Goal: Task Accomplishment & Management: Manage account settings

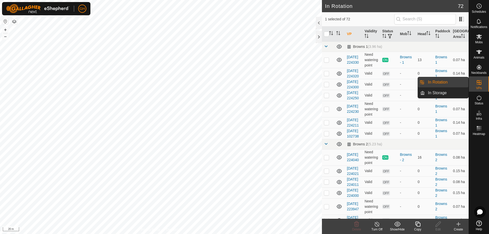
click at [456, 82] on link "In Rotation" at bounding box center [447, 82] width 44 height 10
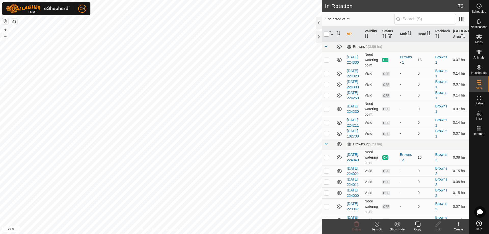
click at [325, 33] on input "checkbox" at bounding box center [326, 34] width 5 height 5
checkbox input "true"
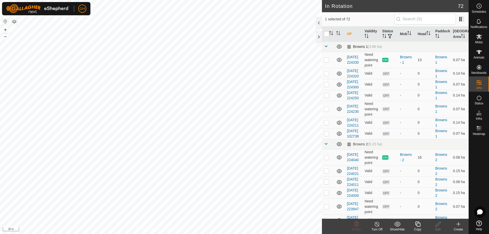
checkbox input "true"
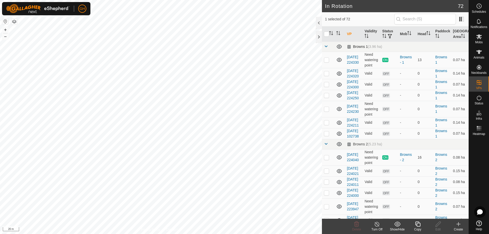
checkbox input "true"
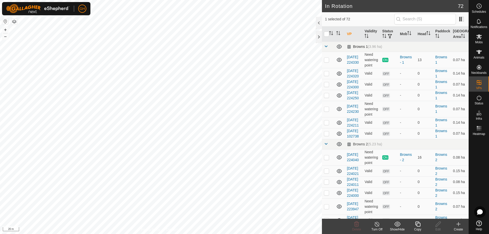
checkbox input "true"
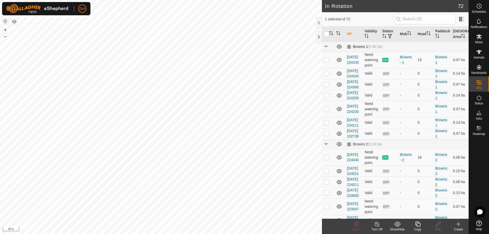
checkbox input "true"
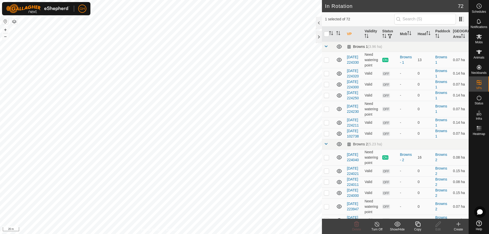
checkbox input "true"
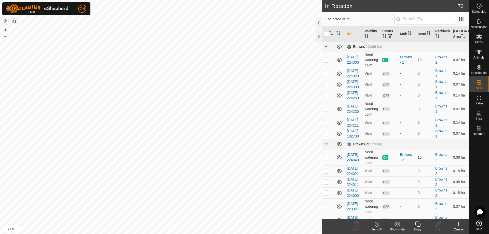
checkbox input "true"
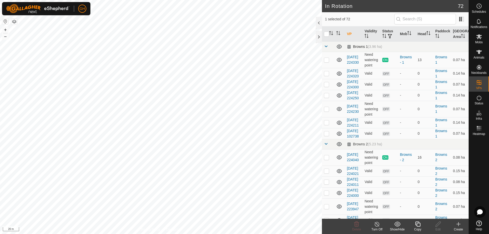
checkbox input "true"
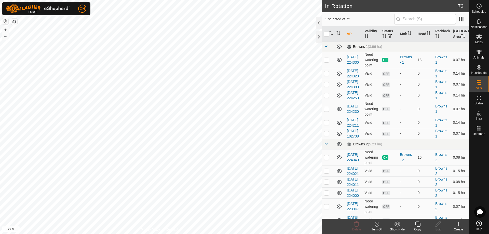
checkbox input "true"
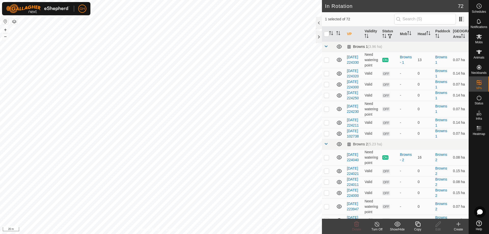
checkbox input "true"
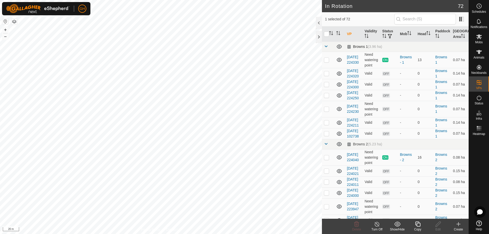
checkbox input "true"
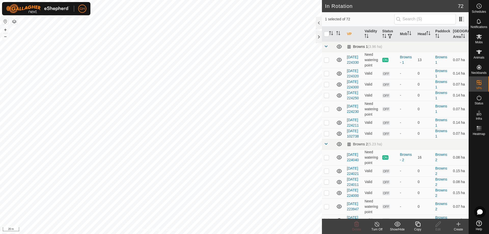
checkbox input "true"
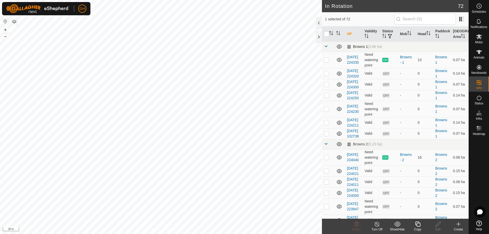
checkbox input "true"
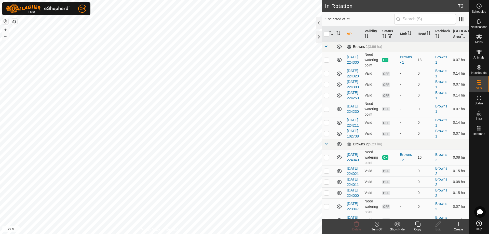
checkbox input "true"
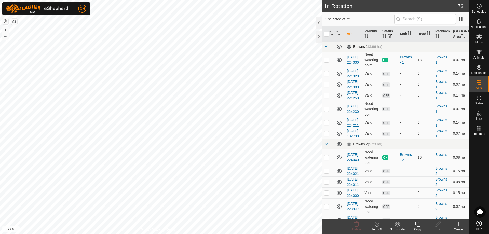
checkbox input "true"
click at [327, 59] on p-checkbox at bounding box center [326, 60] width 5 height 4
checkbox input "false"
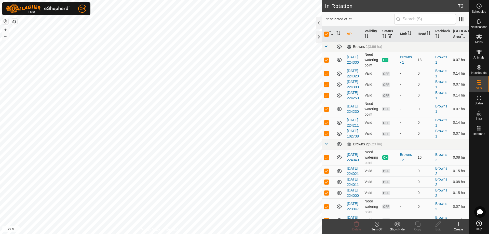
checkbox input "false"
click at [326, 159] on p-checkbox at bounding box center [326, 157] width 5 height 4
checkbox input "false"
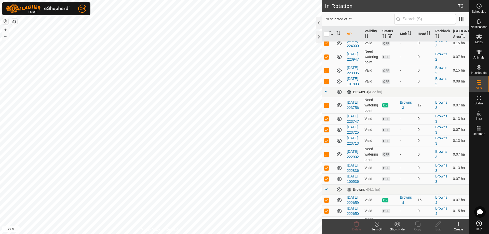
scroll to position [153, 0]
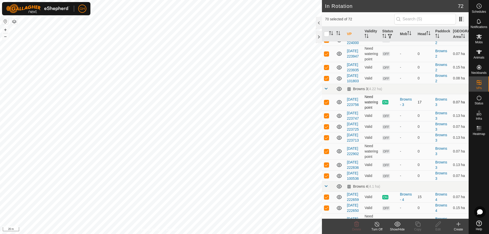
click at [326, 104] on p-checkbox at bounding box center [326, 102] width 5 height 4
checkbox input "false"
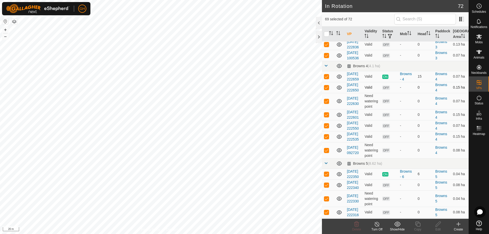
scroll to position [306, 0]
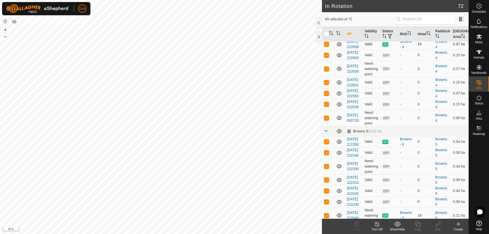
click at [327, 46] on p-checkbox at bounding box center [326, 44] width 5 height 4
checkbox input "false"
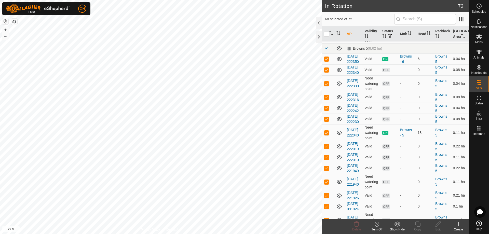
scroll to position [407, 0]
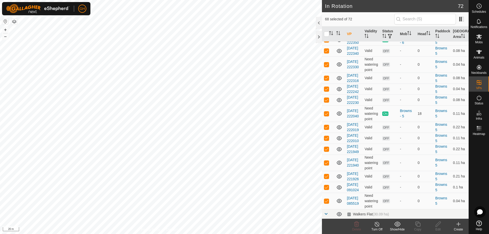
click at [327, 42] on p-checkbox at bounding box center [326, 40] width 5 height 4
checkbox input "false"
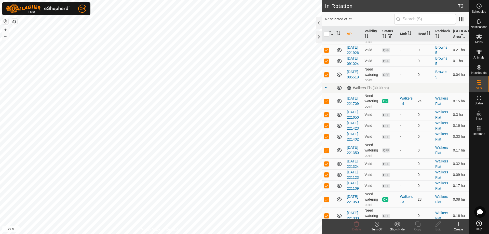
scroll to position [535, 0]
checkbox input "false"
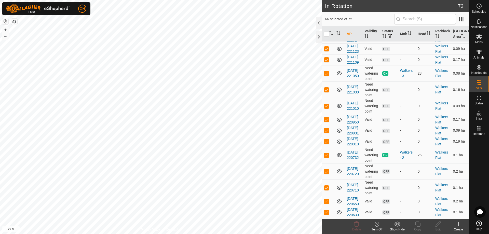
scroll to position [662, 0]
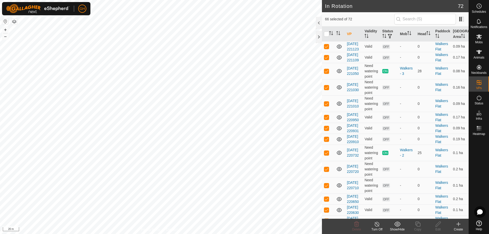
checkbox input "false"
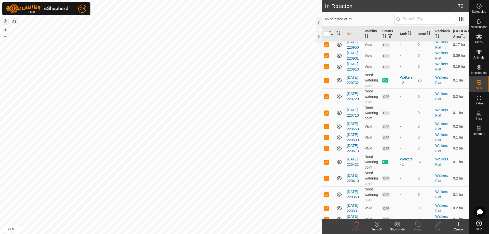
scroll to position [764, 0]
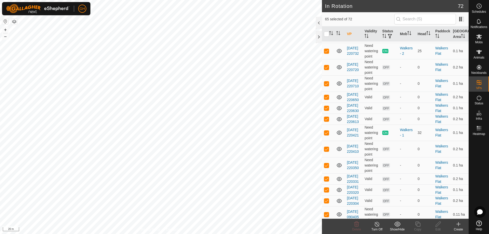
checkbox input "false"
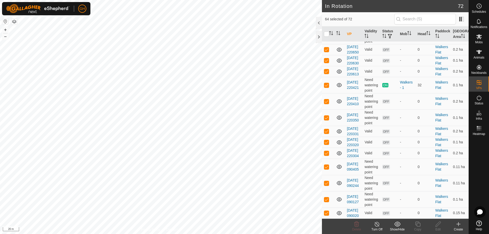
scroll to position [866, 0]
click at [328, 5] on p-checkbox at bounding box center [326, 3] width 5 height 4
checkbox input "false"
click at [328, 87] on p-checkbox at bounding box center [326, 85] width 5 height 4
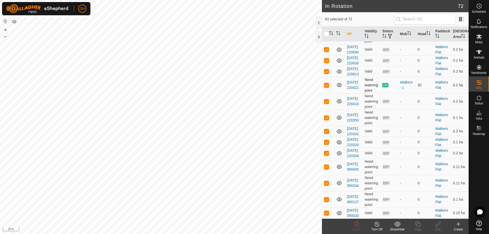
checkbox input "false"
click at [356, 222] on icon at bounding box center [356, 224] width 5 height 5
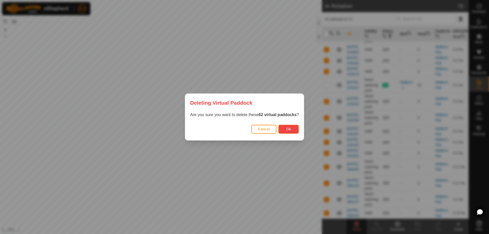
click at [284, 126] on button "Ok" at bounding box center [288, 129] width 20 height 9
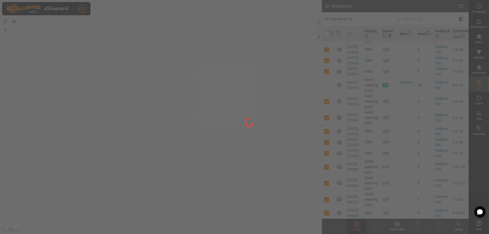
checkbox input "false"
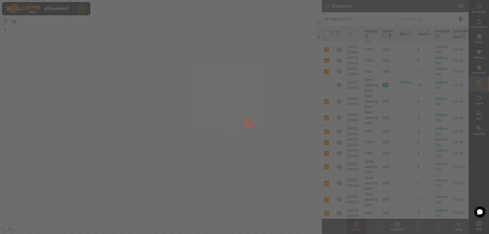
checkbox input "false"
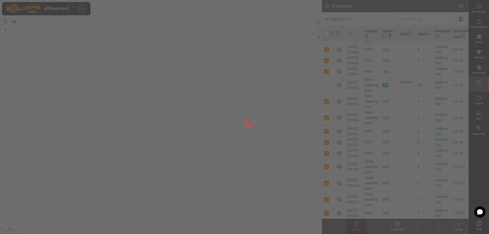
checkbox input "false"
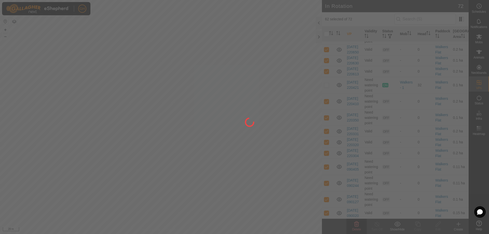
checkbox input "false"
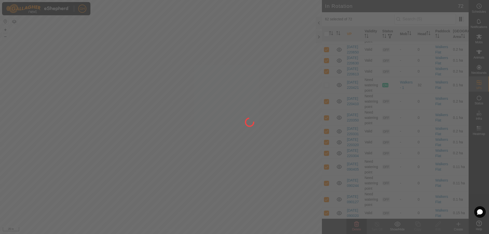
checkbox input "false"
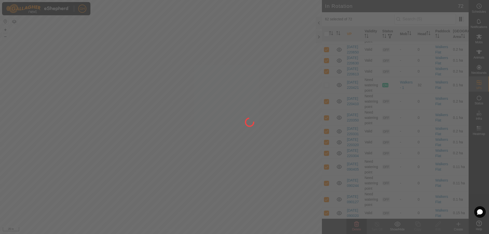
checkbox input "false"
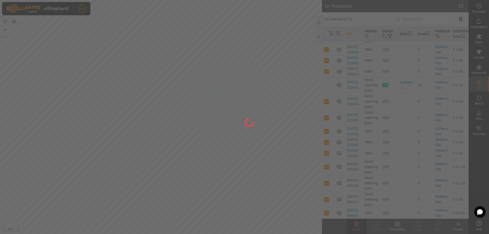
checkbox input "false"
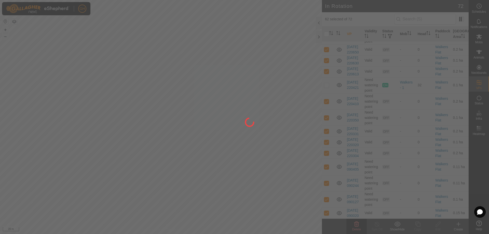
checkbox input "false"
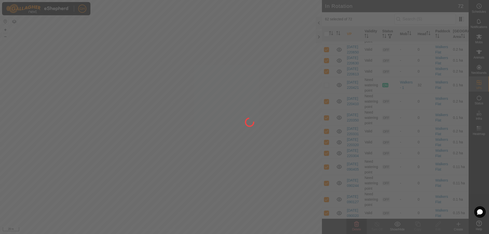
checkbox input "false"
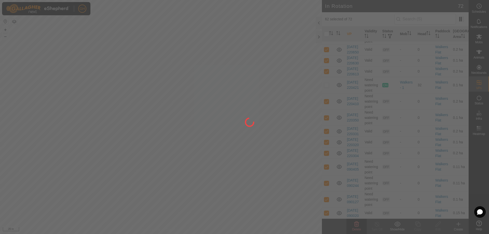
checkbox input "false"
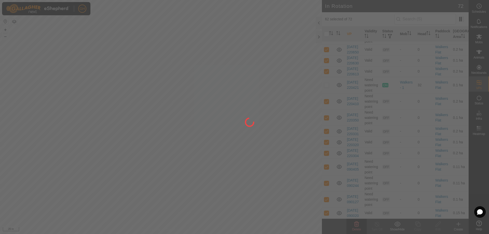
checkbox input "false"
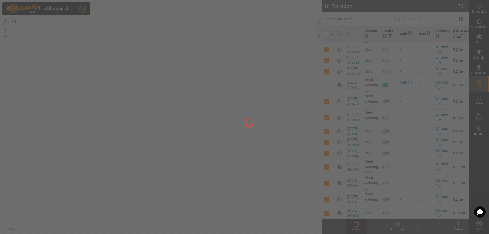
checkbox input "false"
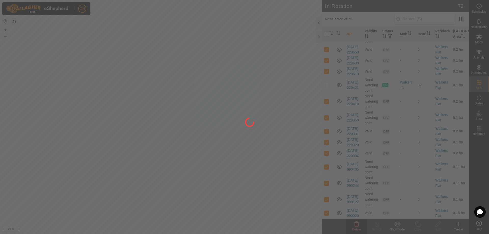
checkbox input "false"
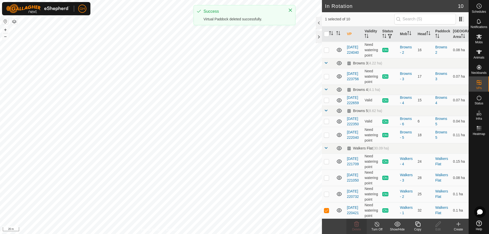
scroll to position [0, 0]
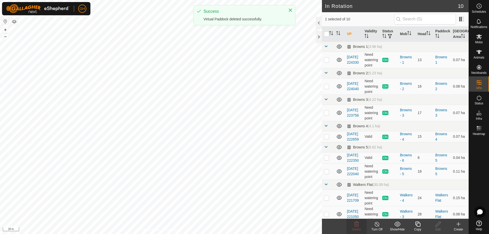
click at [418, 222] on icon at bounding box center [417, 224] width 5 height 5
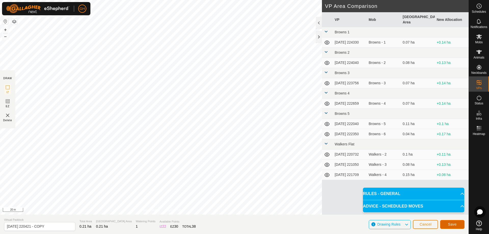
click at [445, 222] on button "Save" at bounding box center [452, 224] width 24 height 9
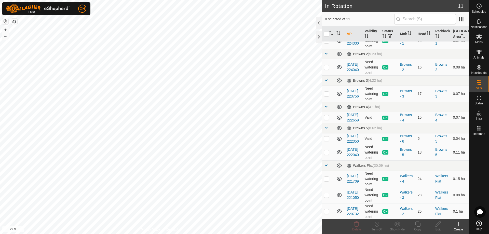
scroll to position [69, 0]
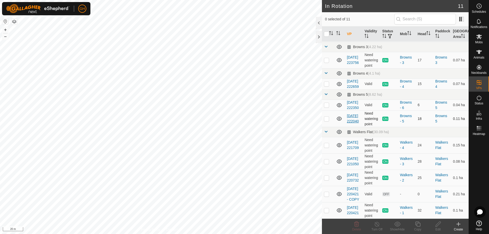
checkbox input "true"
click at [418, 227] on icon at bounding box center [418, 224] width 6 height 6
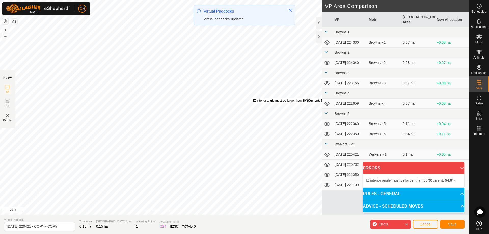
click at [253, 98] on div "IZ interior angle must be larger than 80° (Current: 54.9°) ." at bounding box center [291, 100] width 77 height 5
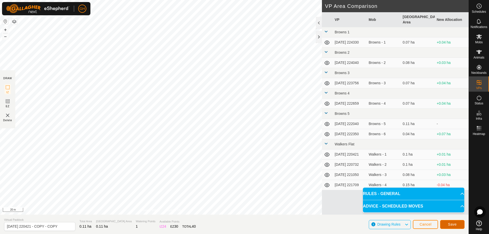
click at [454, 225] on span "Save" at bounding box center [452, 224] width 9 height 4
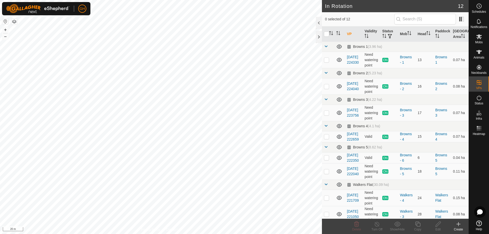
checkbox input "true"
click at [417, 225] on icon at bounding box center [418, 224] width 6 height 6
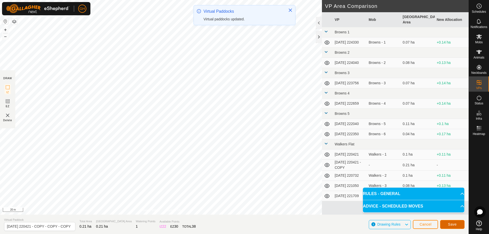
click at [450, 221] on button "Save" at bounding box center [452, 224] width 24 height 9
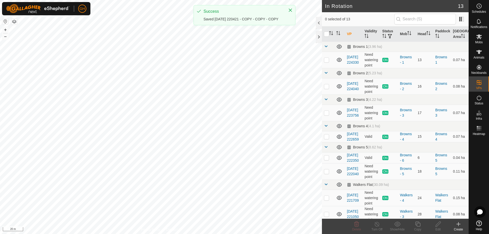
checkbox input "true"
click at [417, 222] on icon at bounding box center [417, 224] width 5 height 5
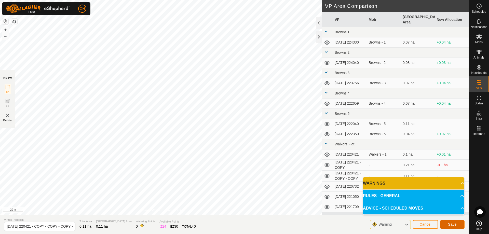
click at [460, 226] on button "Save" at bounding box center [452, 224] width 24 height 9
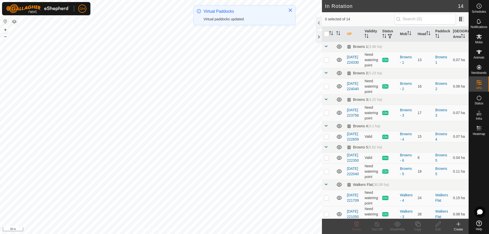
checkbox input "true"
click at [419, 227] on icon at bounding box center [418, 224] width 6 height 6
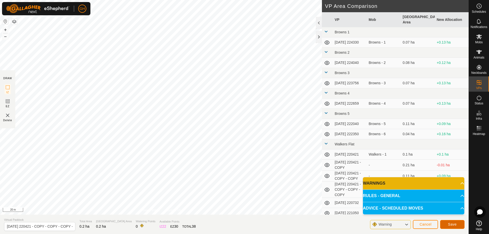
click at [453, 224] on span "Save" at bounding box center [452, 224] width 9 height 4
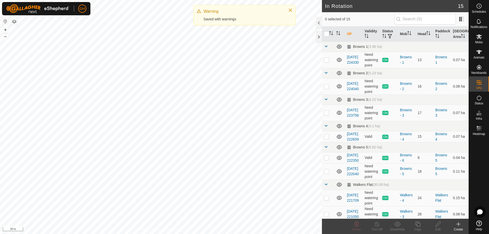
checkbox input "true"
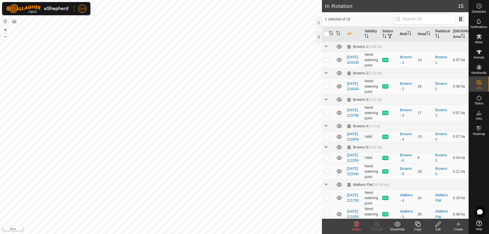
click at [418, 223] on icon at bounding box center [417, 224] width 5 height 5
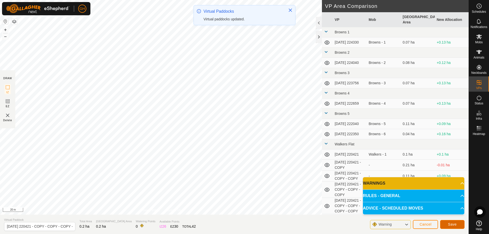
click at [451, 225] on span "Save" at bounding box center [452, 224] width 9 height 4
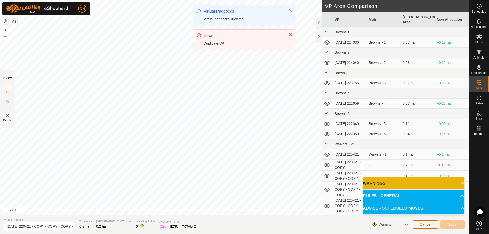
click at [430, 222] on button "Cancel" at bounding box center [425, 224] width 25 height 9
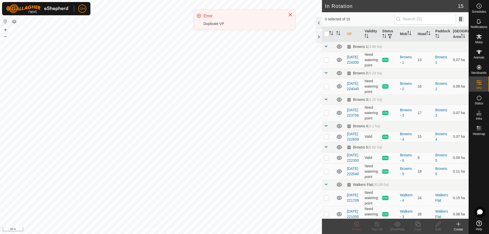
checkbox input "true"
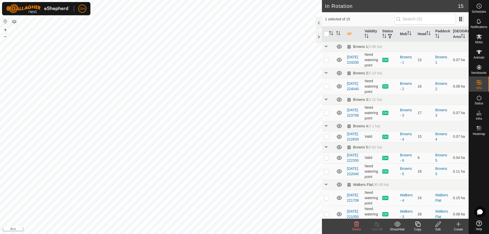
click at [420, 225] on icon at bounding box center [417, 224] width 5 height 5
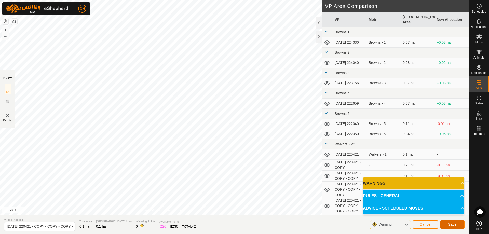
click at [456, 222] on button "Save" at bounding box center [452, 224] width 24 height 9
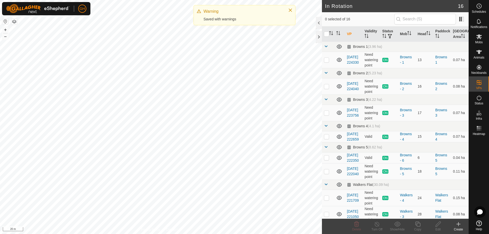
checkbox input "true"
click at [418, 223] on icon at bounding box center [417, 224] width 5 height 5
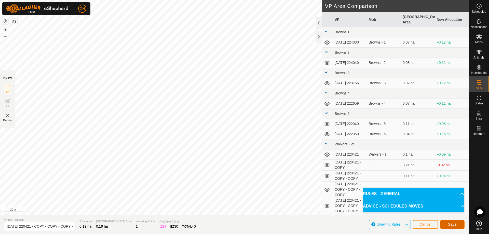
click at [456, 224] on span "Save" at bounding box center [452, 224] width 9 height 4
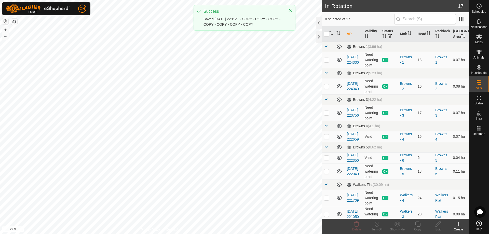
checkbox input "true"
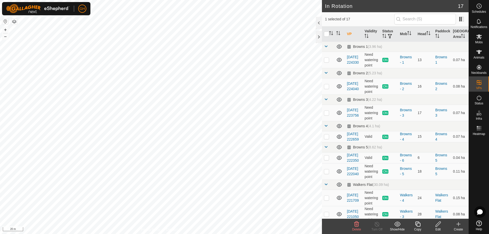
click at [417, 222] on icon at bounding box center [418, 224] width 6 height 6
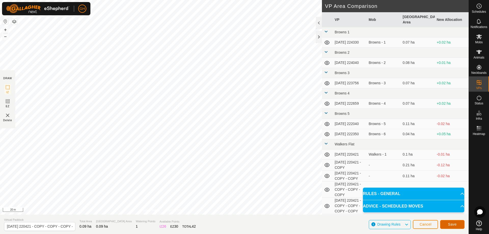
click at [446, 224] on button "Save" at bounding box center [452, 224] width 24 height 9
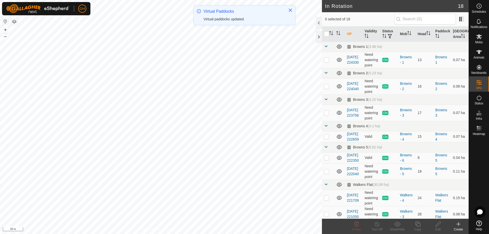
checkbox input "true"
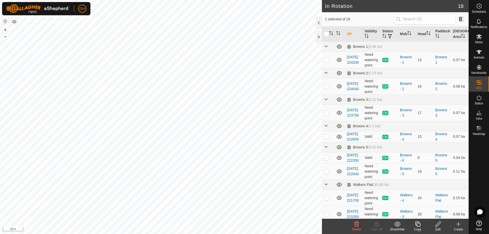
click at [419, 224] on icon at bounding box center [418, 224] width 6 height 6
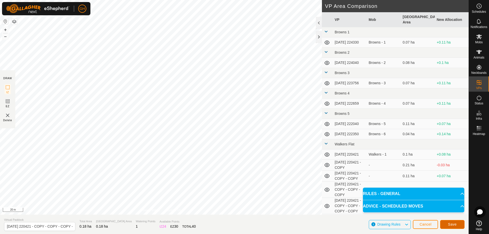
click at [451, 225] on span "Save" at bounding box center [452, 224] width 9 height 4
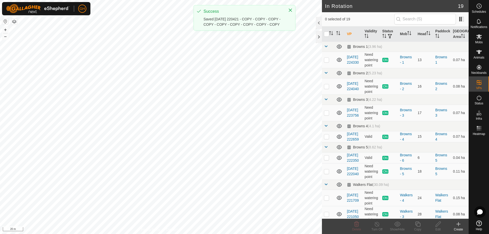
checkbox input "true"
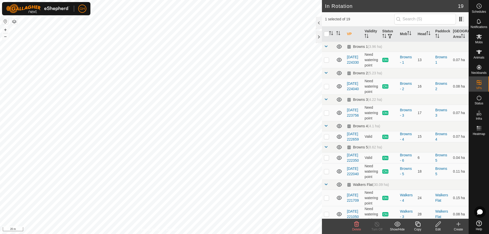
click at [419, 224] on icon at bounding box center [418, 224] width 6 height 6
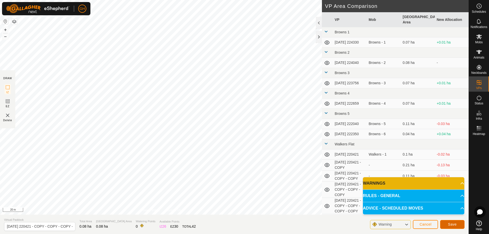
click at [447, 221] on button "Save" at bounding box center [452, 224] width 24 height 9
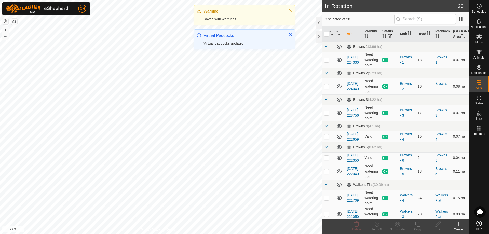
checkbox input "true"
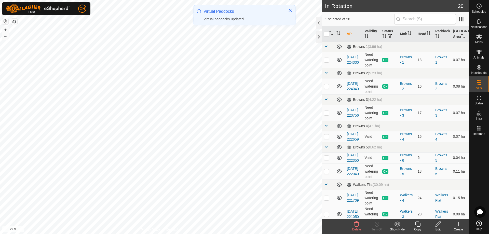
click at [416, 223] on icon at bounding box center [418, 224] width 6 height 6
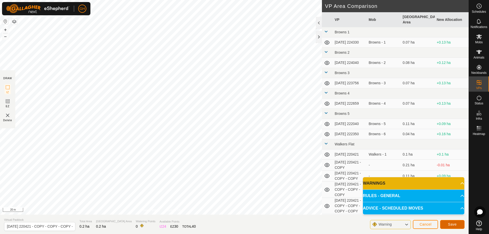
click at [456, 225] on button "Save" at bounding box center [452, 224] width 24 height 9
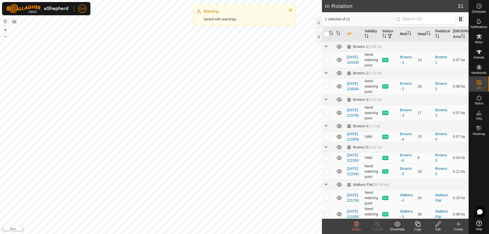
checkbox input "true"
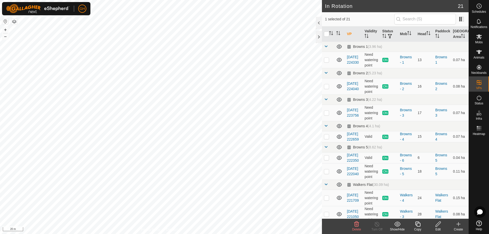
click at [419, 225] on icon at bounding box center [418, 224] width 6 height 6
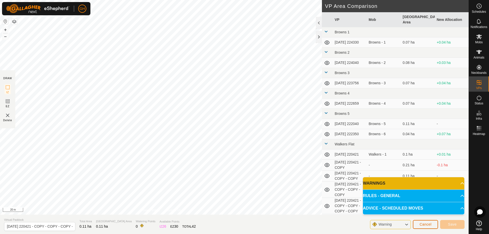
click at [425, 226] on span "Cancel" at bounding box center [425, 224] width 12 height 4
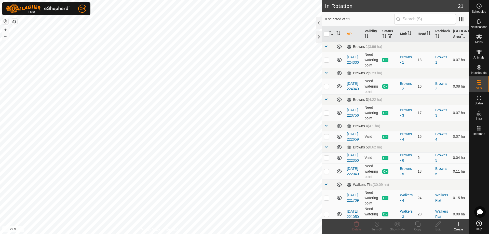
checkbox input "true"
click at [418, 227] on div "Copy" at bounding box center [417, 229] width 20 height 5
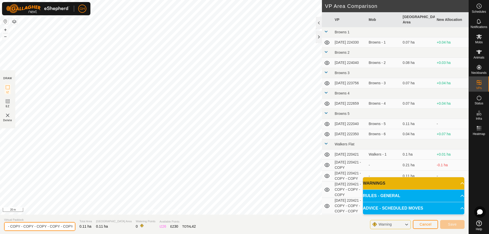
scroll to position [0, 129]
drag, startPoint x: 58, startPoint y: 225, endPoint x: 83, endPoint y: 227, distance: 24.8
click at [84, 227] on section "Virtual Paddock 2025-08-10 220421 - COPY - COPY - COPY - COPY - COPY - COPY - C…" at bounding box center [234, 224] width 469 height 19
click at [57, 225] on input "2025-08-10 220421 - COPY - COPY - COPY - COPY - COPY - COPY - COPY - COPY - COP…" at bounding box center [39, 226] width 71 height 9
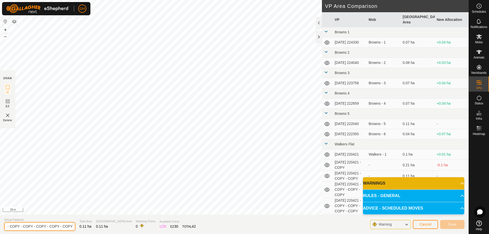
click at [57, 225] on input "2025-08-10 220421 - COPY - COPY - COPY - COPY - COPY - COPY - COPY - COPY - COP…" at bounding box center [39, 226] width 71 height 9
drag, startPoint x: 62, startPoint y: 226, endPoint x: 65, endPoint y: 226, distance: 3.1
click at [62, 226] on input "2025-08-10 220421 - COPY - COPY - COPY - COPY - COPY - COPY - COPY - COPY - COP…" at bounding box center [39, 226] width 71 height 9
click at [65, 226] on input "2025-08-10 220421 - COPY - COPY - COPY - COPY - COPY - COPY - COPY - COPY - COP…" at bounding box center [39, 226] width 71 height 9
click at [66, 226] on input "2025-08-10 220421 - COPY - COPY - COPY - COPY - COPY - COPY - COPY - COPY - COP…" at bounding box center [39, 226] width 71 height 9
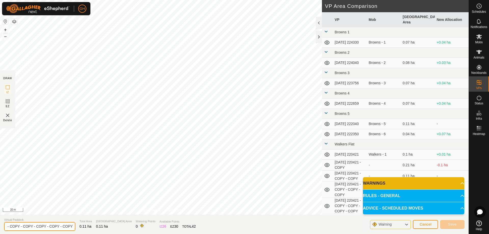
click at [56, 226] on input "2025-08-10 220421 - COPY - COPY - COPY - COPY - COPY - COPY - COPY - COPY - COP…" at bounding box center [39, 226] width 71 height 9
click at [40, 226] on input "2025-08-10 220421 - COPY - COPY - COPY - COPY - COPY - COPY - COPY - COPY - COP…" at bounding box center [39, 226] width 71 height 9
drag, startPoint x: 12, startPoint y: 224, endPoint x: 0, endPoint y: 224, distance: 12.2
click at [0, 224] on section "Virtual Paddock 2025-08-10 220421 - COPY - COPY - COPY - COPY - COPY - COPY - C…" at bounding box center [234, 224] width 469 height 19
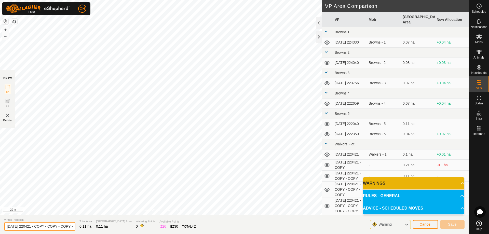
click at [36, 227] on input "2025-08-10 220421 - COPY - COPY - COPY - COPY - COPY - COPY - COPY - COPY - COP…" at bounding box center [39, 226] width 71 height 9
drag, startPoint x: 36, startPoint y: 227, endPoint x: 110, endPoint y: 231, distance: 73.7
click at [110, 231] on section "Virtual Paddock 2025-08-10 220421 - COPY - COPY - COPY - COPY - COPY - COPY - C…" at bounding box center [234, 224] width 469 height 19
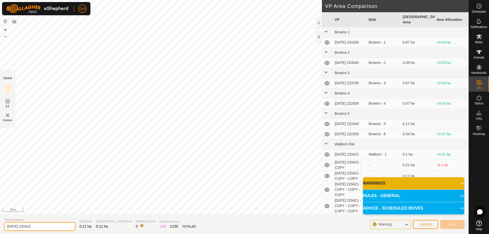
scroll to position [0, 0]
type input "[DATE] 220422"
click at [453, 221] on button "Save" at bounding box center [452, 224] width 24 height 9
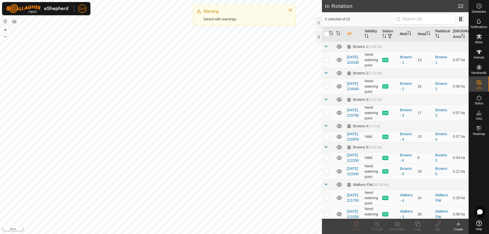
checkbox input "true"
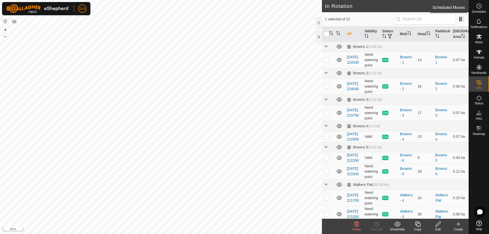
click at [479, 7] on icon at bounding box center [479, 6] width 6 height 6
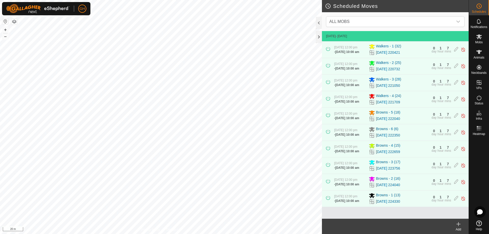
click at [460, 226] on icon at bounding box center [458, 224] width 6 height 6
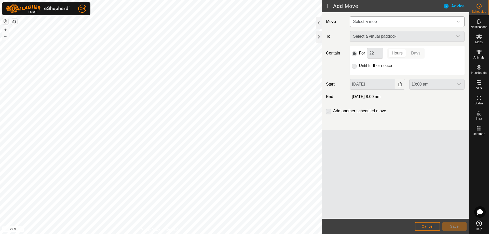
click at [401, 21] on span "Select a mob" at bounding box center [402, 22] width 102 height 10
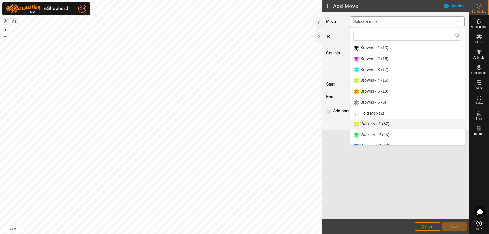
click at [388, 121] on li "Walkers - 1 (32)" at bounding box center [407, 124] width 114 height 10
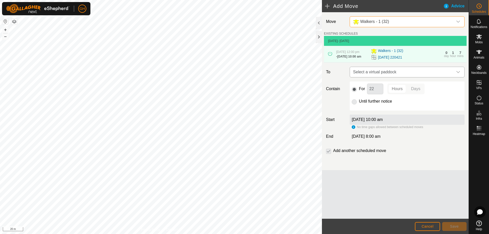
click at [408, 77] on span "Select a virtual paddock" at bounding box center [402, 72] width 102 height 10
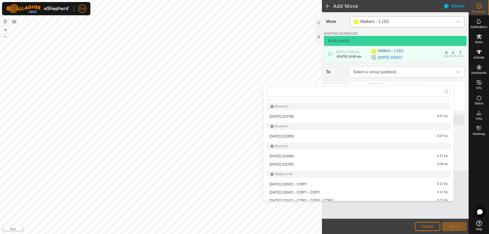
scroll to position [51, 0]
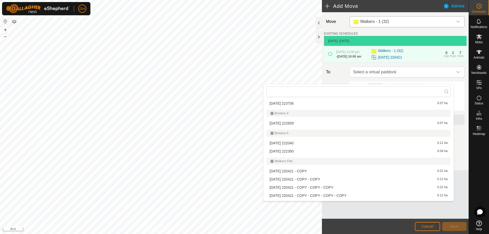
click at [356, 171] on li "2025-08-10 220421 - COPY 0.21 ha" at bounding box center [358, 171] width 184 height 8
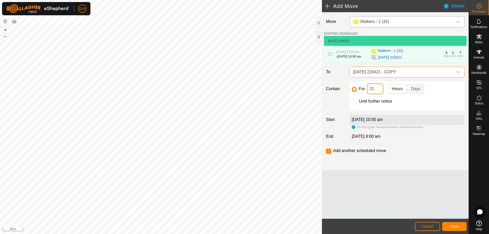
click at [376, 94] on input "22" at bounding box center [375, 89] width 16 height 11
click at [451, 224] on button "Save" at bounding box center [454, 226] width 24 height 9
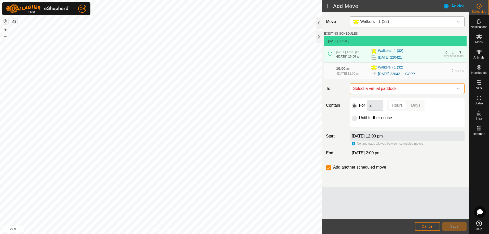
click at [402, 94] on span "Select a virtual paddock" at bounding box center [402, 89] width 102 height 10
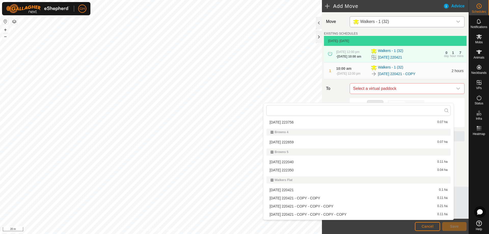
click at [333, 197] on li "2025-08-10 220421 - COPY - COPY 0.11 ha" at bounding box center [358, 198] width 184 height 8
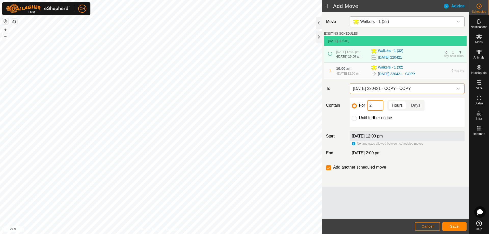
click at [377, 111] on input "2" at bounding box center [375, 105] width 16 height 11
click at [454, 224] on button "Save" at bounding box center [454, 226] width 24 height 9
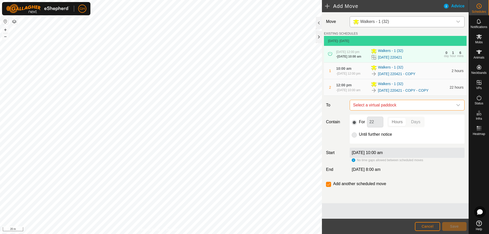
click at [392, 110] on span "Select a virtual paddock" at bounding box center [402, 105] width 102 height 10
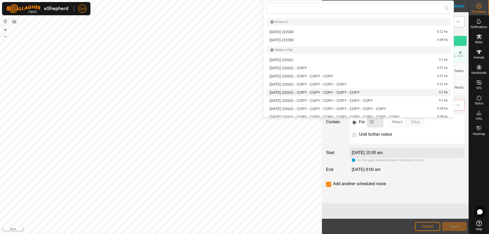
scroll to position [81, 0]
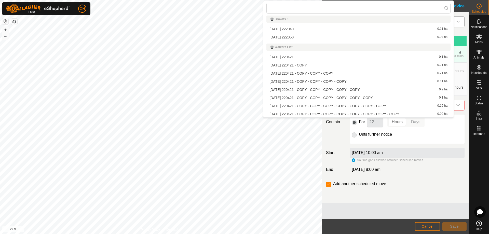
click at [343, 73] on li "2025-08-10 220421 - COPY - COPY - COPY 0.21 ha" at bounding box center [358, 74] width 184 height 8
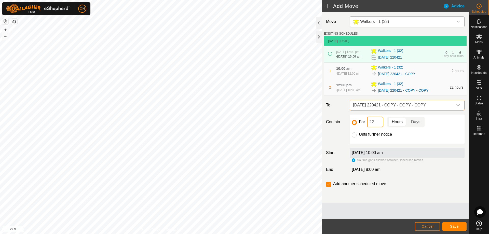
click at [382, 127] on input "22" at bounding box center [375, 122] width 16 height 11
click at [456, 227] on span "Save" at bounding box center [454, 226] width 9 height 4
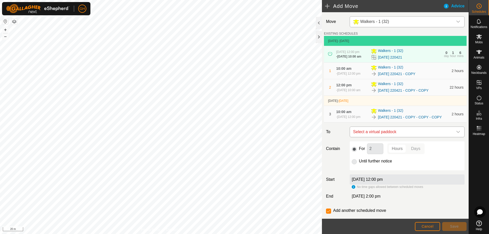
click at [407, 137] on span "Select a virtual paddock" at bounding box center [402, 132] width 102 height 10
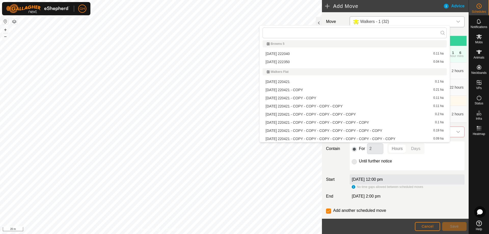
click at [363, 107] on li "2025-08-10 220421 - COPY - COPY - COPY - COPY 0.11 ha" at bounding box center [355, 106] width 184 height 8
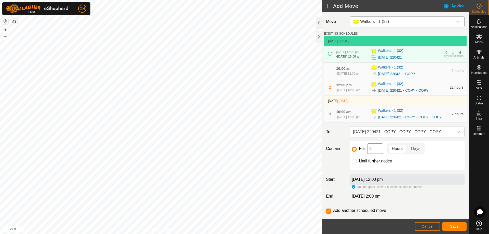
click at [375, 154] on input "2" at bounding box center [375, 148] width 16 height 11
click at [455, 224] on button "Save" at bounding box center [454, 226] width 24 height 9
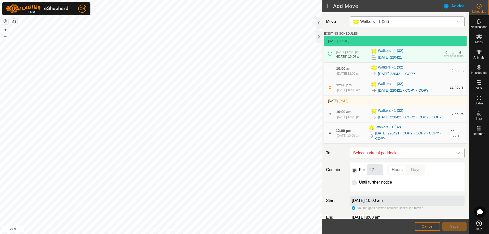
click at [404, 158] on span "Select a virtual paddock" at bounding box center [402, 153] width 102 height 10
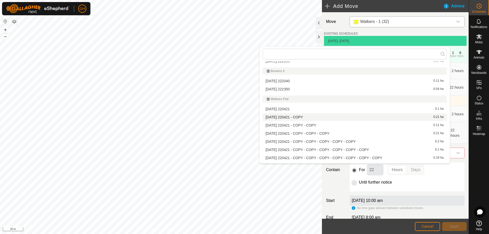
scroll to position [107, 0]
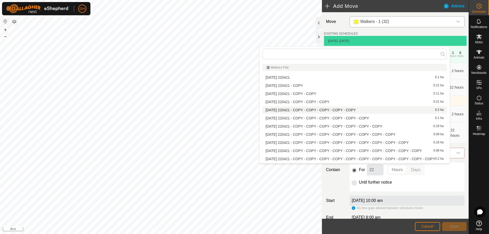
click at [344, 111] on li "2025-08-10 220421 - COPY - COPY - COPY - COPY - COPY 0.2 ha" at bounding box center [355, 110] width 184 height 8
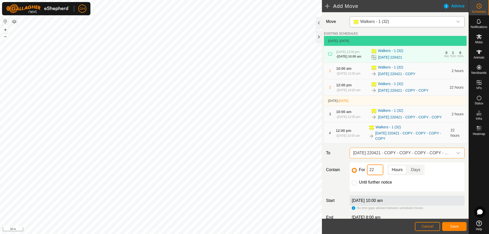
click at [378, 175] on input "22" at bounding box center [375, 170] width 16 height 11
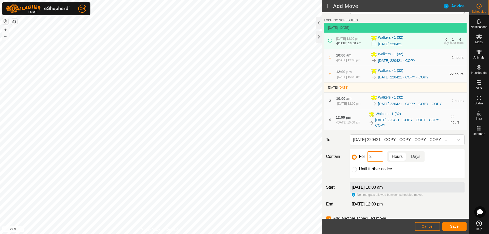
scroll to position [25, 0]
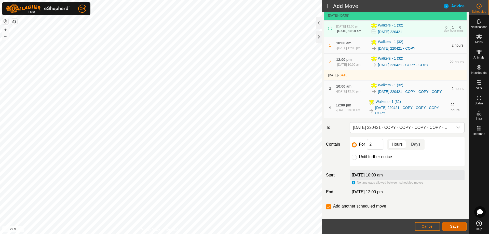
click at [456, 228] on span "Save" at bounding box center [454, 226] width 9 height 4
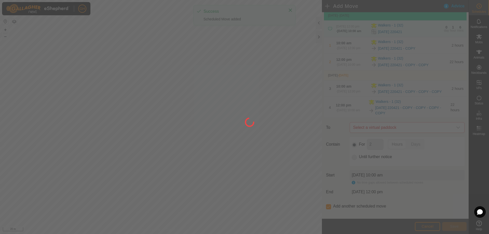
scroll to position [0, 0]
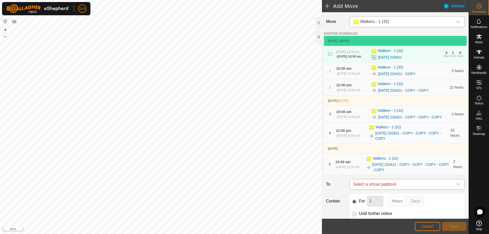
click at [398, 189] on span "Select a virtual paddock" at bounding box center [402, 184] width 102 height 10
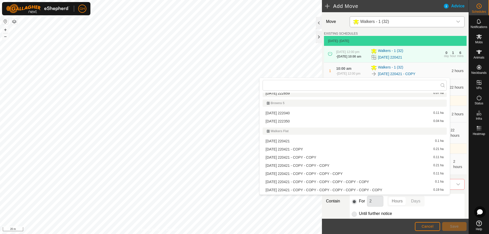
scroll to position [107, 0]
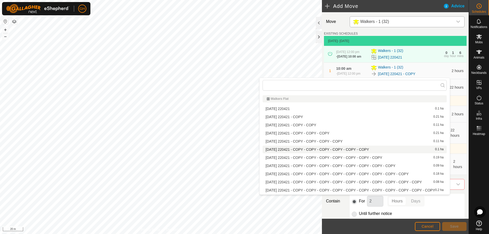
click at [360, 150] on li "2025-08-10 220421 - COPY - COPY - COPY - COPY - COPY - COPY 0.1 ha" at bounding box center [355, 150] width 184 height 8
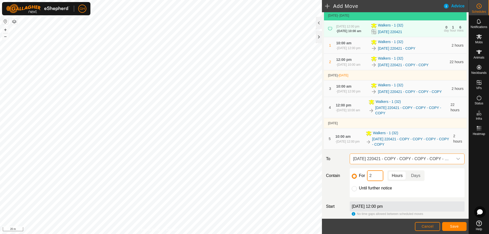
click at [376, 181] on input "2" at bounding box center [375, 175] width 16 height 11
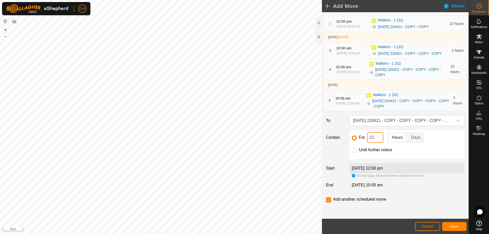
scroll to position [76, 0]
click at [459, 223] on button "Save" at bounding box center [454, 226] width 24 height 9
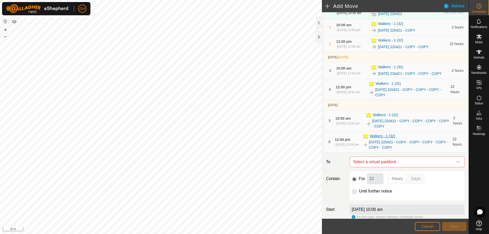
scroll to position [51, 0]
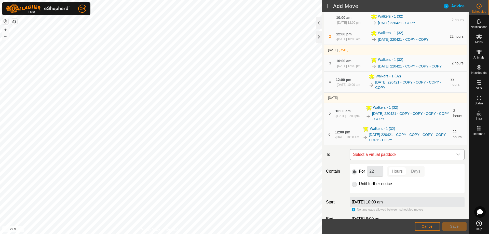
click at [407, 160] on span "Select a virtual paddock" at bounding box center [402, 154] width 102 height 10
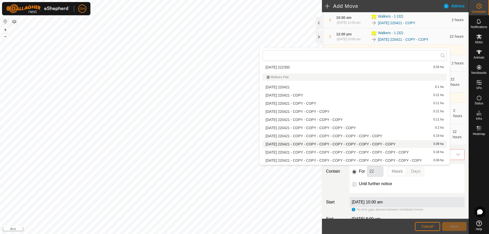
scroll to position [107, 0]
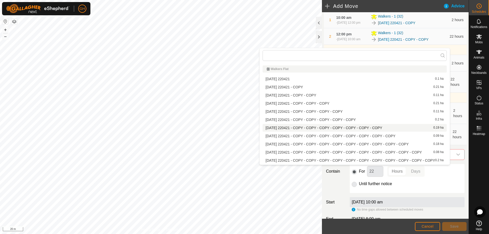
click at [352, 128] on li "2025-08-10 220421 - COPY - COPY - COPY - COPY - COPY - COPY - COPY 0.19 ha" at bounding box center [355, 128] width 184 height 8
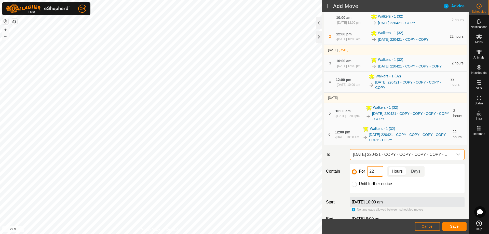
click at [378, 177] on input "22" at bounding box center [375, 171] width 16 height 11
click at [454, 223] on button "Save" at bounding box center [454, 226] width 24 height 9
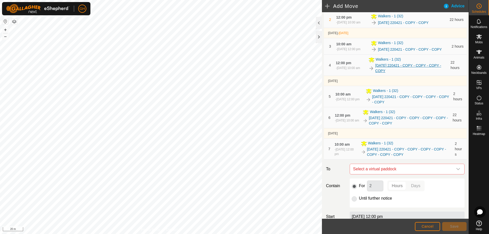
scroll to position [76, 0]
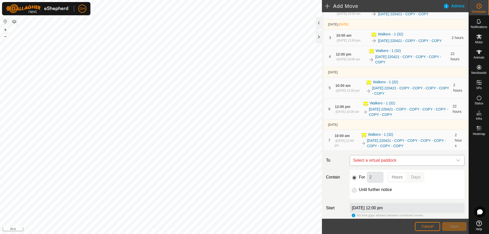
click at [409, 166] on span "Select a virtual paddock" at bounding box center [402, 160] width 102 height 10
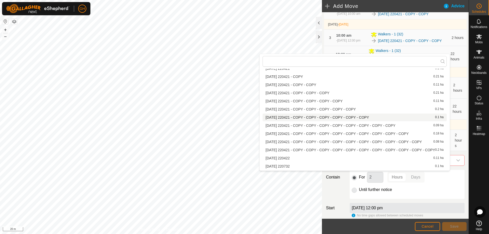
scroll to position [139, 0]
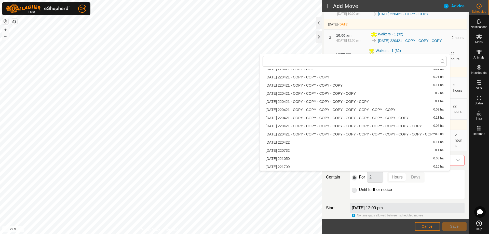
click at [351, 110] on li "2025-08-10 220421 - COPY - COPY - COPY - COPY - COPY - COPY - COPY - COPY 0.09 …" at bounding box center [355, 110] width 184 height 8
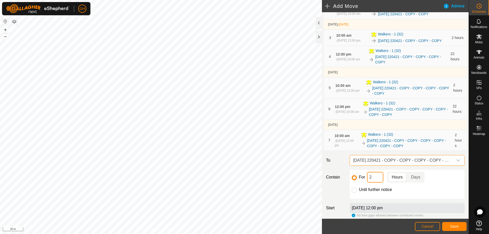
click at [374, 183] on input "2" at bounding box center [375, 177] width 16 height 11
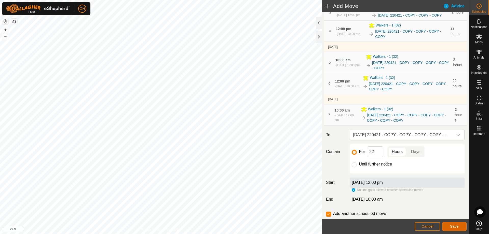
click at [455, 228] on span "Save" at bounding box center [454, 226] width 9 height 4
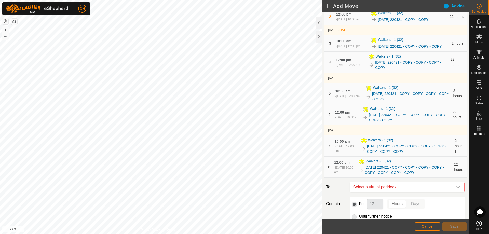
scroll to position [76, 0]
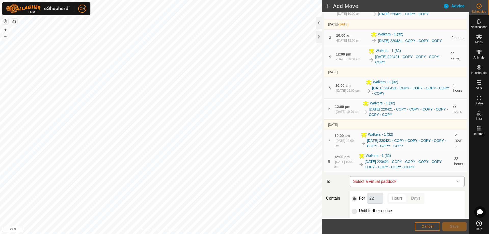
click at [396, 187] on span "Select a virtual paddock" at bounding box center [402, 181] width 102 height 10
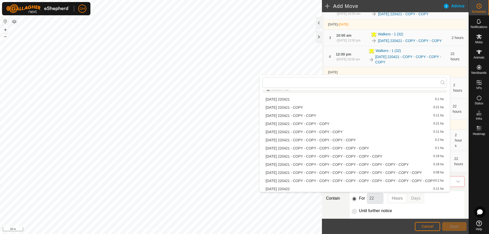
scroll to position [132, 0]
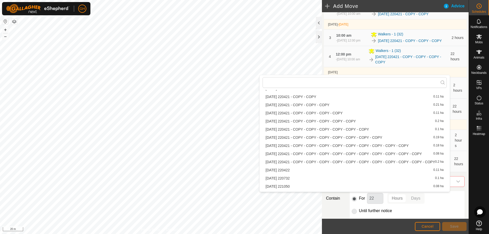
click at [359, 147] on li "2025-08-10 220421 - COPY - COPY - COPY - COPY - COPY - COPY - COPY - COPY - COP…" at bounding box center [355, 146] width 184 height 8
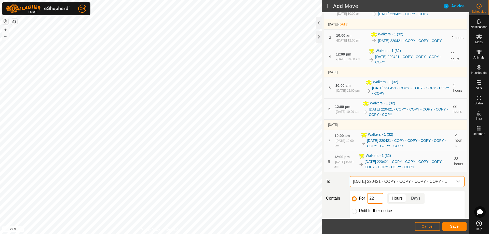
click at [378, 204] on input "22" at bounding box center [375, 198] width 16 height 11
click at [453, 223] on button "Save" at bounding box center [454, 226] width 24 height 9
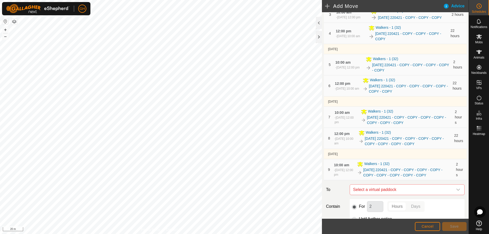
scroll to position [102, 0]
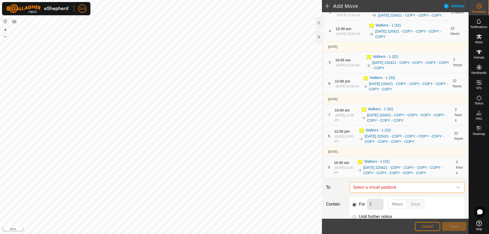
click at [402, 193] on span "Select a virtual paddock" at bounding box center [402, 187] width 102 height 10
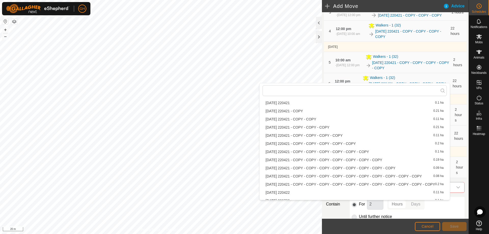
scroll to position [127, 0]
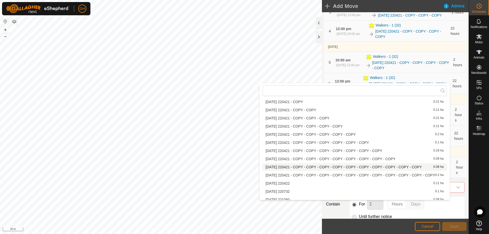
click at [376, 167] on li "2025-08-10 220421 - COPY - COPY - COPY - COPY - COPY - COPY - COPY - COPY - COP…" at bounding box center [355, 167] width 184 height 8
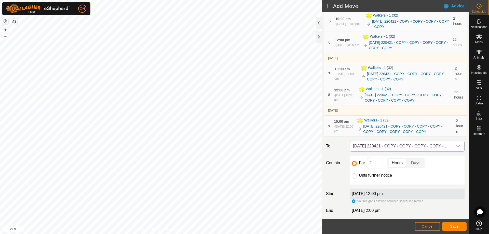
scroll to position [153, 0]
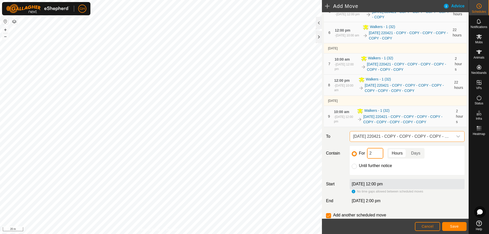
click at [379, 159] on input "2" at bounding box center [375, 153] width 16 height 11
click at [452, 224] on span "Save" at bounding box center [454, 226] width 9 height 4
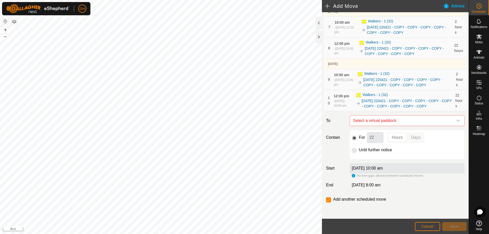
scroll to position [204, 0]
click at [411, 126] on span "Select a virtual paddock" at bounding box center [402, 121] width 102 height 10
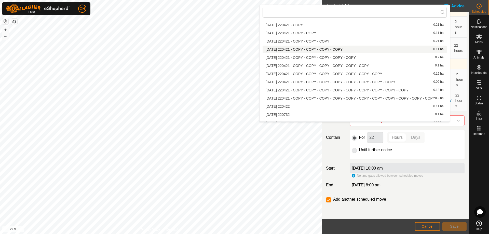
scroll to position [139, 0]
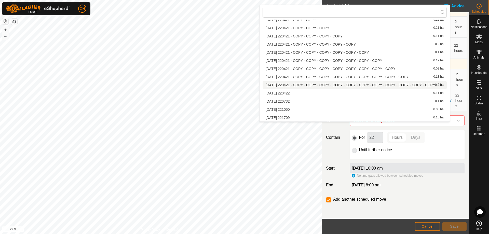
click at [363, 84] on li "2025-08-10 220421 - COPY - COPY - COPY - COPY - COPY - COPY - COPY - COPY - COP…" at bounding box center [355, 85] width 184 height 8
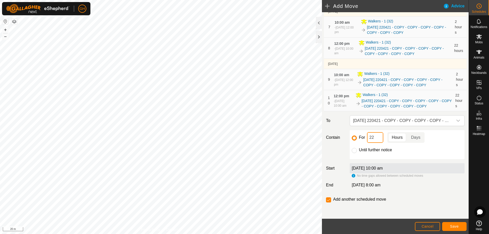
click at [376, 142] on input "22" at bounding box center [375, 137] width 16 height 11
type input "2"
click at [454, 222] on button "Save" at bounding box center [454, 226] width 24 height 9
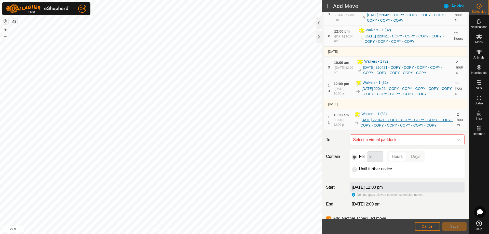
scroll to position [204, 0]
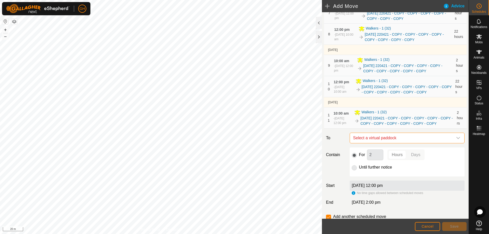
click at [404, 143] on span "Select a virtual paddock" at bounding box center [402, 138] width 102 height 10
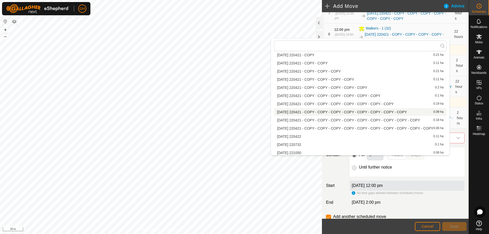
scroll to position [132, 0]
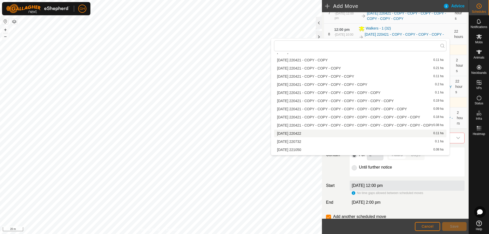
click at [363, 132] on li "2025-08-10 220422 0.11 ha" at bounding box center [360, 134] width 173 height 8
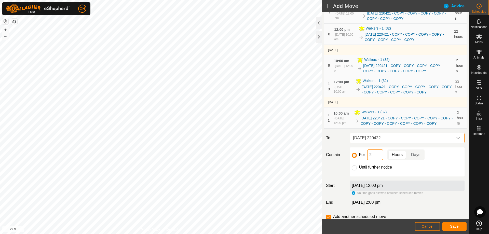
click at [380, 160] on input "2" at bounding box center [375, 154] width 16 height 11
type input "22"
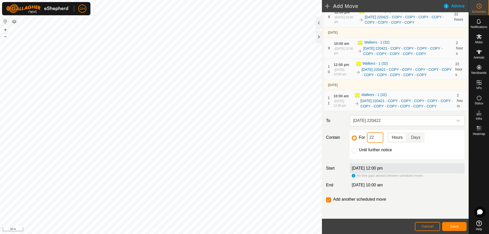
scroll to position [243, 0]
click at [455, 226] on span "Save" at bounding box center [454, 226] width 9 height 4
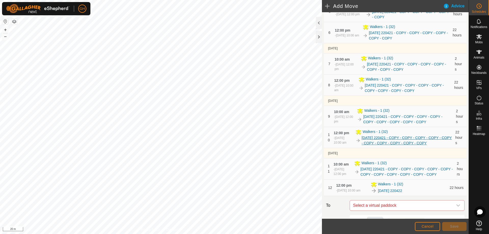
scroll to position [255, 0]
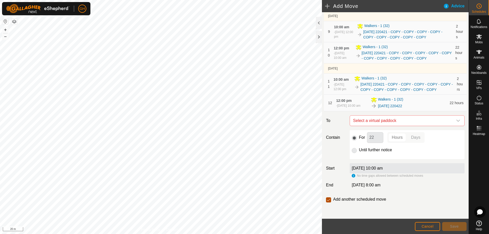
click at [330, 202] on input "checkbox" at bounding box center [328, 199] width 5 height 5
checkbox input "false"
click at [431, 227] on span "Cancel" at bounding box center [427, 226] width 12 height 4
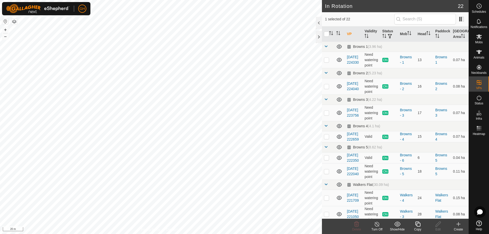
click at [421, 228] on div "Copy" at bounding box center [417, 229] width 20 height 5
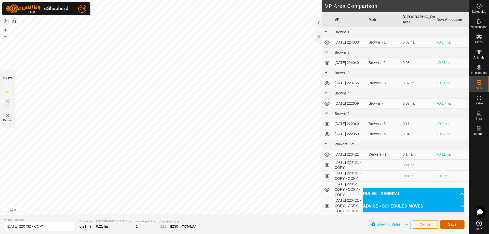
click at [464, 224] on button "Save" at bounding box center [452, 224] width 24 height 9
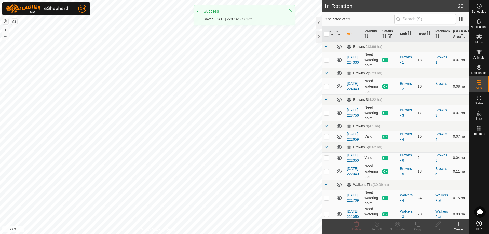
checkbox input "true"
click at [418, 223] on icon at bounding box center [417, 224] width 5 height 5
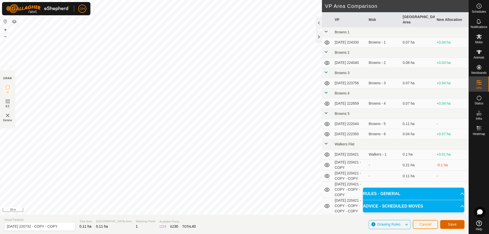
click at [460, 227] on button "Save" at bounding box center [452, 224] width 24 height 9
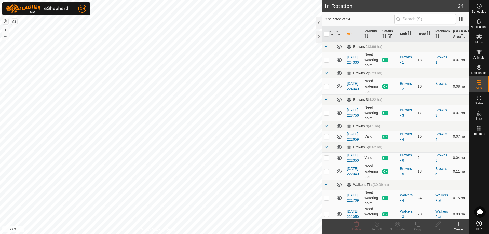
checkbox input "true"
click at [416, 226] on icon at bounding box center [418, 224] width 6 height 6
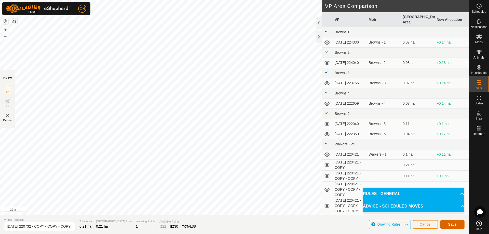
click at [450, 224] on span "Save" at bounding box center [452, 224] width 9 height 4
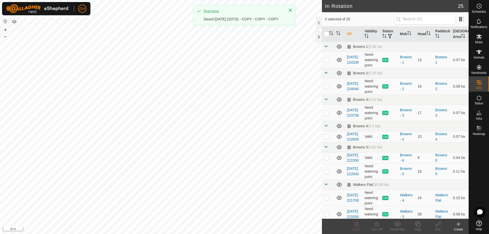
checkbox input "true"
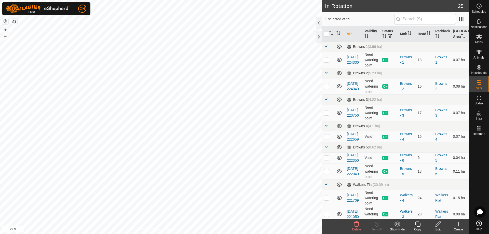
click at [419, 221] on icon at bounding box center [418, 224] width 6 height 6
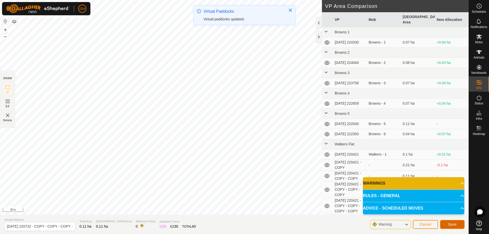
click at [449, 226] on span "Save" at bounding box center [452, 224] width 9 height 4
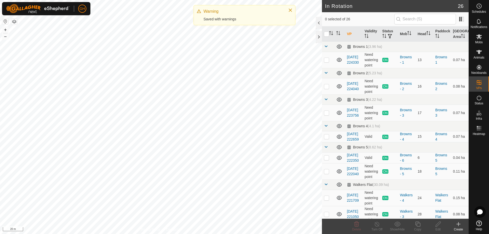
checkbox input "true"
click at [419, 225] on icon at bounding box center [418, 224] width 6 height 6
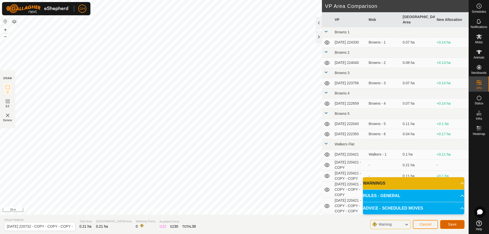
click at [447, 223] on button "Save" at bounding box center [452, 224] width 24 height 9
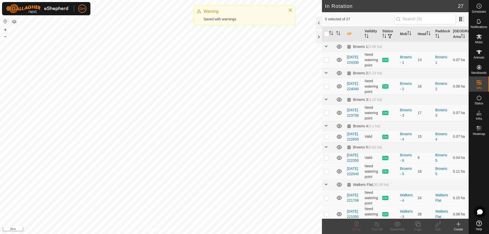
checkbox input "true"
click at [415, 222] on icon at bounding box center [418, 224] width 6 height 6
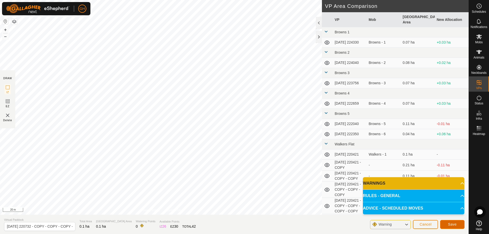
click at [449, 225] on span "Save" at bounding box center [452, 224] width 9 height 4
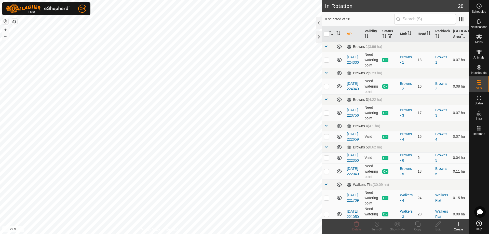
checkbox input "true"
click at [418, 225] on icon at bounding box center [418, 224] width 6 height 6
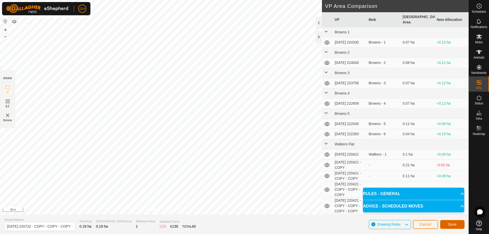
click at [452, 225] on span "Save" at bounding box center [452, 224] width 9 height 4
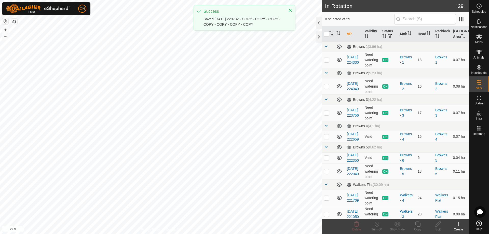
checkbox input "true"
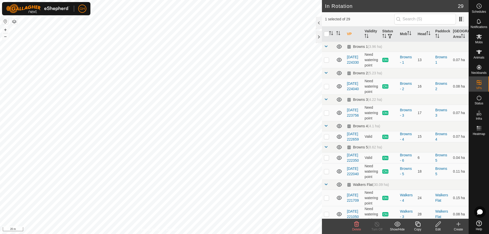
click at [418, 225] on icon at bounding box center [418, 224] width 6 height 6
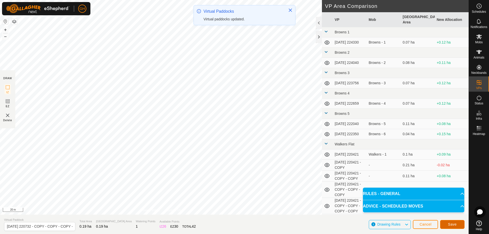
click at [457, 226] on button "Save" at bounding box center [452, 224] width 24 height 9
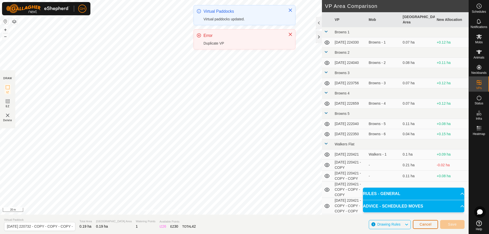
click at [427, 223] on span "Cancel" at bounding box center [425, 224] width 12 height 4
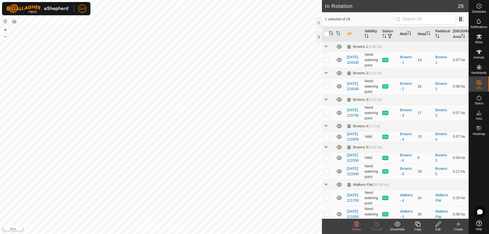
checkbox input "true"
click at [419, 225] on icon at bounding box center [418, 224] width 6 height 6
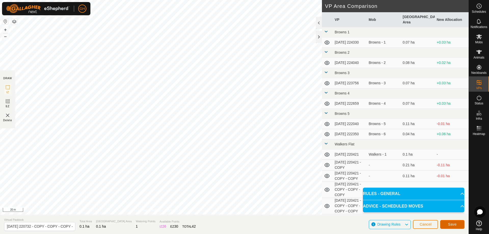
click at [456, 224] on span "Save" at bounding box center [452, 224] width 9 height 4
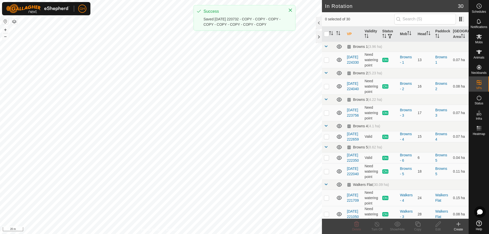
checkbox input "true"
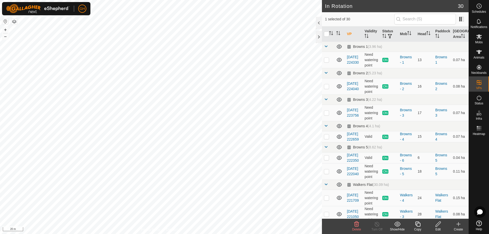
click at [418, 224] on icon at bounding box center [418, 224] width 6 height 6
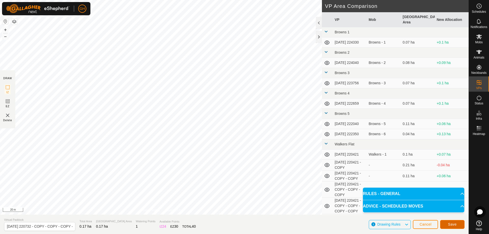
click at [450, 224] on span "Save" at bounding box center [452, 224] width 9 height 4
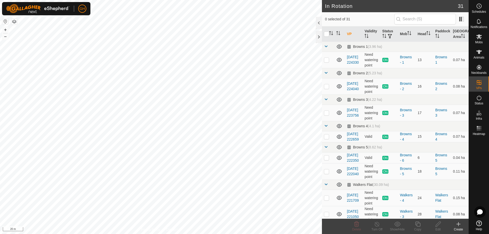
checkbox input "true"
click at [417, 224] on icon at bounding box center [418, 224] width 6 height 6
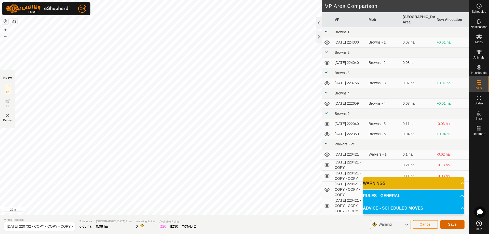
click at [450, 224] on span "Save" at bounding box center [452, 224] width 9 height 4
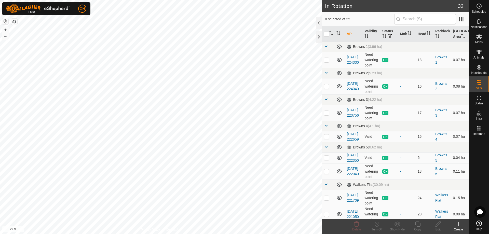
checkbox input "true"
click at [419, 224] on icon at bounding box center [418, 224] width 6 height 6
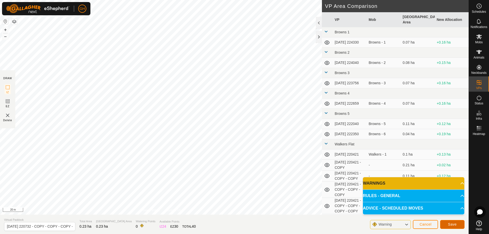
click at [455, 222] on button "Save" at bounding box center [452, 224] width 24 height 9
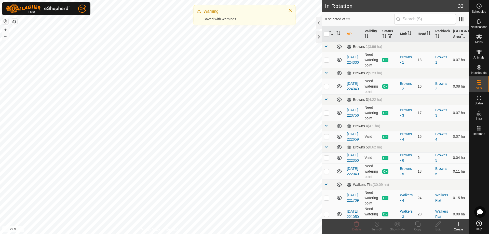
checkbox input "true"
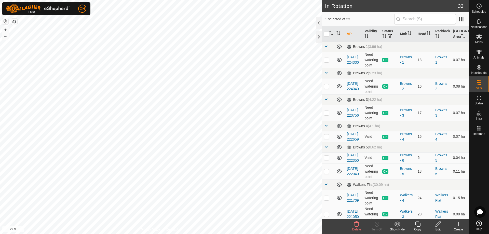
click at [415, 224] on icon at bounding box center [417, 224] width 5 height 5
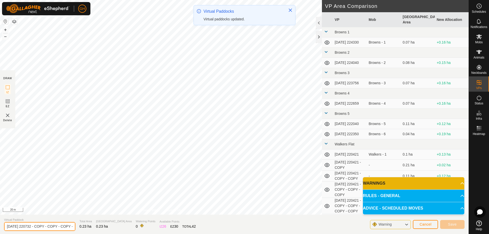
click at [37, 226] on input "2025-08-10 220732 - COPY - COPY - COPY - COPY - COPY - COPY - COPY - COPY - COP…" at bounding box center [39, 226] width 71 height 9
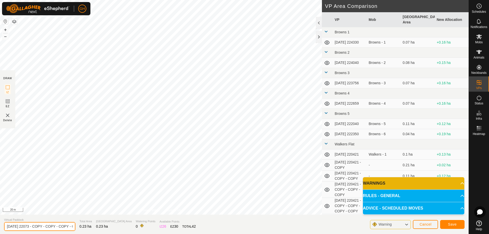
type input "2025-08-10 22073 - COPY - COPY - COPY - COPY - COPY - COPY - COPY - COPY - COPY…"
click at [452, 225] on span "Save" at bounding box center [452, 224] width 9 height 4
click at [428, 223] on span "Cancel" at bounding box center [425, 224] width 12 height 4
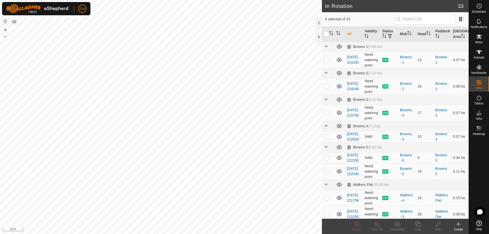
checkbox input "true"
click at [419, 222] on icon at bounding box center [417, 224] width 5 height 5
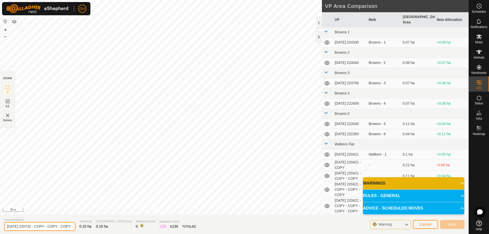
click at [36, 227] on input "2025-08-10 220732 - COPY - COPY - COPY - COPY - COPY - COPY - COPY - COPY - COP…" at bounding box center [39, 226] width 71 height 9
type input "2025-08-10 2207 - COPY - COPY - COPY - COPY - COPY - COPY - COPY - COPY - COPY …"
click at [452, 222] on span "Save" at bounding box center [452, 224] width 9 height 4
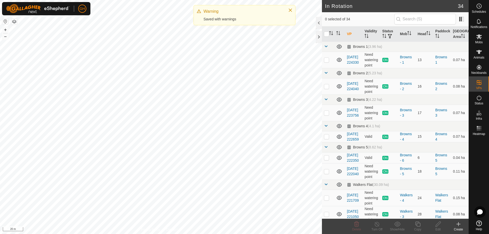
checkbox input "true"
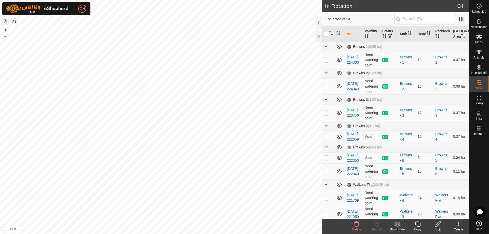
checkbox input "true"
checkbox input "false"
click at [481, 7] on circle at bounding box center [479, 6] width 5 height 5
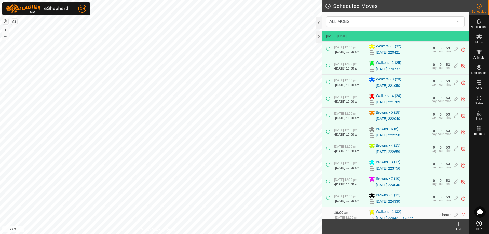
click at [461, 226] on icon at bounding box center [458, 224] width 6 height 6
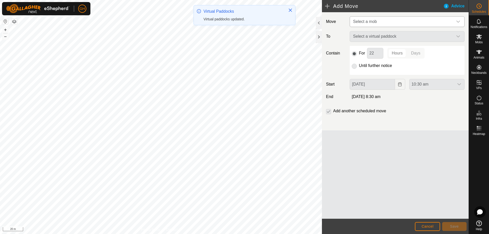
click at [393, 24] on span "Select a mob" at bounding box center [402, 22] width 102 height 10
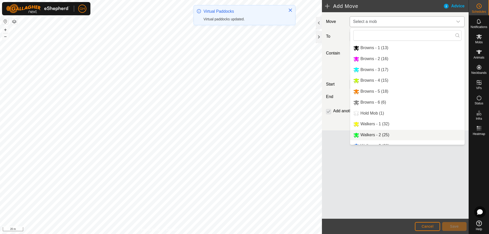
click at [389, 135] on li "Walkers - 2 (25)" at bounding box center [407, 135] width 114 height 10
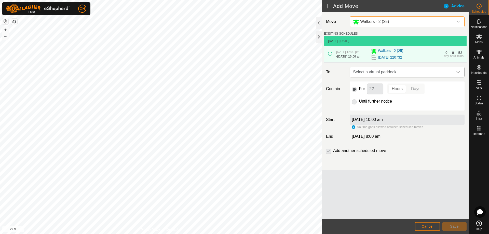
click at [390, 77] on span "Select a virtual paddock" at bounding box center [402, 72] width 102 height 10
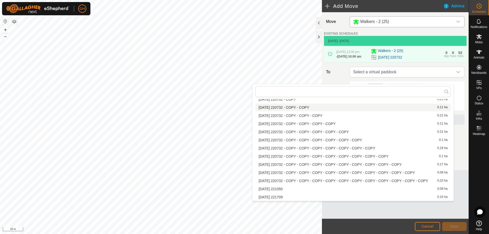
scroll to position [233, 0]
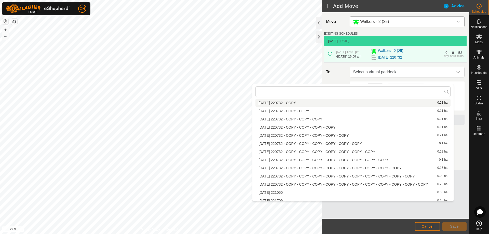
click at [318, 102] on li "2025-08-10 220732 - COPY 0.21 ha" at bounding box center [352, 103] width 195 height 8
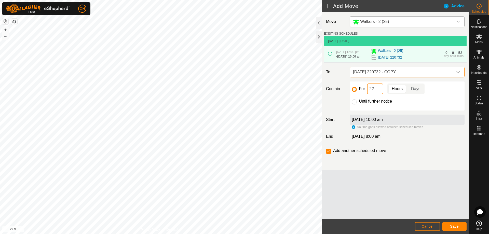
click at [374, 94] on input "22" at bounding box center [375, 89] width 16 height 11
click at [462, 225] on button "Save" at bounding box center [454, 226] width 24 height 9
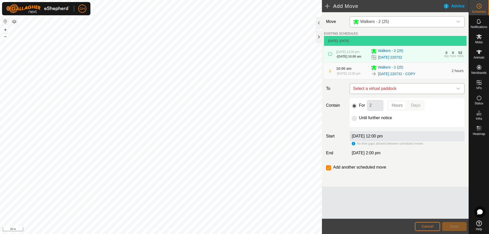
click at [406, 94] on span "Select a virtual paddock" at bounding box center [402, 89] width 102 height 10
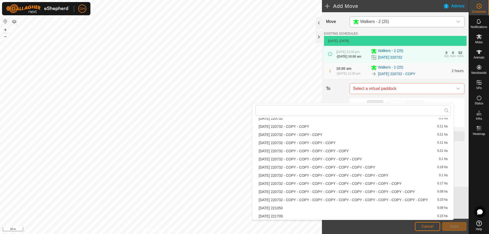
scroll to position [237, 0]
click at [324, 126] on li "2025-08-10 220732 - COPY - COPY 0.11 ha" at bounding box center [352, 126] width 195 height 8
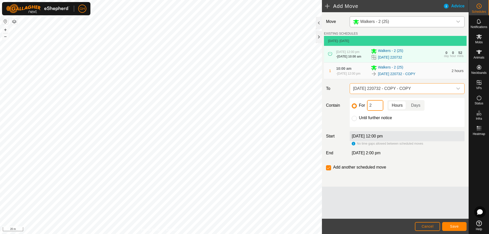
click at [375, 111] on input "2" at bounding box center [375, 105] width 16 height 11
click at [463, 226] on button "Save" at bounding box center [454, 226] width 24 height 9
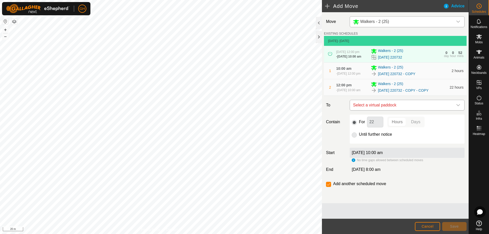
click at [395, 110] on span "Select a virtual paddock" at bounding box center [402, 105] width 102 height 10
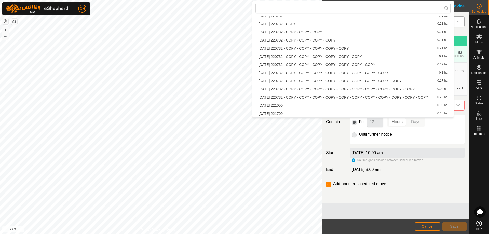
click at [346, 31] on li "2025-08-10 220732 - COPY - COPY - COPY 0.21 ha" at bounding box center [352, 32] width 195 height 8
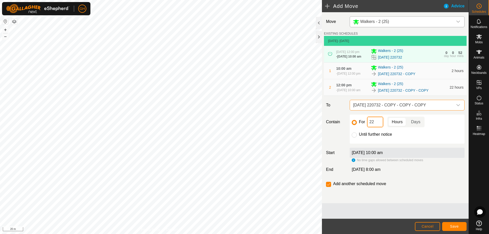
click at [377, 127] on input "22" at bounding box center [375, 122] width 16 height 11
click at [458, 225] on span "Save" at bounding box center [454, 226] width 9 height 4
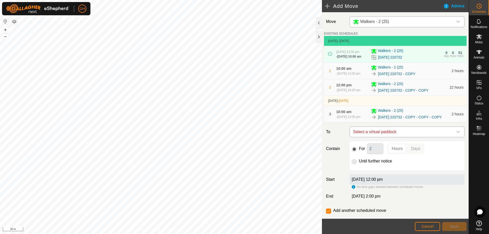
click at [391, 137] on span "Select a virtual paddock" at bounding box center [402, 132] width 102 height 10
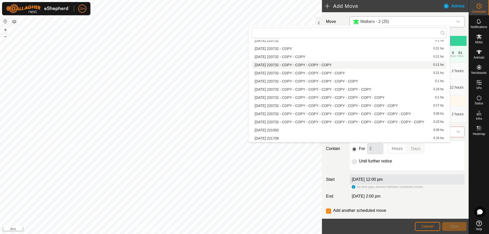
click at [323, 65] on li "2025-08-10 220732 - COPY - COPY - COPY - COPY 0.11 ha" at bounding box center [349, 65] width 195 height 8
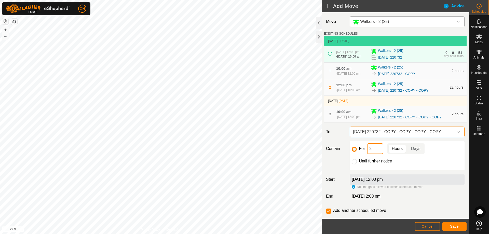
click at [379, 154] on input "2" at bounding box center [375, 148] width 16 height 11
click at [454, 224] on button "Save" at bounding box center [454, 226] width 24 height 9
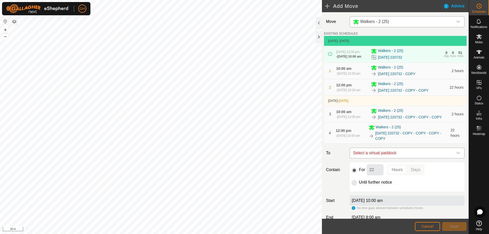
click at [412, 158] on span "Select a virtual paddock" at bounding box center [402, 153] width 102 height 10
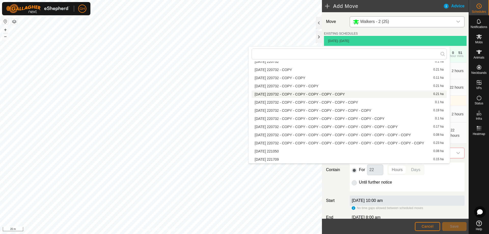
click at [349, 93] on li "2025-08-10 220732 - COPY - COPY - COPY - COPY - COPY 0.21 ha" at bounding box center [349, 94] width 195 height 8
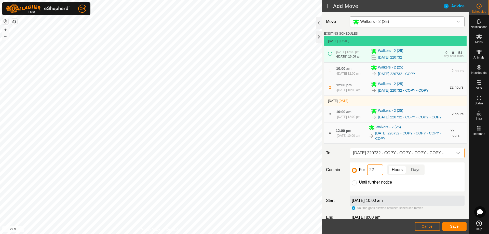
click at [377, 175] on input "22" at bounding box center [375, 170] width 16 height 11
click at [462, 228] on button "Save" at bounding box center [454, 226] width 24 height 9
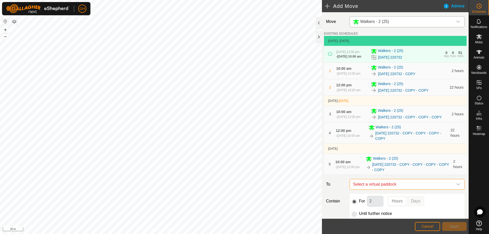
click at [396, 189] on span "Select a virtual paddock" at bounding box center [402, 184] width 102 height 10
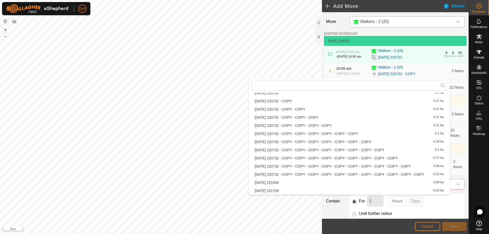
click at [340, 134] on li "2025-08-10 220732 - COPY - COPY - COPY - COPY - COPY - COPY 0.1 ha" at bounding box center [349, 134] width 195 height 8
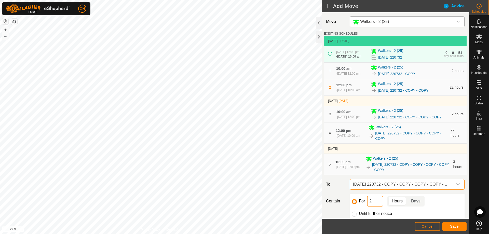
click at [376, 207] on input "2" at bounding box center [375, 201] width 16 height 11
click at [450, 225] on span "Save" at bounding box center [454, 226] width 9 height 4
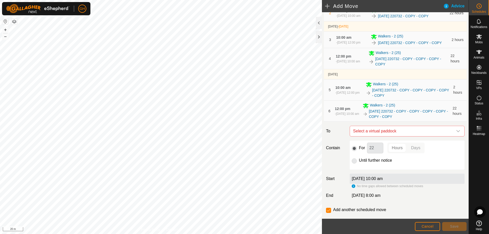
scroll to position [76, 0]
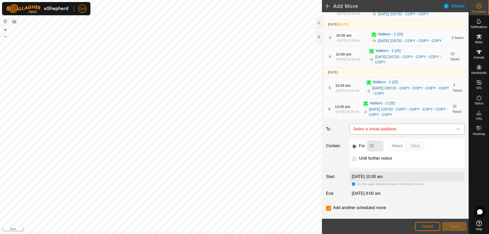
click at [393, 134] on span "Select a virtual paddock" at bounding box center [402, 129] width 102 height 10
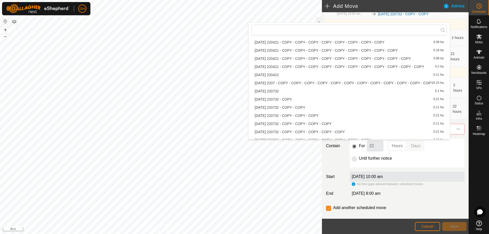
scroll to position [237, 0]
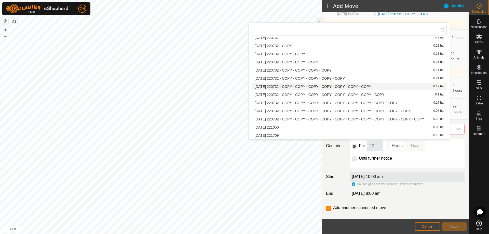
click at [324, 87] on li "2025-08-10 220732 - COPY - COPY - COPY - COPY - COPY - COPY - COPY 0.19 ha" at bounding box center [349, 87] width 195 height 8
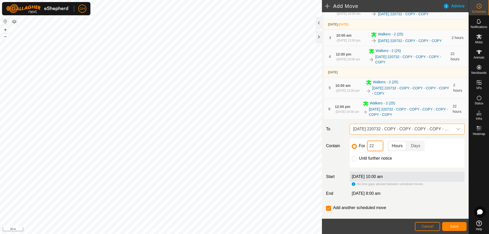
click at [379, 151] on input "22" at bounding box center [375, 146] width 16 height 11
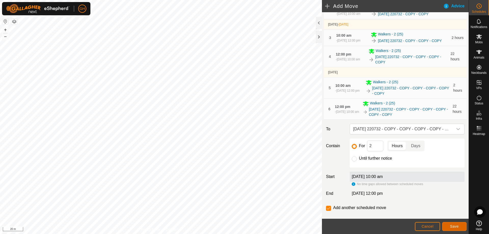
click at [452, 224] on button "Save" at bounding box center [454, 226] width 24 height 9
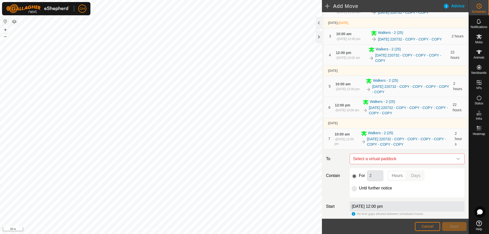
scroll to position [102, 0]
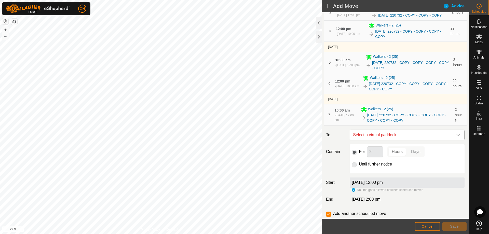
click at [414, 140] on span "Select a virtual paddock" at bounding box center [402, 135] width 102 height 10
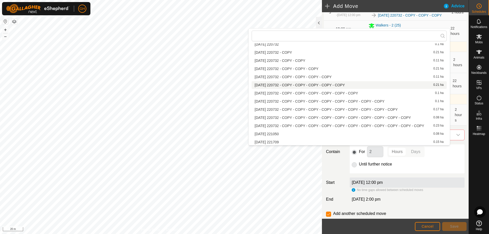
scroll to position [237, 0]
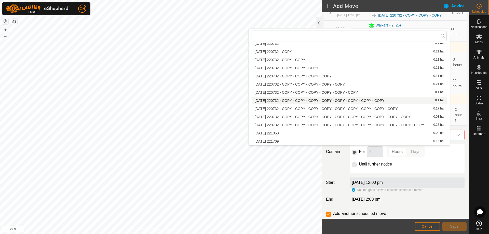
click at [333, 101] on li "2025-08-10 220732 - COPY - COPY - COPY - COPY - COPY - COPY - COPY - COPY 0.1 ha" at bounding box center [349, 101] width 195 height 8
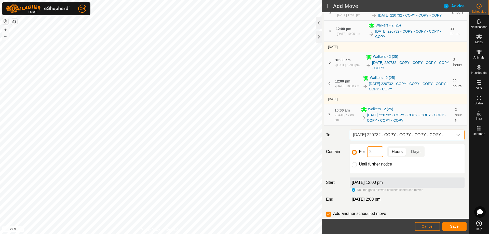
click at [373, 157] on input "2" at bounding box center [375, 151] width 16 height 11
click at [458, 222] on button "Save" at bounding box center [454, 226] width 24 height 9
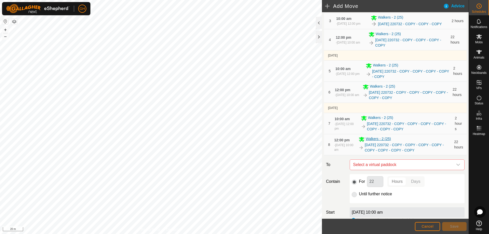
scroll to position [127, 0]
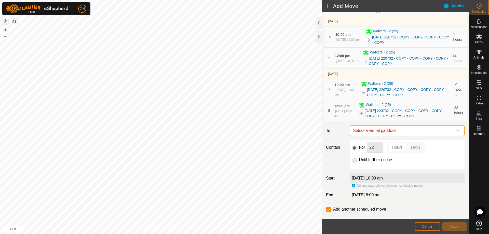
click at [409, 136] on span "Select a virtual paddock" at bounding box center [402, 131] width 102 height 10
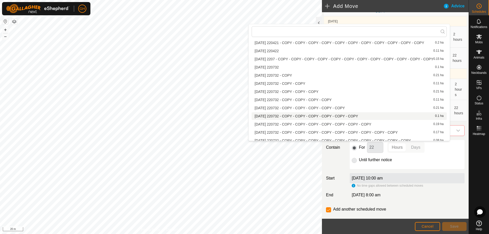
scroll to position [234, 0]
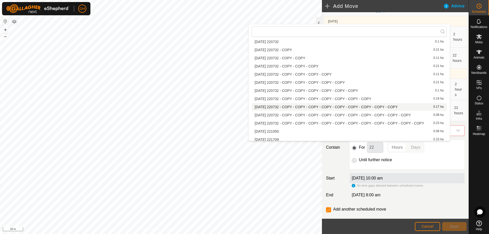
click at [290, 107] on li "2025-08-10 220732 - COPY - COPY - COPY - COPY - COPY - COPY - COPY - COPY - COP…" at bounding box center [349, 107] width 195 height 8
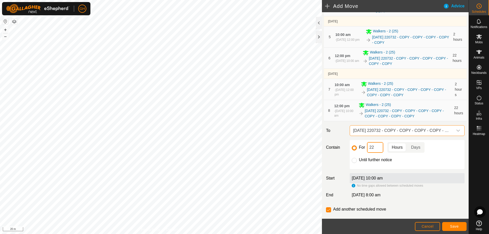
click at [377, 153] on input "22" at bounding box center [375, 147] width 16 height 11
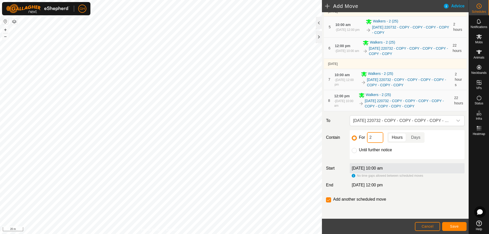
scroll to position [153, 0]
click at [457, 227] on span "Save" at bounding box center [454, 226] width 9 height 4
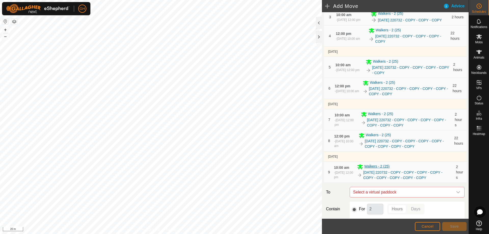
scroll to position [178, 0]
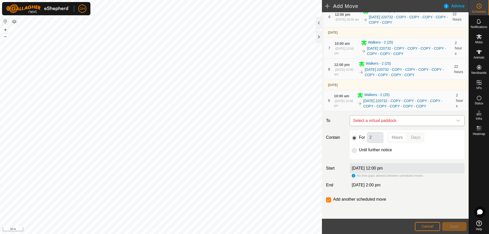
click at [391, 126] on span "Select a virtual paddock" at bounding box center [402, 121] width 102 height 10
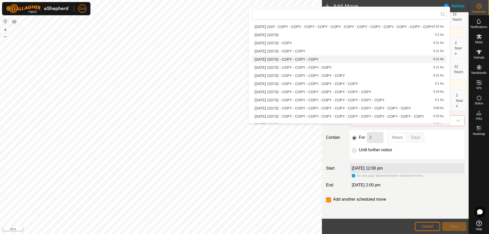
scroll to position [237, 0]
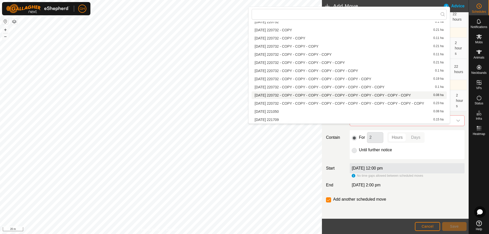
click at [327, 94] on li "2025-08-10 220732 - COPY - COPY - COPY - COPY - COPY - COPY - COPY - COPY - COP…" at bounding box center [349, 95] width 195 height 8
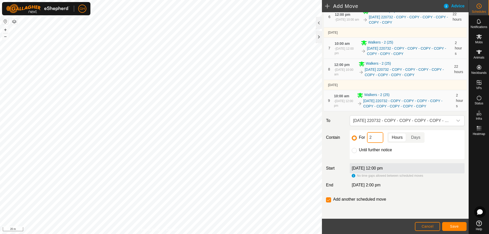
click at [376, 143] on input "2" at bounding box center [375, 137] width 16 height 11
click at [460, 224] on button "Save" at bounding box center [454, 226] width 24 height 9
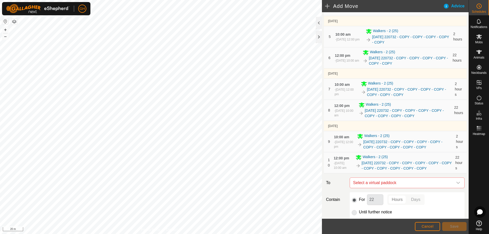
scroll to position [153, 0]
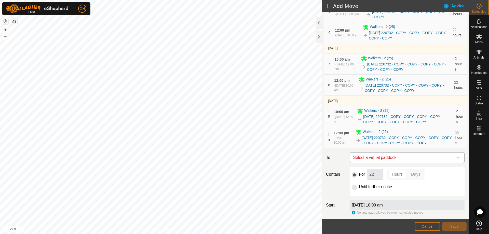
click at [397, 163] on span "Select a virtual paddock" at bounding box center [402, 158] width 102 height 10
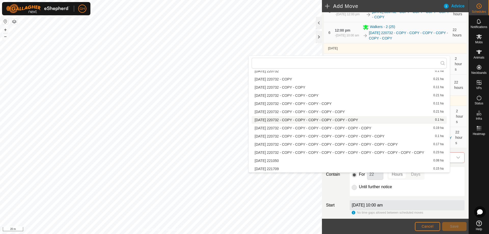
scroll to position [237, 0]
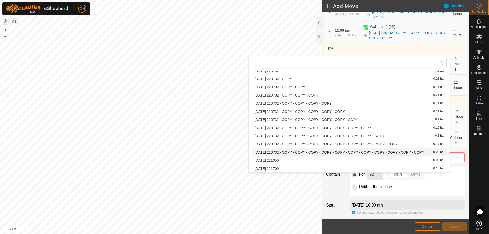
click at [338, 151] on li "2025-08-10 220732 - COPY - COPY - COPY - COPY - COPY - COPY - COPY - COPY - COP…" at bounding box center [349, 152] width 195 height 8
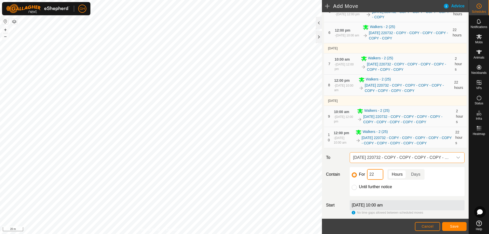
click at [378, 180] on input "22" at bounding box center [375, 174] width 16 height 11
type input "2"
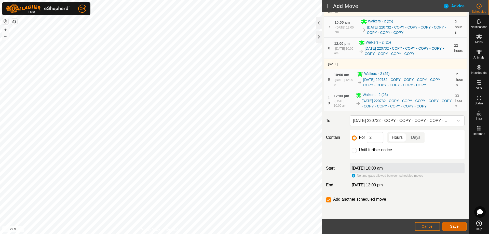
click at [461, 227] on button "Save" at bounding box center [454, 226] width 24 height 9
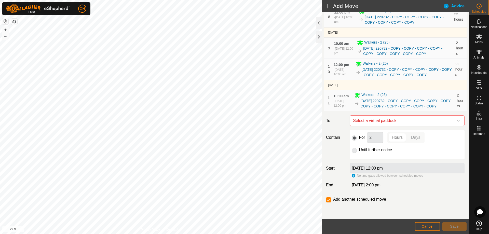
scroll to position [243, 0]
click at [395, 122] on span "Select a virtual paddock" at bounding box center [402, 121] width 102 height 10
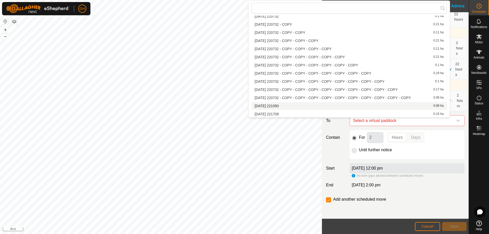
scroll to position [237, 0]
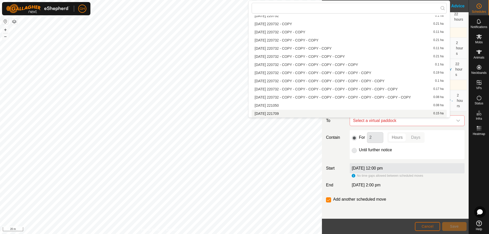
click at [430, 225] on span "Cancel" at bounding box center [427, 226] width 12 height 4
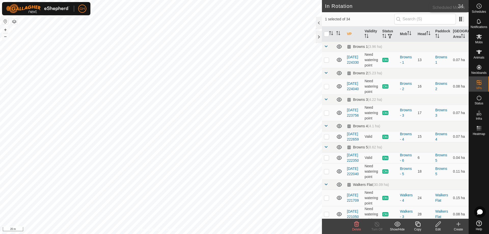
click at [479, 5] on icon at bounding box center [479, 6] width 6 height 6
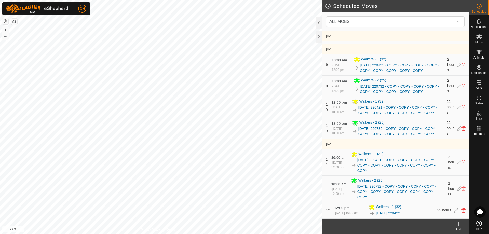
scroll to position [610, 0]
click at [459, 226] on icon at bounding box center [458, 224] width 6 height 6
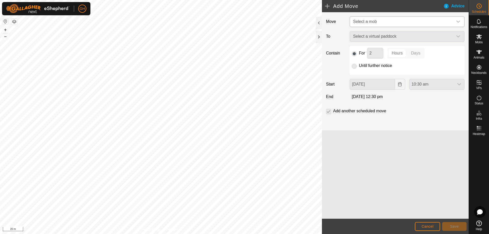
click at [390, 20] on span "Select a mob" at bounding box center [402, 22] width 102 height 10
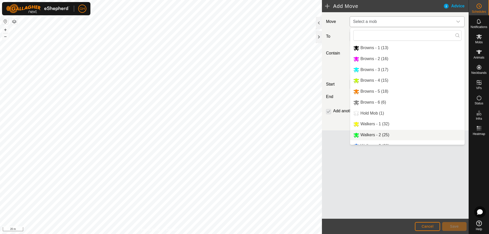
click at [386, 133] on li "Walkers - 2 (25)" at bounding box center [407, 135] width 114 height 10
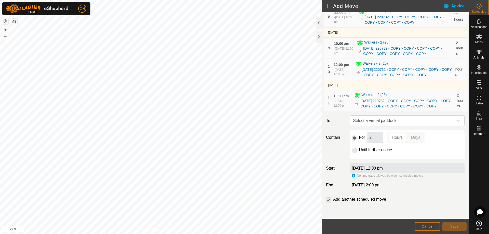
scroll to position [243, 0]
click at [404, 119] on span "Select a virtual paddock" at bounding box center [402, 121] width 102 height 10
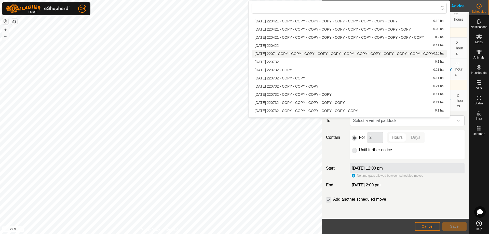
scroll to position [186, 0]
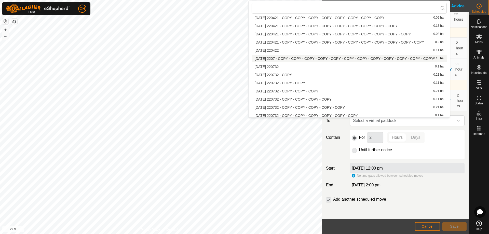
click at [308, 58] on li "2025-08-10 2207 - COPY - COPY - COPY - COPY - COPY - COPY - COPY - COPY - COPY …" at bounding box center [349, 59] width 195 height 8
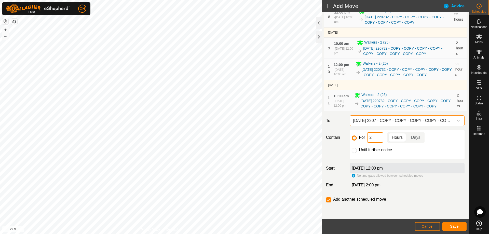
click at [376, 138] on input "2" at bounding box center [375, 137] width 16 height 11
type input "22"
click at [328, 201] on input "checkbox" at bounding box center [328, 199] width 5 height 5
checkbox input "false"
click at [456, 227] on span "Save" at bounding box center [454, 226] width 9 height 4
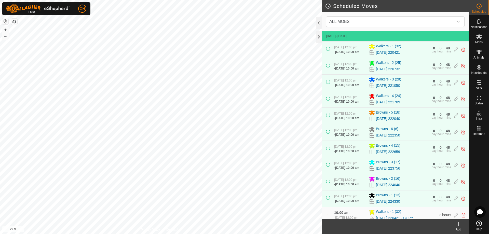
click at [423, 33] on td "14 Aug 2025 - Today" at bounding box center [395, 36] width 147 height 10
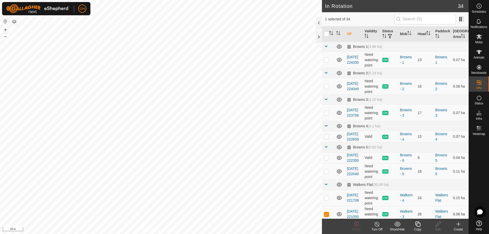
click at [418, 224] on icon at bounding box center [418, 224] width 6 height 6
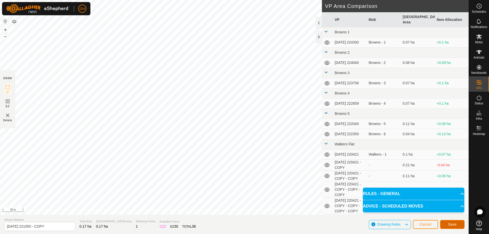
click at [450, 225] on span "Save" at bounding box center [452, 224] width 9 height 4
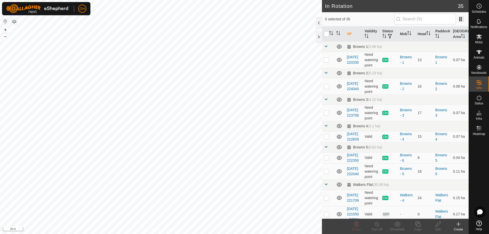
checkbox input "true"
click at [415, 223] on icon at bounding box center [418, 224] width 6 height 6
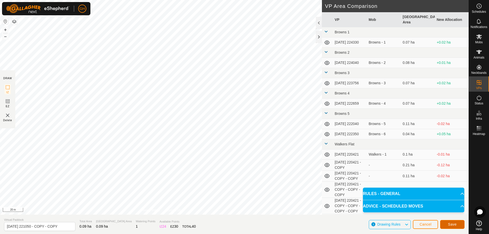
click at [450, 223] on span "Save" at bounding box center [452, 224] width 9 height 4
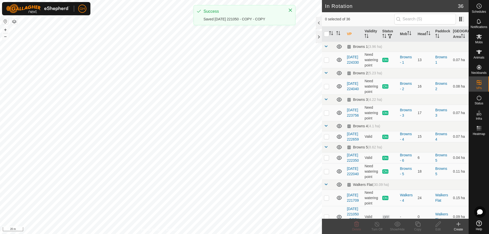
checkbox input "true"
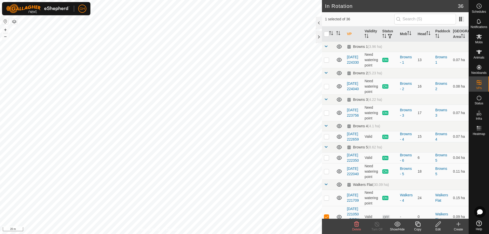
click at [420, 225] on icon at bounding box center [417, 224] width 5 height 5
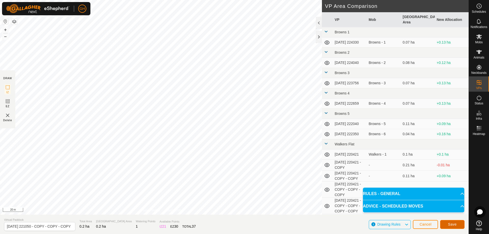
click at [446, 220] on button "Save" at bounding box center [452, 224] width 24 height 9
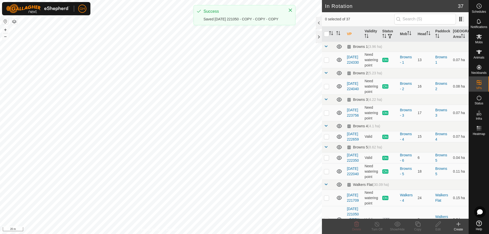
checkbox input "true"
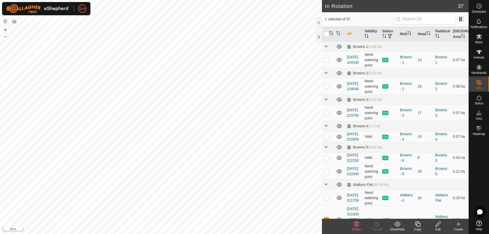
click at [419, 227] on icon at bounding box center [418, 224] width 6 height 6
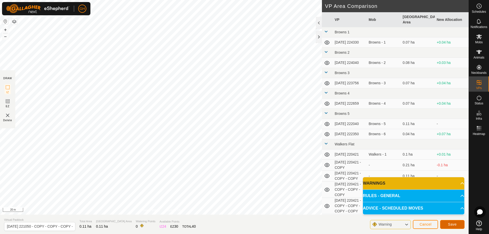
click at [448, 224] on span "Save" at bounding box center [452, 224] width 9 height 4
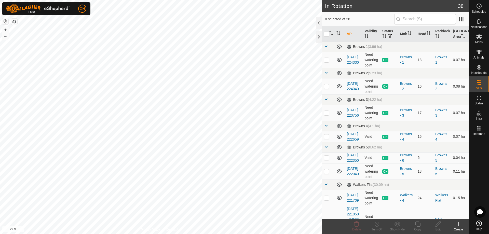
checkbox input "true"
click at [418, 225] on icon at bounding box center [418, 224] width 6 height 6
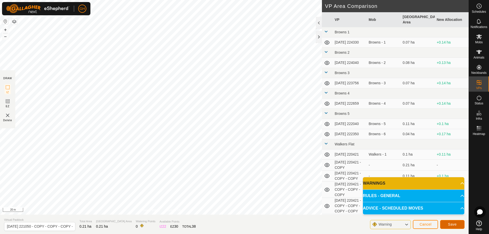
click at [450, 224] on span "Save" at bounding box center [452, 224] width 9 height 4
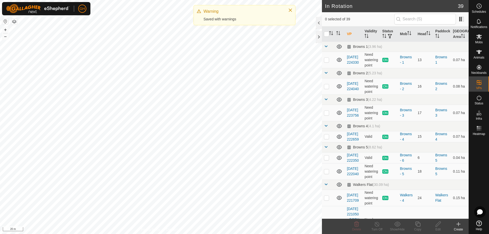
checkbox input "true"
click at [417, 224] on icon at bounding box center [418, 224] width 6 height 6
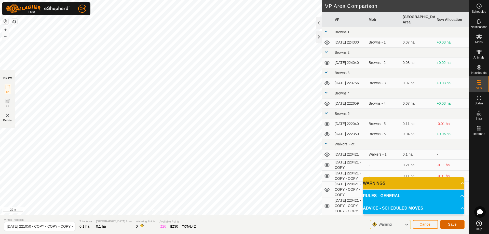
click at [449, 224] on span "Save" at bounding box center [452, 224] width 9 height 4
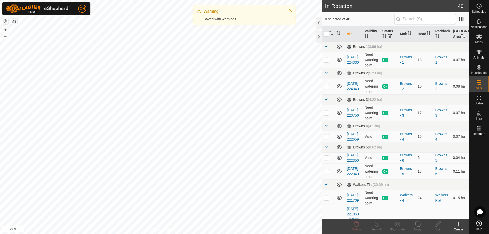
checkbox input "true"
click at [415, 223] on icon at bounding box center [418, 224] width 6 height 6
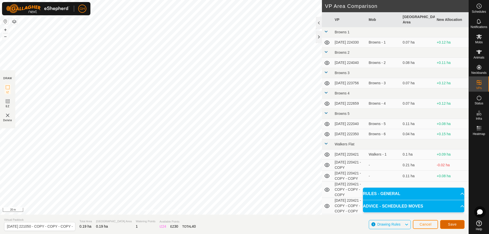
click at [455, 222] on button "Save" at bounding box center [452, 224] width 24 height 9
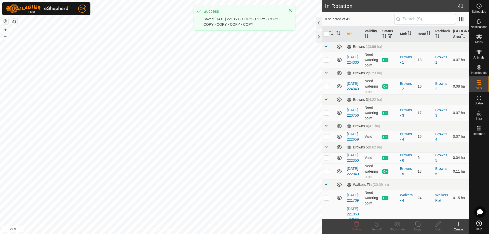
checkbox input "true"
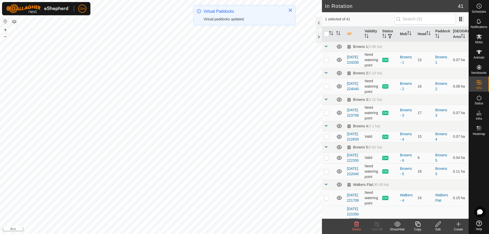
click at [417, 225] on icon at bounding box center [418, 224] width 6 height 6
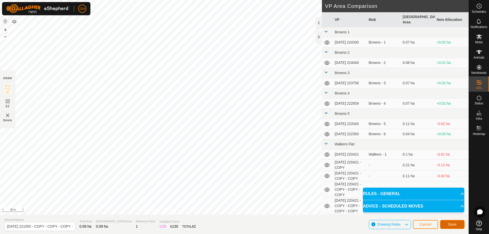
click at [454, 223] on span "Save" at bounding box center [452, 224] width 9 height 4
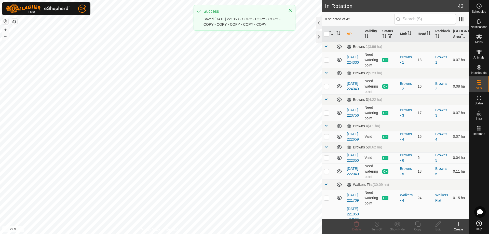
checkbox input "true"
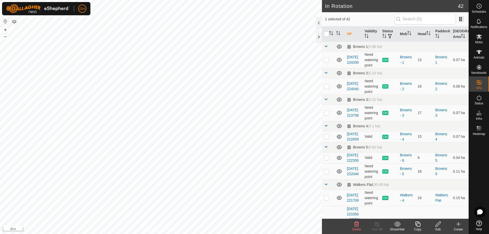
click at [420, 226] on icon at bounding box center [418, 224] width 6 height 6
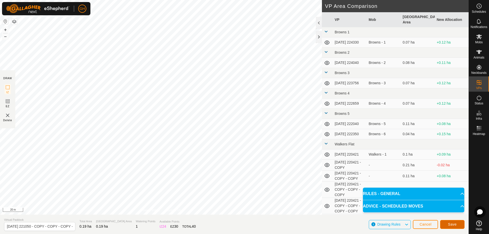
click at [454, 224] on span "Save" at bounding box center [452, 224] width 9 height 4
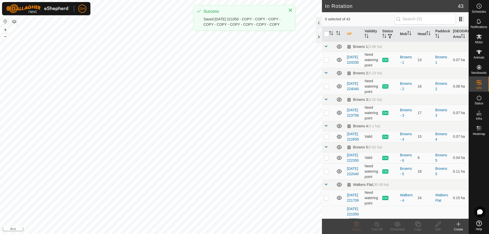
checkbox input "true"
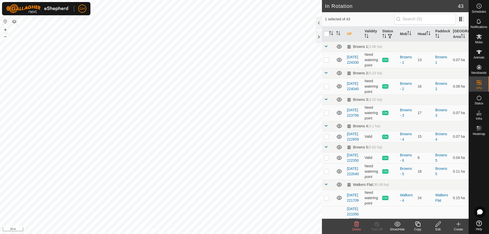
click at [420, 225] on icon at bounding box center [418, 224] width 6 height 6
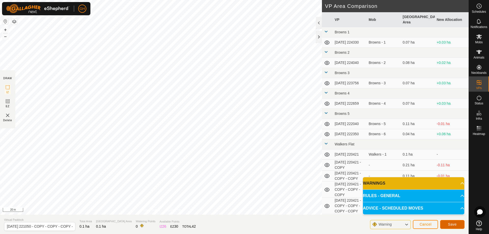
click at [456, 225] on span "Save" at bounding box center [452, 224] width 9 height 4
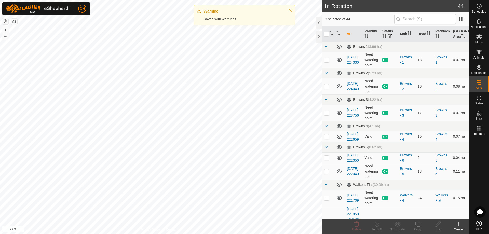
checkbox input "true"
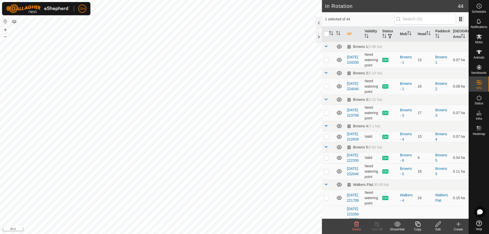
click at [417, 224] on icon at bounding box center [417, 224] width 5 height 5
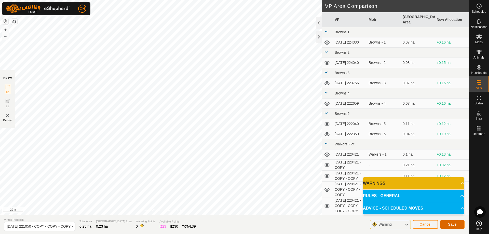
click at [450, 224] on span "Save" at bounding box center [452, 224] width 9 height 4
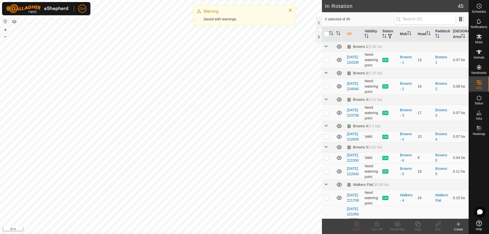
checkbox input "true"
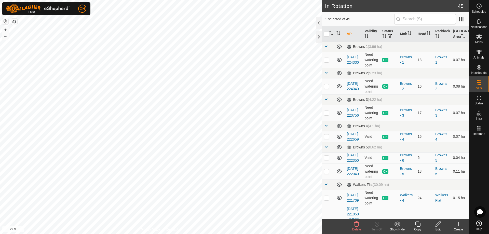
click at [417, 222] on icon at bounding box center [418, 224] width 6 height 6
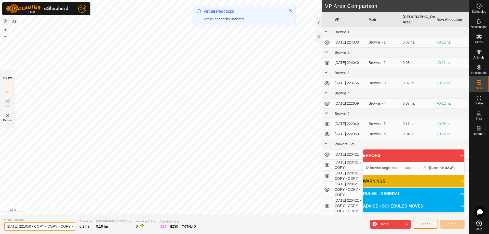
click at [37, 226] on input "2025-08-10 221050 - COPY - COPY - COPY - COPY - COPY - COPY - COPY - COPY - COP…" at bounding box center [39, 226] width 71 height 9
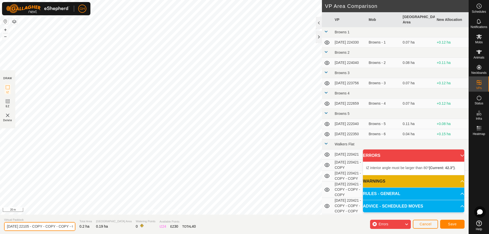
scroll to position [0, 127]
drag, startPoint x: 36, startPoint y: 227, endPoint x: 144, endPoint y: 221, distance: 107.7
click at [144, 221] on section "Virtual Paddock 2025-08-10 22105 - COPY - COPY - COPY - COPY - COPY - COPY - CO…" at bounding box center [234, 224] width 469 height 19
type input "2025-08-10 221051"
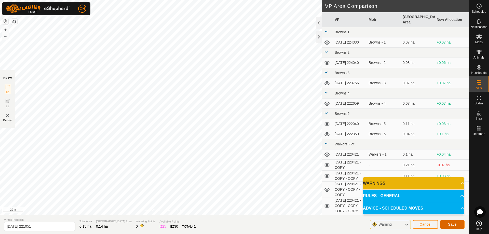
click at [455, 226] on span "Save" at bounding box center [452, 224] width 9 height 4
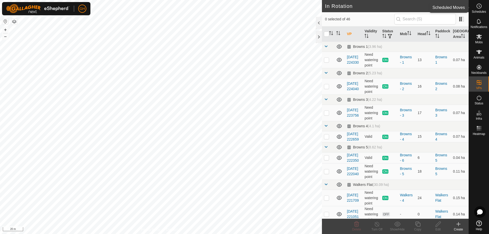
click at [484, 7] on div "Schedules" at bounding box center [479, 7] width 20 height 15
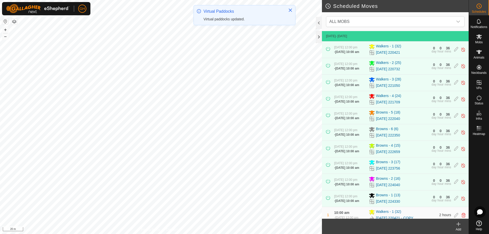
click at [460, 225] on icon at bounding box center [458, 224] width 6 height 6
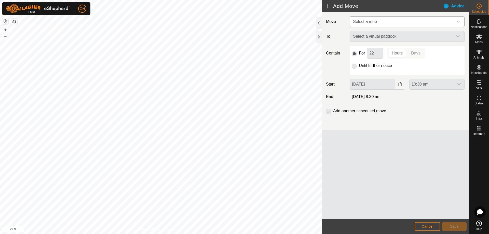
click at [405, 19] on span "Select a mob" at bounding box center [402, 22] width 102 height 10
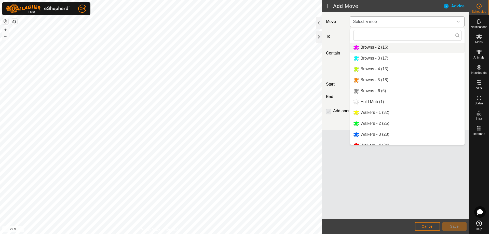
scroll to position [18, 0]
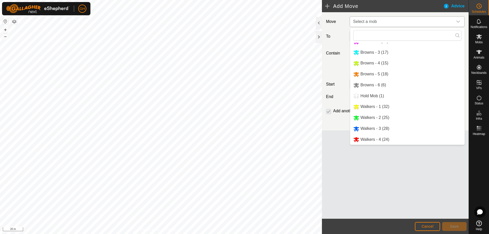
click at [382, 126] on li "Walkers - 3 (28)" at bounding box center [407, 129] width 114 height 10
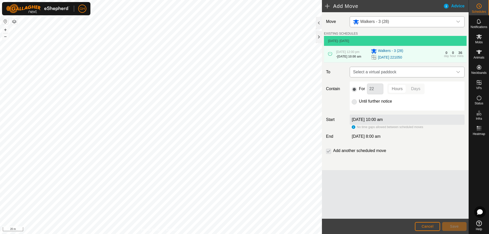
click at [413, 77] on span "Select a virtual paddock" at bounding box center [402, 72] width 102 height 10
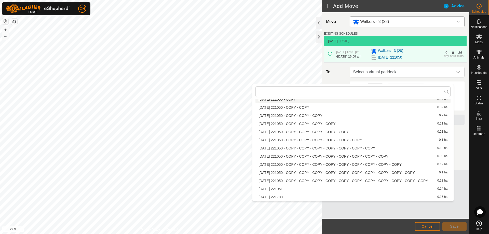
scroll to position [331, 0]
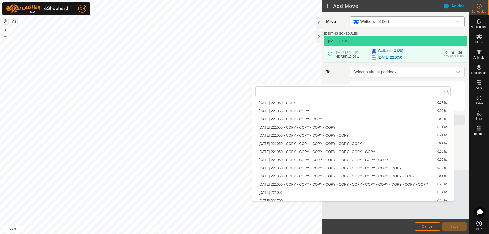
click at [312, 103] on li "2025-08-10 221050 - COPY 0.17 ha" at bounding box center [352, 103] width 195 height 8
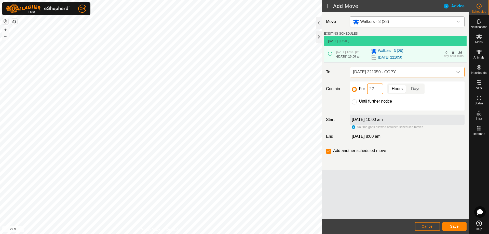
click at [377, 94] on input "22" at bounding box center [375, 89] width 16 height 11
click at [453, 225] on span "Save" at bounding box center [454, 226] width 9 height 4
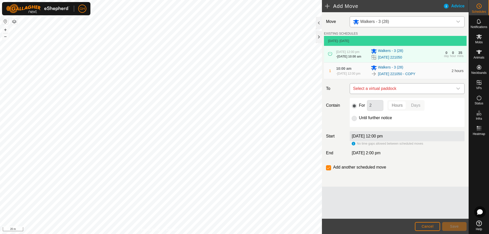
click at [388, 94] on span "Select a virtual paddock" at bounding box center [402, 89] width 102 height 10
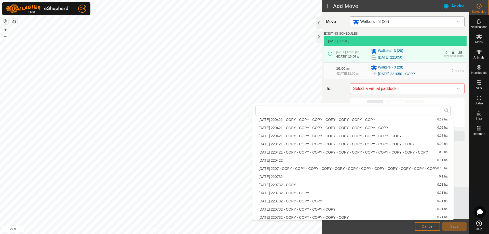
scroll to position [335, 0]
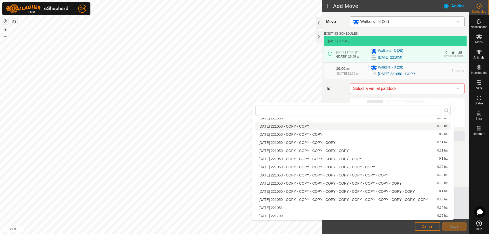
click at [344, 127] on li "2025-08-10 221050 - COPY - COPY 0.09 ha" at bounding box center [352, 126] width 195 height 8
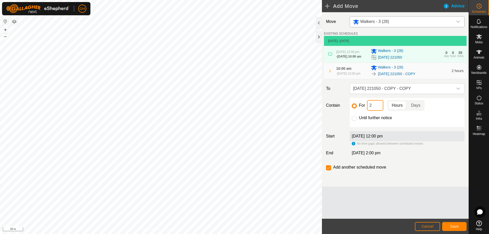
click at [375, 111] on input "2" at bounding box center [375, 105] width 16 height 11
click at [454, 224] on button "Save" at bounding box center [454, 226] width 24 height 9
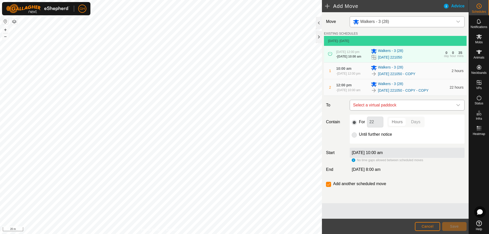
click at [390, 110] on span "Select a virtual paddock" at bounding box center [402, 105] width 102 height 10
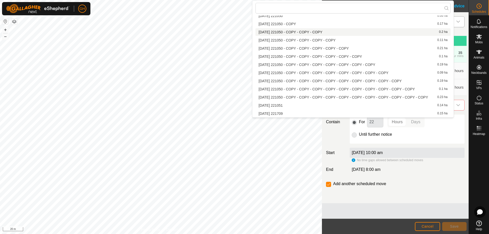
click at [326, 31] on li "2025-08-10 221050 - COPY - COPY - COPY 0.2 ha" at bounding box center [352, 32] width 195 height 8
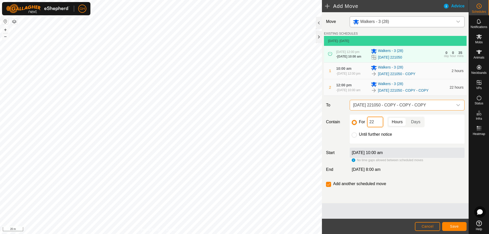
click at [378, 127] on input "22" at bounding box center [375, 122] width 16 height 11
click at [463, 228] on button "Save" at bounding box center [454, 226] width 24 height 9
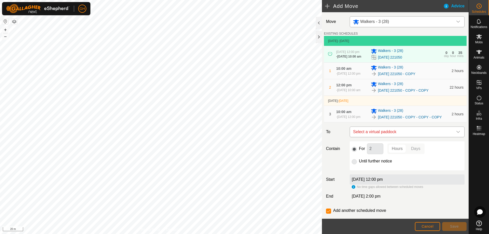
click at [394, 137] on span "Select a virtual paddock" at bounding box center [402, 132] width 102 height 10
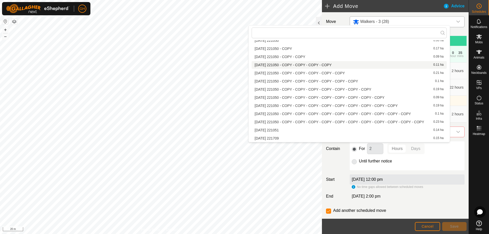
click at [329, 65] on li "2025-08-10 221050 - COPY - COPY - COPY - COPY 0.11 ha" at bounding box center [349, 65] width 195 height 8
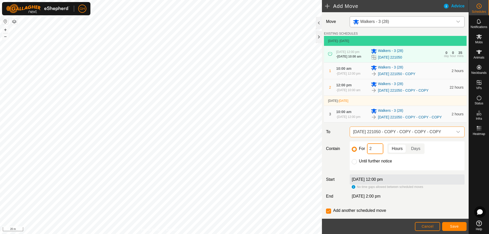
click at [376, 154] on input "2" at bounding box center [375, 148] width 16 height 11
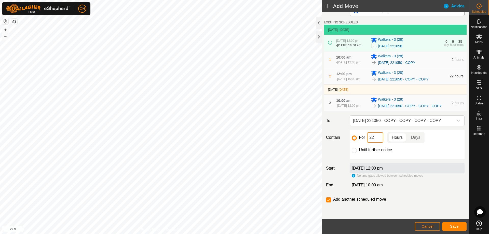
scroll to position [25, 0]
click at [461, 225] on button "Save" at bounding box center [454, 226] width 24 height 9
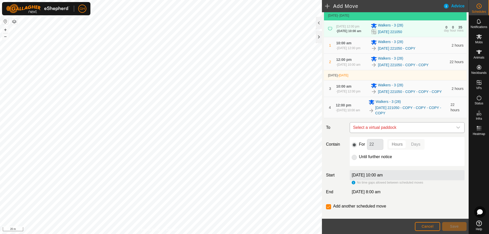
click at [402, 133] on span "Select a virtual paddock" at bounding box center [402, 127] width 102 height 10
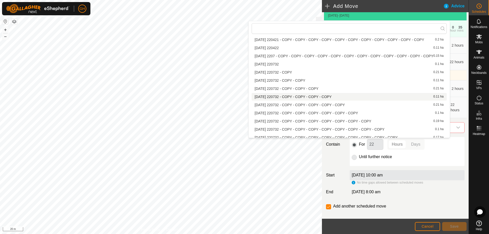
scroll to position [335, 0]
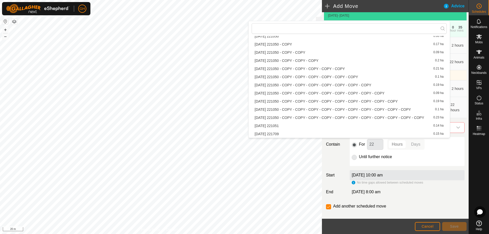
click at [333, 68] on li "2025-08-10 221050 - COPY - COPY - COPY - COPY - COPY 0.21 ha" at bounding box center [349, 69] width 195 height 8
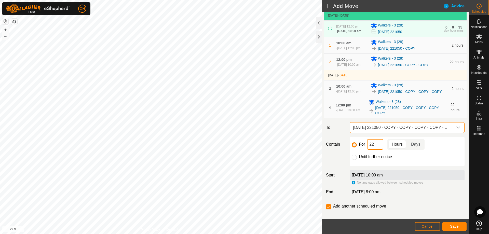
click at [378, 150] on input "22" at bounding box center [375, 144] width 16 height 11
click at [458, 226] on span "Save" at bounding box center [454, 226] width 9 height 4
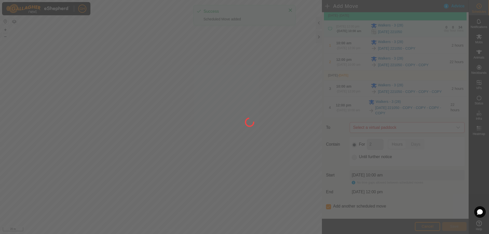
scroll to position [0, 0]
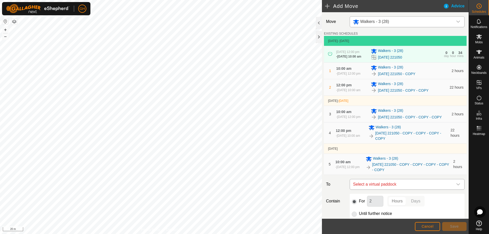
click at [404, 189] on span "Select a virtual paddock" at bounding box center [402, 184] width 102 height 10
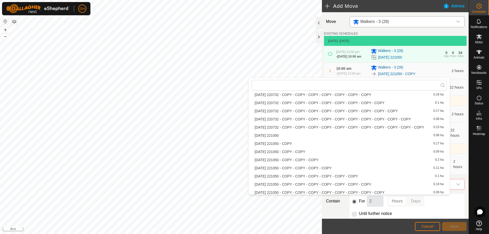
scroll to position [335, 0]
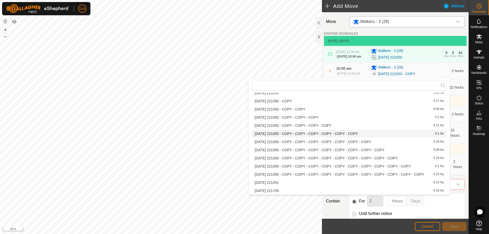
click at [334, 133] on li "2025-08-10 221050 - COPY - COPY - COPY - COPY - COPY - COPY 0.1 ha" at bounding box center [349, 134] width 195 height 8
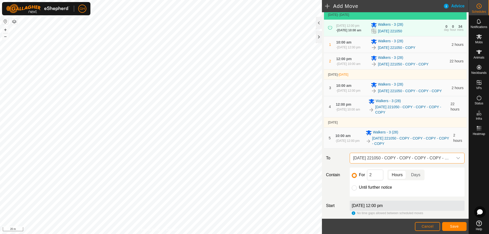
scroll to position [51, 0]
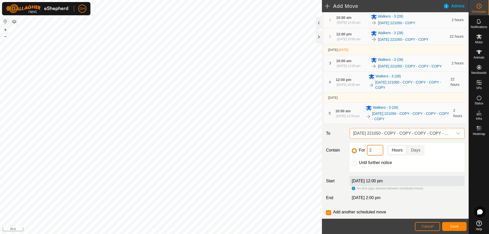
click at [378, 156] on input "2" at bounding box center [375, 150] width 16 height 11
click at [457, 226] on span "Save" at bounding box center [454, 226] width 9 height 4
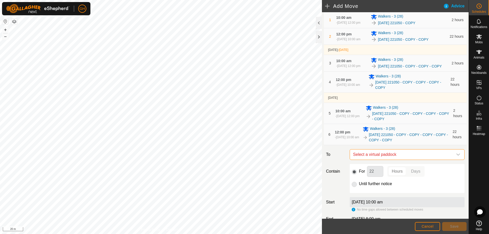
click at [427, 160] on span "Select a virtual paddock" at bounding box center [402, 154] width 102 height 10
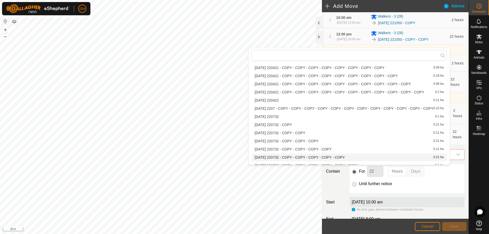
scroll to position [335, 0]
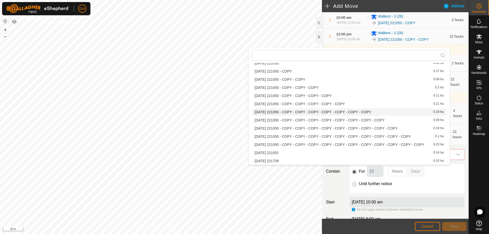
click at [374, 111] on li "2025-08-10 221050 - COPY - COPY - COPY - COPY - COPY - COPY - COPY 0.19 ha" at bounding box center [349, 112] width 195 height 8
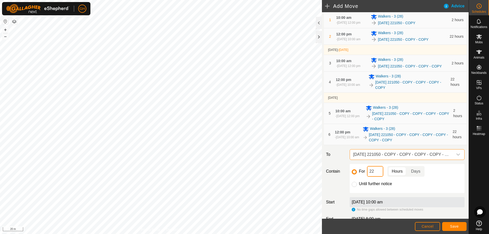
click at [377, 177] on input "22" at bounding box center [375, 171] width 16 height 11
click at [455, 223] on button "Save" at bounding box center [454, 226] width 24 height 9
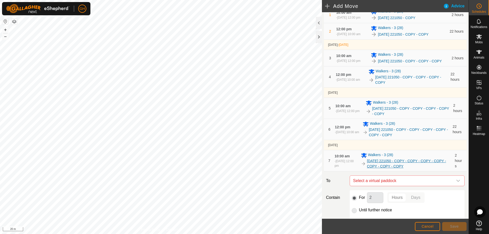
scroll to position [76, 0]
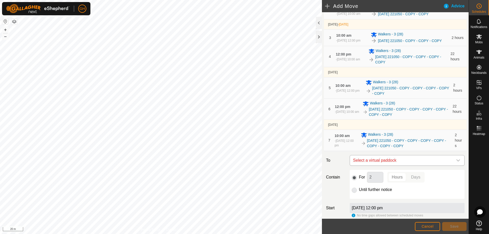
click at [398, 166] on span "Select a virtual paddock" at bounding box center [402, 160] width 102 height 10
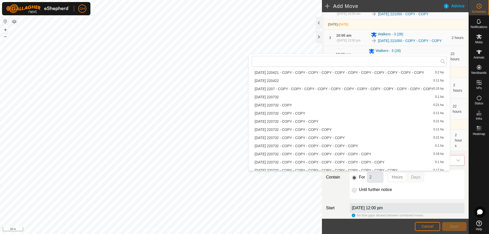
scroll to position [335, 0]
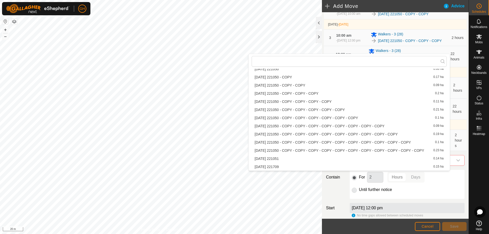
click at [335, 126] on li "2025-08-10 221050 - COPY - COPY - COPY - COPY - COPY - COPY - COPY - COPY 0.09 …" at bounding box center [349, 126] width 195 height 8
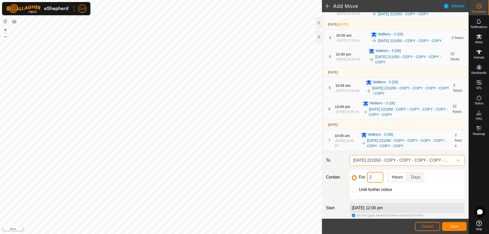
click at [379, 183] on input "2" at bounding box center [375, 177] width 16 height 11
click at [455, 225] on span "Save" at bounding box center [454, 226] width 9 height 4
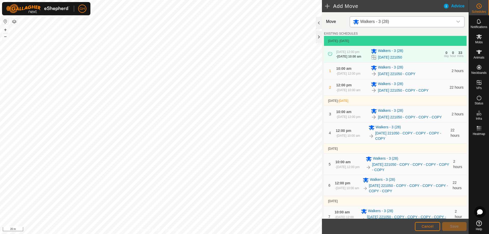
scroll to position [153, 0]
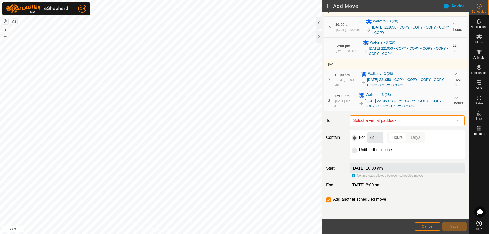
click at [381, 123] on span "Select a virtual paddock" at bounding box center [402, 121] width 102 height 10
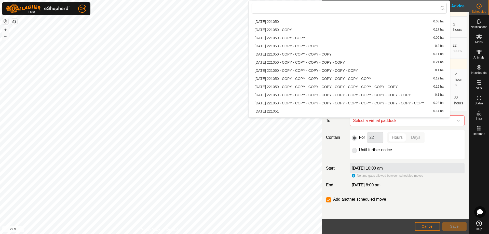
scroll to position [335, 0]
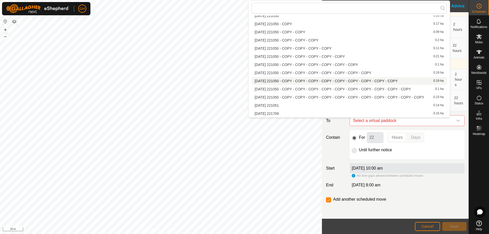
click at [329, 81] on li "2025-08-10 221050 - COPY - COPY - COPY - COPY - COPY - COPY - COPY - COPY - COP…" at bounding box center [349, 81] width 195 height 8
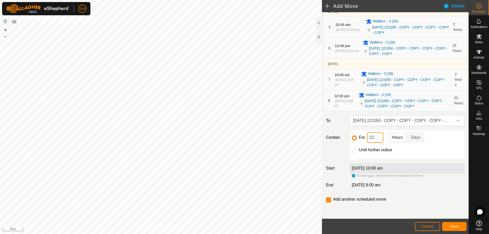
click at [375, 139] on input "22" at bounding box center [375, 137] width 16 height 11
click at [451, 227] on span "Save" at bounding box center [454, 226] width 9 height 4
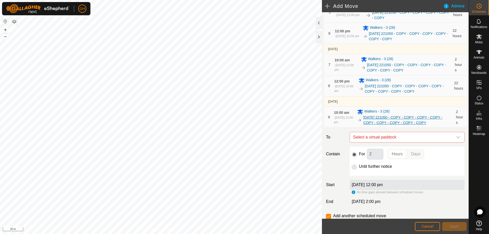
scroll to position [153, 0]
click at [394, 142] on span "Select a virtual paddock" at bounding box center [402, 136] width 102 height 10
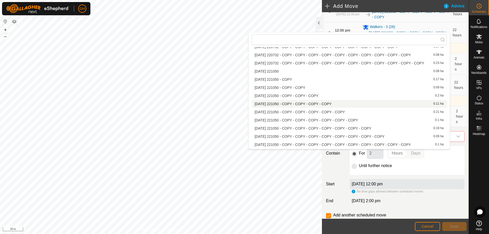
scroll to position [335, 0]
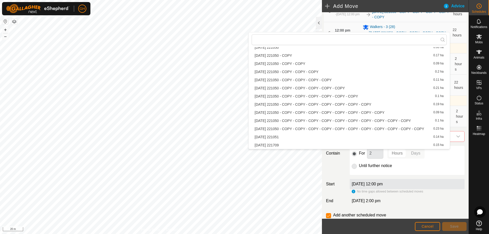
click at [323, 120] on li "2025-08-10 221050 - COPY - COPY - COPY - COPY - COPY - COPY - COPY - COPY - COP…" at bounding box center [349, 121] width 195 height 8
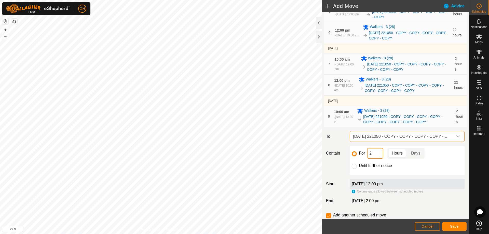
click at [375, 159] on input "2" at bounding box center [375, 153] width 16 height 11
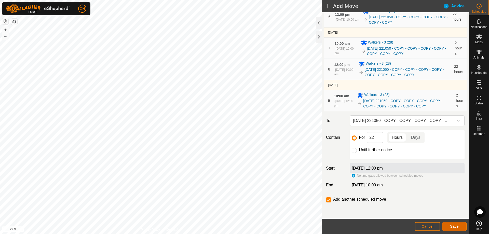
click at [453, 225] on span "Save" at bounding box center [454, 226] width 9 height 4
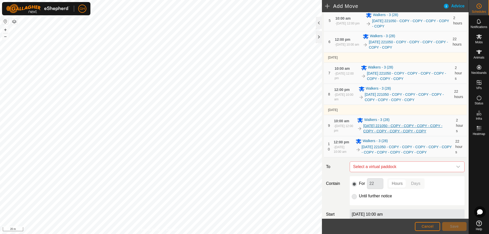
scroll to position [153, 0]
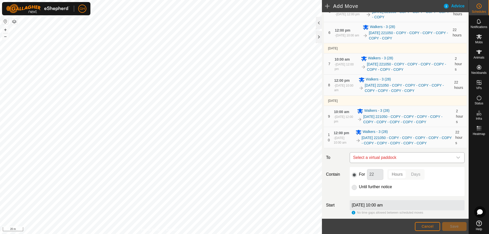
click at [410, 163] on span "Select a virtual paddock" at bounding box center [402, 158] width 102 height 10
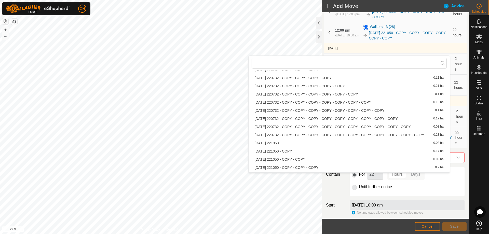
scroll to position [335, 0]
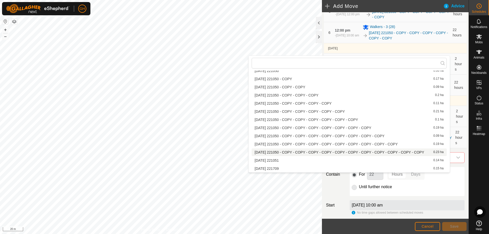
click at [335, 154] on li "2025-08-10 221050 - COPY - COPY - COPY - COPY - COPY - COPY - COPY - COPY - COP…" at bounding box center [349, 152] width 195 height 8
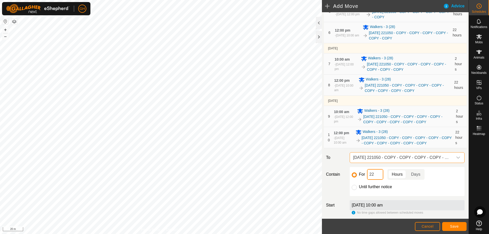
click at [375, 180] on input "22" at bounding box center [375, 174] width 16 height 11
click at [460, 227] on button "Save" at bounding box center [454, 226] width 24 height 9
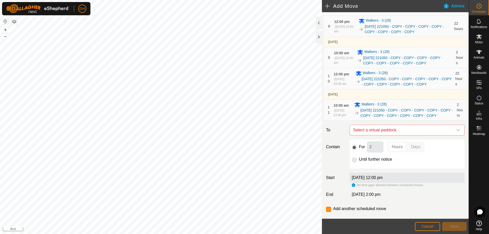
scroll to position [243, 0]
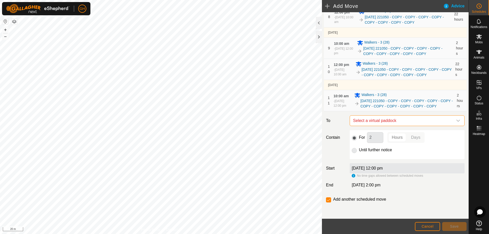
click at [404, 120] on span "Select a virtual paddock" at bounding box center [402, 121] width 102 height 10
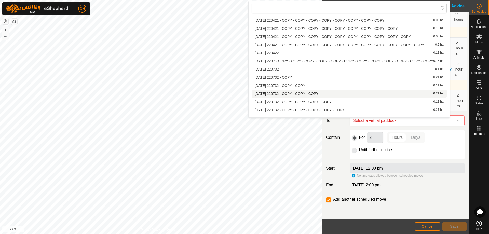
scroll to position [335, 0]
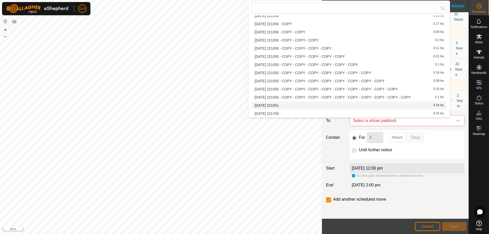
click at [317, 105] on li "2025-08-10 221051 0.14 ha" at bounding box center [349, 106] width 195 height 8
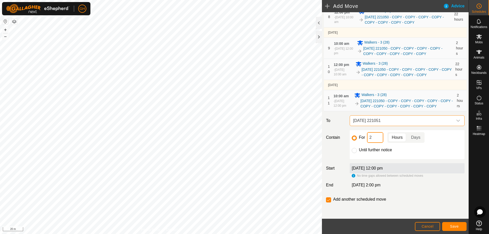
click at [374, 137] on input "2" at bounding box center [375, 137] width 16 height 11
type input "22"
click at [330, 200] on input "checkbox" at bounding box center [328, 199] width 5 height 5
checkbox input "false"
click at [455, 224] on button "Save" at bounding box center [454, 226] width 24 height 9
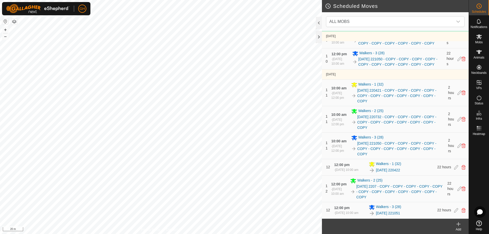
scroll to position [903, 0]
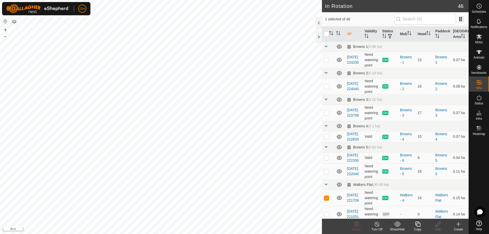
click at [417, 223] on icon at bounding box center [417, 224] width 5 height 5
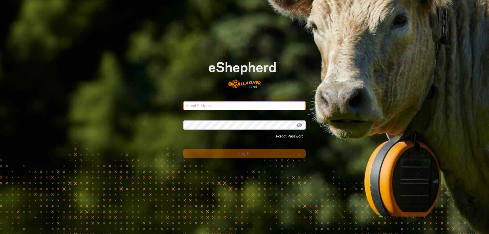
type input "kohunuitrusts@gmail.com"
click at [241, 106] on input "kohunuitrusts@gmail.com" at bounding box center [244, 105] width 122 height 9
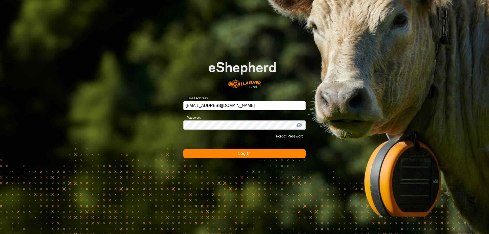
click at [253, 154] on button "Log In" at bounding box center [244, 153] width 122 height 9
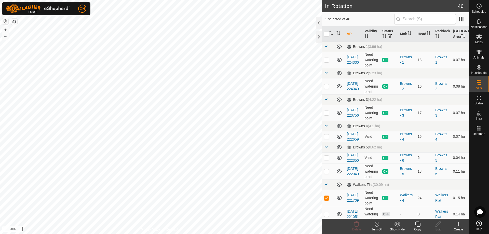
click at [418, 223] on icon at bounding box center [417, 224] width 5 height 5
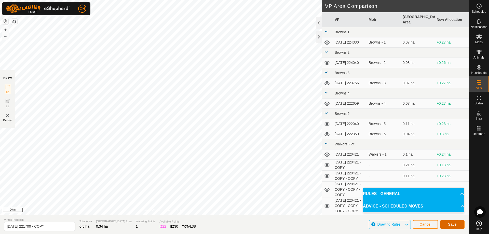
click at [446, 224] on button "Save" at bounding box center [452, 224] width 24 height 9
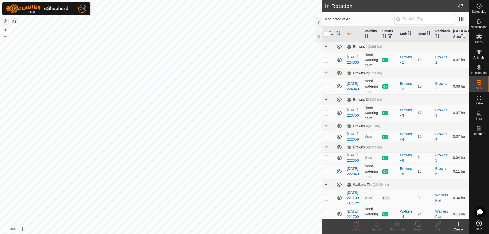
checkbox input "true"
click at [359, 227] on div "Delete" at bounding box center [356, 229] width 20 height 5
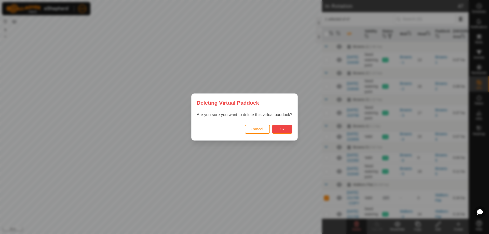
click at [282, 128] on span "Ok" at bounding box center [282, 129] width 5 height 4
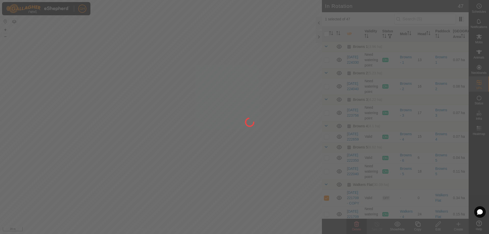
checkbox input "false"
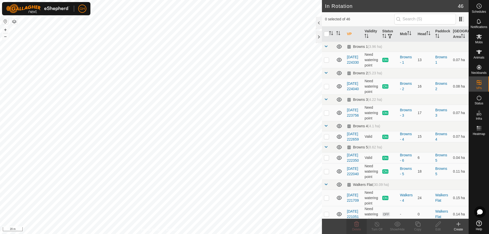
click at [464, 226] on create-svg-icon at bounding box center [458, 224] width 20 height 6
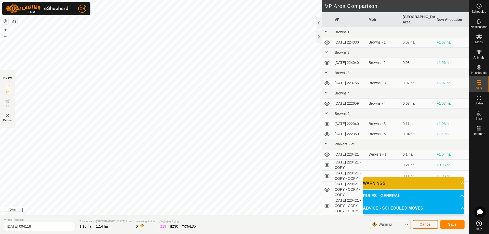
click at [422, 223] on span "Cancel" at bounding box center [425, 224] width 12 height 4
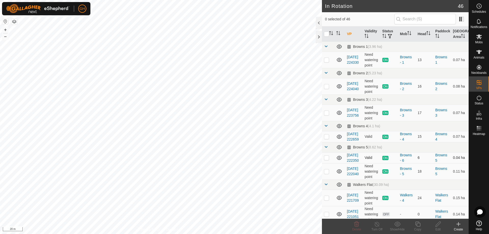
checkbox input "true"
click at [458, 225] on icon at bounding box center [458, 224] width 0 height 4
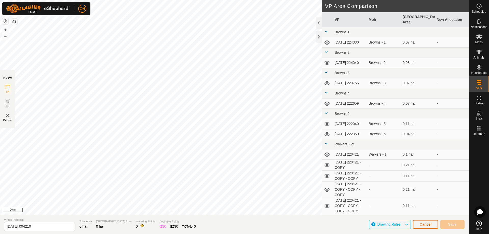
click at [431, 224] on span "Cancel" at bounding box center [425, 224] width 12 height 4
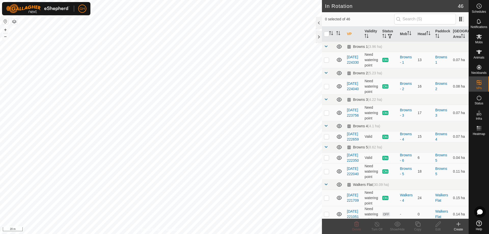
checkbox input "true"
click at [418, 224] on icon at bounding box center [418, 224] width 6 height 6
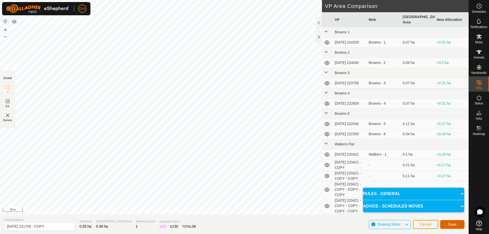
click at [459, 223] on button "Save" at bounding box center [452, 224] width 24 height 9
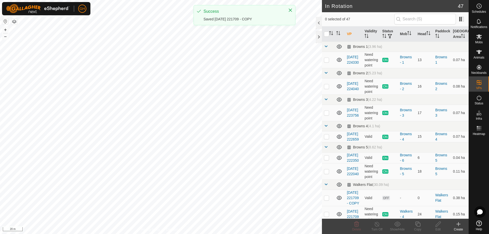
checkbox input "true"
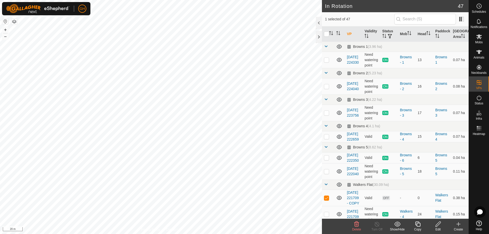
click at [421, 225] on icon at bounding box center [418, 224] width 6 height 6
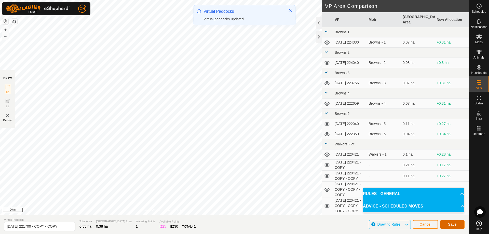
click at [454, 225] on span "Save" at bounding box center [452, 224] width 9 height 4
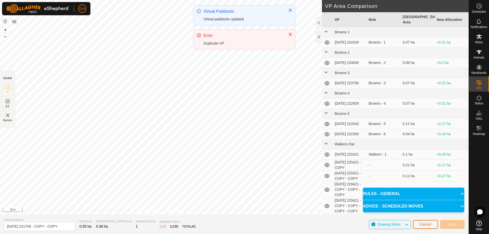
click at [432, 223] on button "Cancel" at bounding box center [425, 224] width 25 height 9
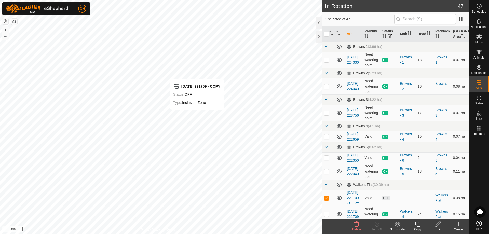
checkbox input "true"
click at [419, 226] on icon at bounding box center [418, 224] width 6 height 6
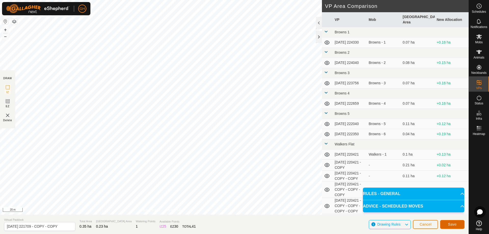
click at [452, 225] on span "Save" at bounding box center [452, 224] width 9 height 4
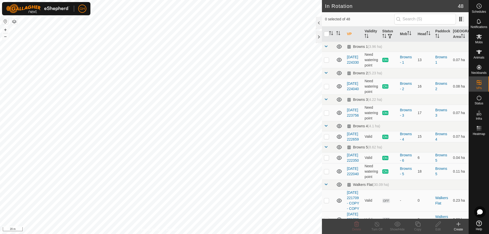
checkbox input "true"
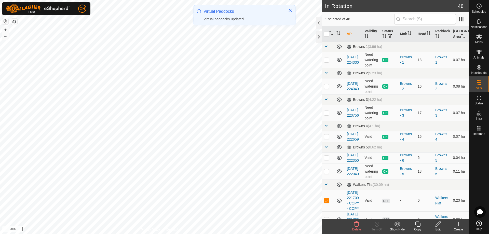
click at [418, 225] on icon at bounding box center [418, 224] width 6 height 6
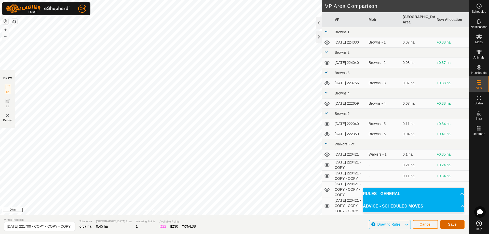
click at [452, 225] on span "Save" at bounding box center [452, 224] width 9 height 4
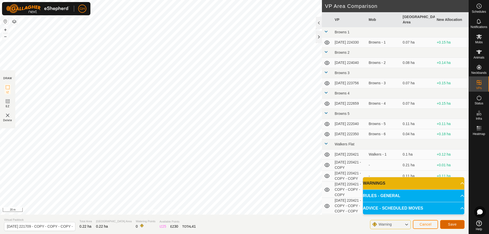
click at [455, 224] on span "Save" at bounding box center [452, 224] width 9 height 4
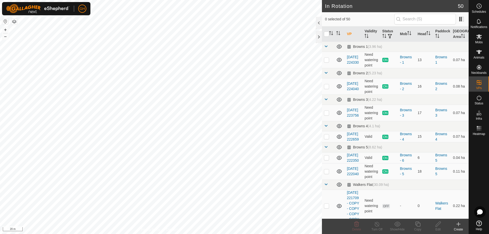
checkbox input "true"
click at [416, 225] on icon at bounding box center [418, 224] width 6 height 6
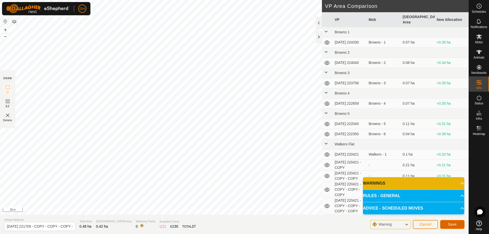
click at [459, 222] on button "Save" at bounding box center [452, 224] width 24 height 9
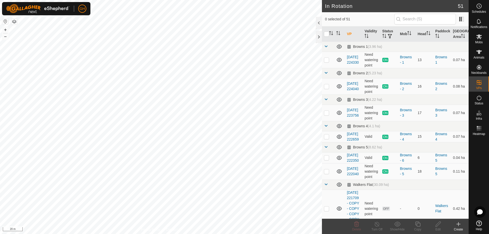
checkbox input "true"
click at [419, 226] on icon at bounding box center [417, 224] width 5 height 5
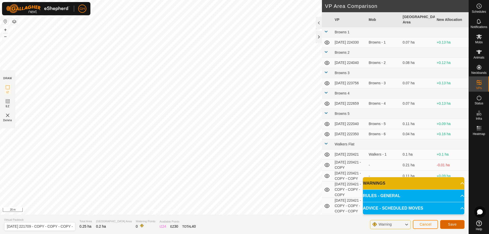
click at [463, 226] on button "Save" at bounding box center [452, 224] width 24 height 9
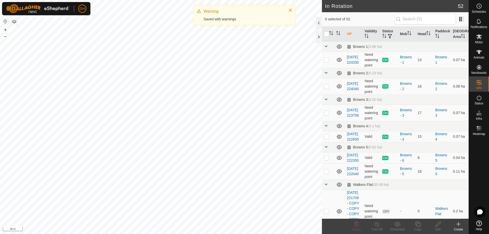
checkbox input "true"
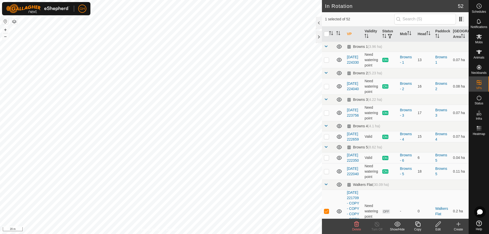
click at [419, 222] on icon at bounding box center [418, 224] width 6 height 6
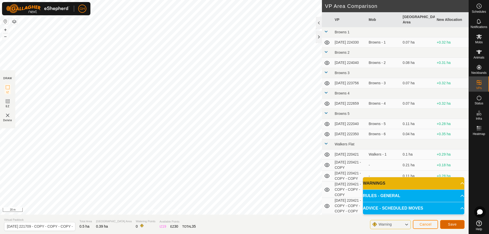
click at [458, 223] on button "Save" at bounding box center [452, 224] width 24 height 9
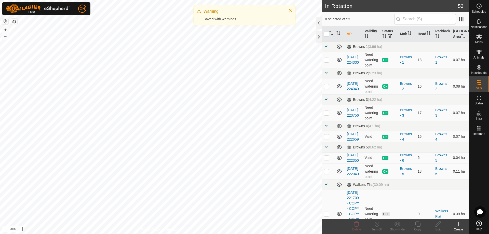
checkbox input "true"
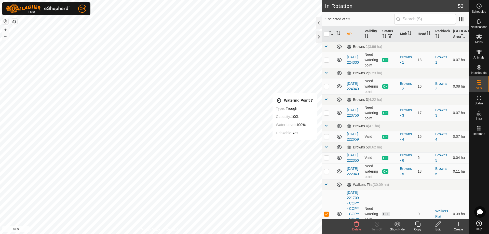
click at [357, 227] on icon at bounding box center [356, 224] width 5 height 5
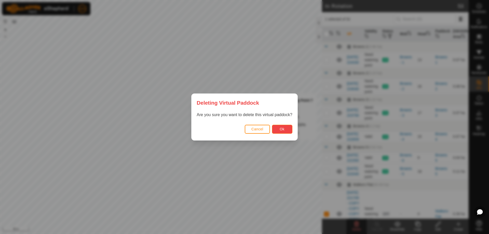
click at [277, 128] on button "Ok" at bounding box center [282, 129] width 20 height 9
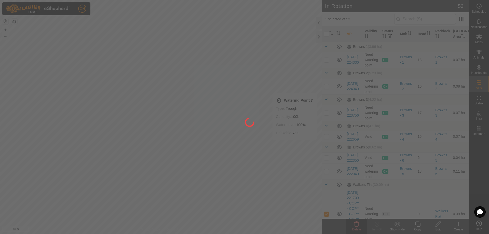
checkbox input "false"
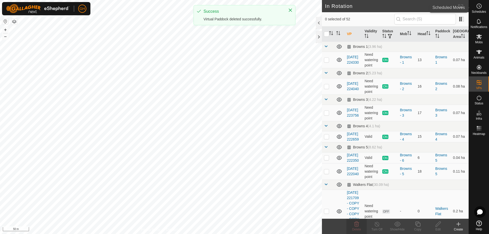
click at [484, 8] on div "Schedules" at bounding box center [479, 7] width 20 height 15
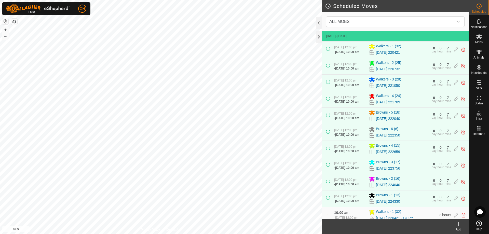
click at [461, 225] on icon at bounding box center [458, 224] width 6 height 6
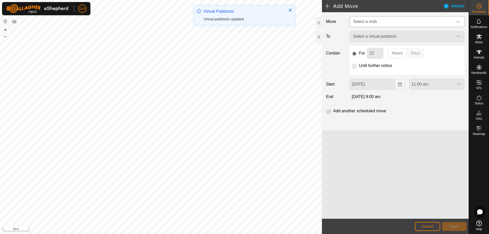
click at [392, 20] on span "Select a mob" at bounding box center [402, 22] width 102 height 10
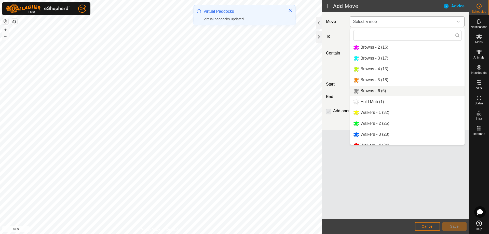
scroll to position [18, 0]
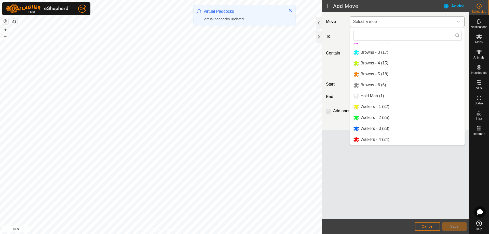
click at [384, 138] on li "Walkers - 4 (24)" at bounding box center [407, 139] width 114 height 10
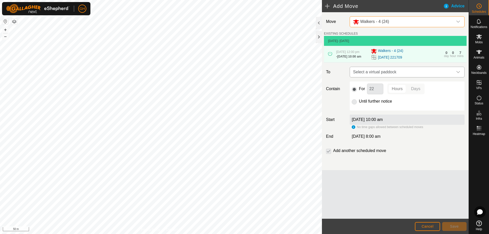
click at [409, 77] on span "Select a virtual paddock" at bounding box center [402, 72] width 102 height 10
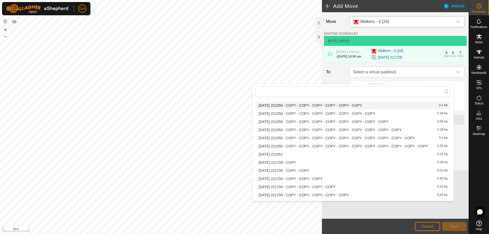
scroll to position [384, 0]
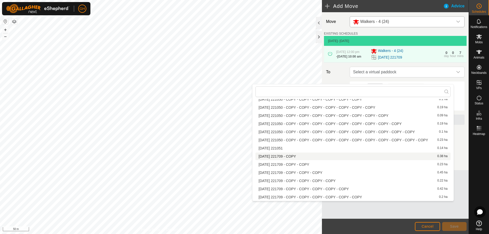
click at [317, 156] on li "2025-08-10 221709 - COPY 0.38 ha" at bounding box center [352, 157] width 195 height 8
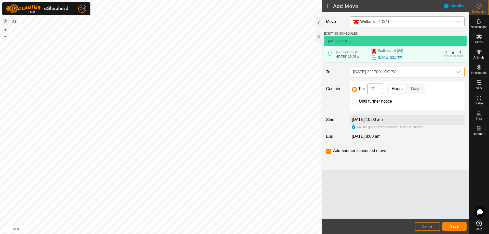
click at [382, 94] on input "22" at bounding box center [375, 89] width 16 height 11
type input "2"
click at [459, 222] on button "Save" at bounding box center [454, 226] width 24 height 9
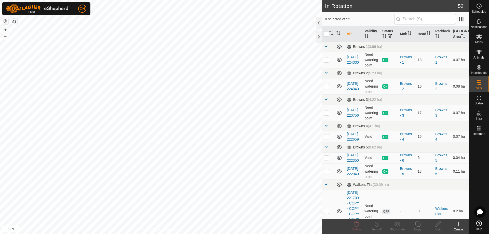
checkbox input "true"
click at [420, 224] on icon at bounding box center [418, 224] width 6 height 6
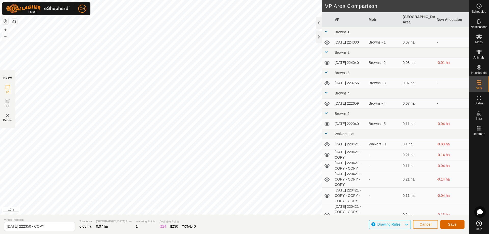
click at [452, 224] on span "Save" at bounding box center [452, 224] width 9 height 4
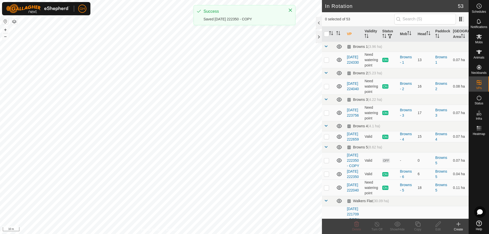
checkbox input "true"
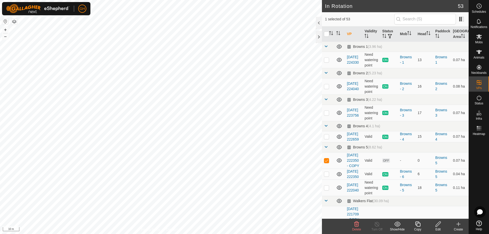
click at [419, 226] on icon at bounding box center [418, 224] width 6 height 6
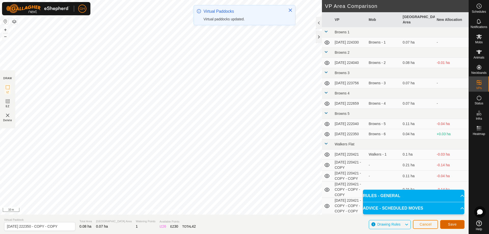
click at [457, 222] on button "Save" at bounding box center [452, 224] width 24 height 9
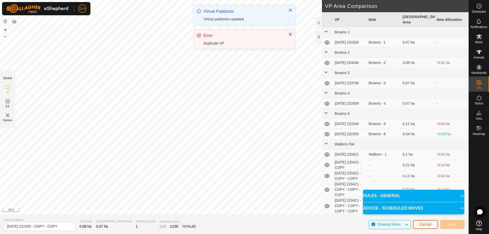
click at [424, 223] on span "Cancel" at bounding box center [425, 224] width 12 height 4
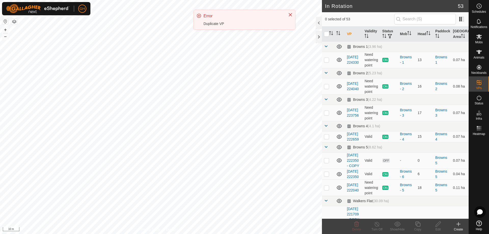
checkbox input "true"
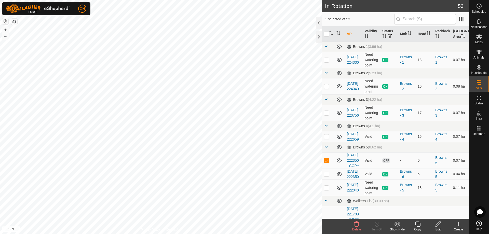
click at [418, 223] on icon at bounding box center [418, 224] width 6 height 6
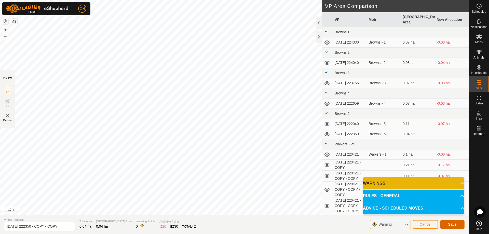
click at [452, 223] on span "Save" at bounding box center [452, 224] width 9 height 4
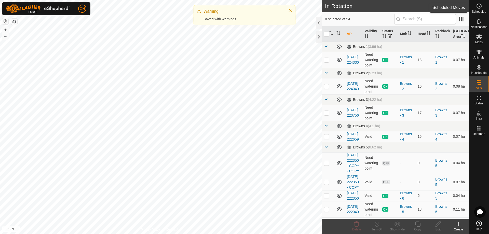
click at [477, 7] on circle at bounding box center [479, 6] width 5 height 5
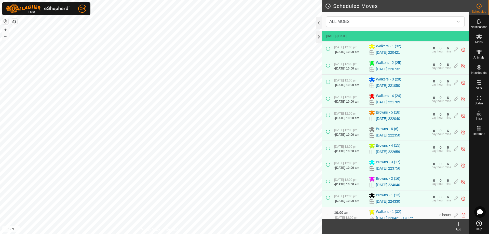
click at [459, 226] on icon at bounding box center [458, 224] width 6 height 6
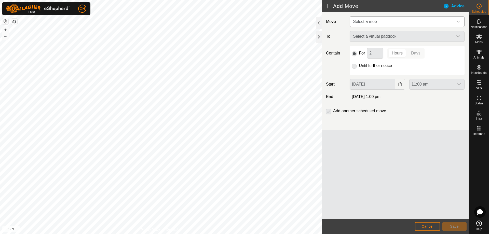
click at [384, 21] on span "Select a mob" at bounding box center [402, 22] width 102 height 10
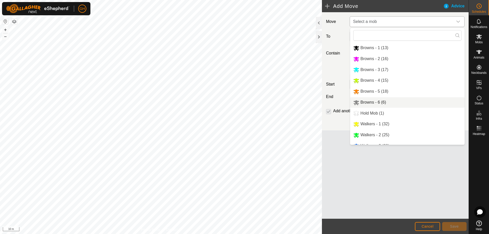
click at [380, 104] on li "Browns - 6 (6)" at bounding box center [407, 102] width 114 height 10
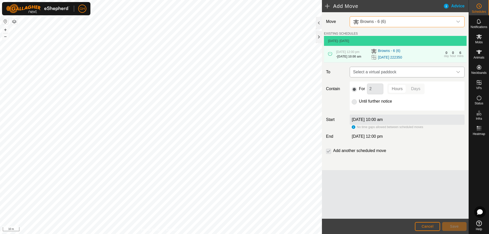
click at [396, 75] on span "Select a virtual paddock" at bounding box center [402, 72] width 102 height 10
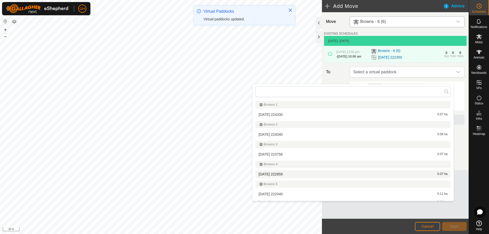
scroll to position [51, 0]
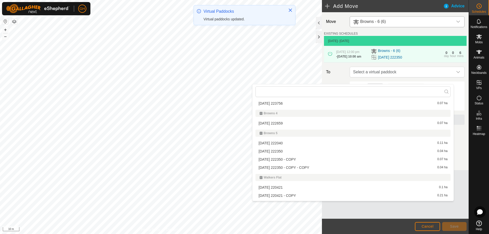
click at [311, 160] on li "2025-08-10 222350 - COPY 0.07 ha" at bounding box center [352, 160] width 195 height 8
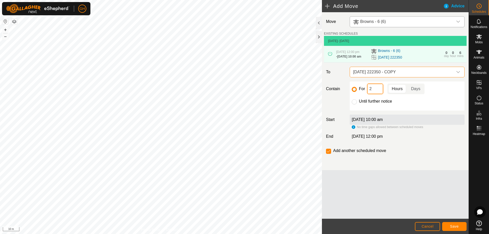
click at [380, 94] on input "2" at bounding box center [375, 89] width 16 height 11
click at [451, 225] on span "Save" at bounding box center [454, 226] width 9 height 4
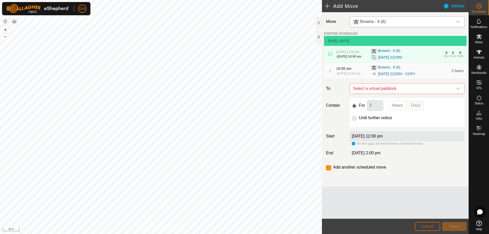
click at [421, 223] on button "Cancel" at bounding box center [427, 226] width 25 height 9
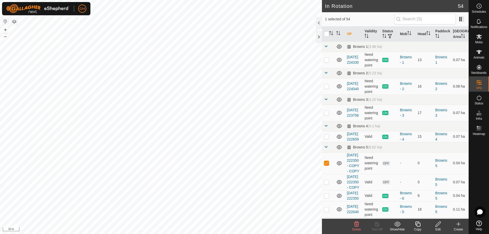
click at [356, 223] on icon at bounding box center [356, 224] width 6 height 6
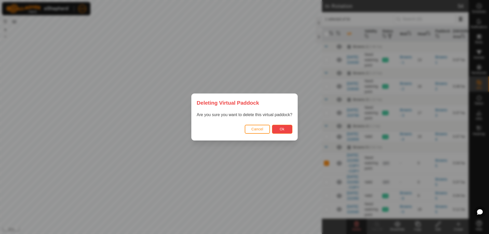
click at [282, 132] on button "Ok" at bounding box center [282, 129] width 20 height 9
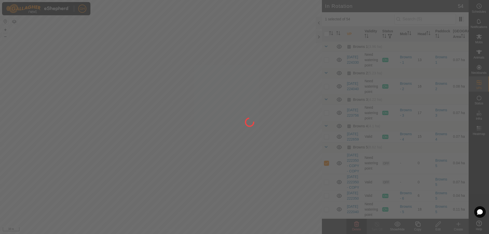
checkbox input "false"
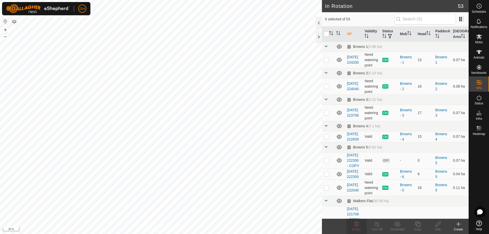
checkbox input "true"
click at [418, 225] on icon at bounding box center [418, 224] width 6 height 6
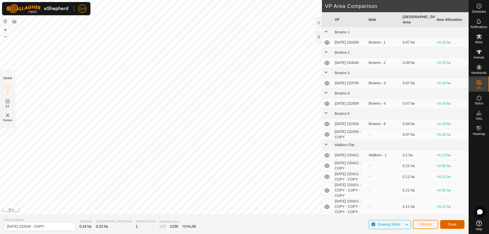
click at [450, 224] on span "Save" at bounding box center [452, 224] width 9 height 4
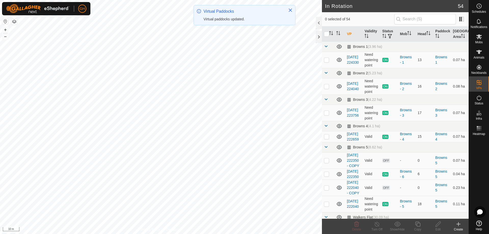
checkbox input "true"
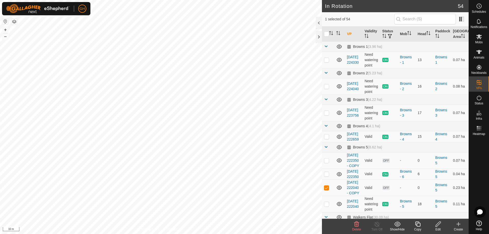
click at [418, 227] on icon at bounding box center [417, 224] width 5 height 5
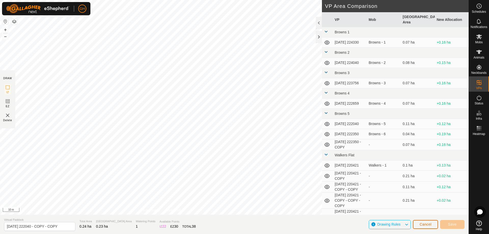
click at [428, 223] on span "Cancel" at bounding box center [425, 224] width 12 height 4
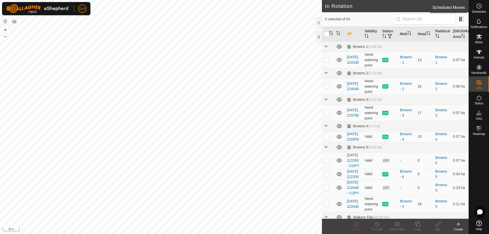
click at [482, 7] on es-schedule-vp-svg-icon at bounding box center [478, 6] width 9 height 8
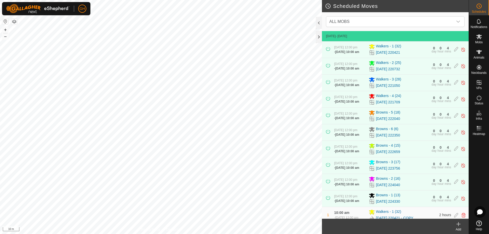
click at [460, 227] on icon at bounding box center [458, 224] width 6 height 6
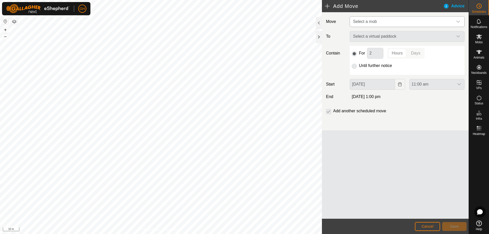
click at [380, 22] on span "Select a mob" at bounding box center [402, 22] width 102 height 10
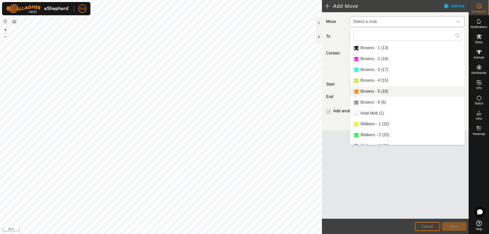
click at [387, 92] on li "Browns - 5 (18)" at bounding box center [407, 91] width 114 height 10
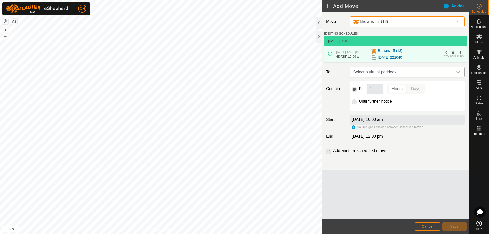
click at [399, 77] on span "Select a virtual paddock" at bounding box center [402, 72] width 102 height 10
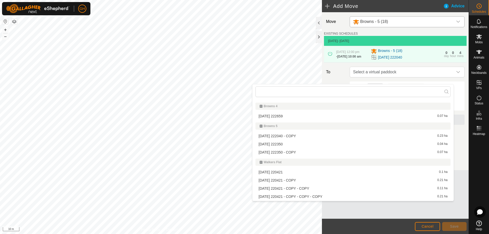
scroll to position [76, 0]
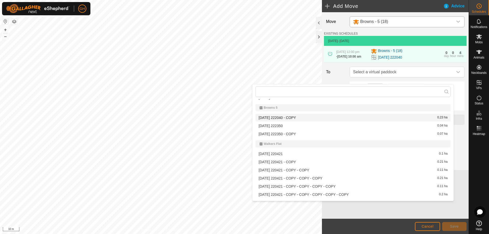
click at [321, 117] on li "2025-08-10 222040 - COPY 0.23 ha" at bounding box center [352, 118] width 195 height 8
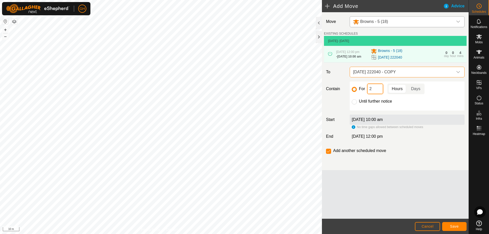
click at [377, 94] on input "2" at bounding box center [375, 89] width 16 height 11
click at [377, 94] on input "22" at bounding box center [375, 89] width 16 height 11
type input "2"
click at [330, 154] on input "checkbox" at bounding box center [328, 151] width 5 height 5
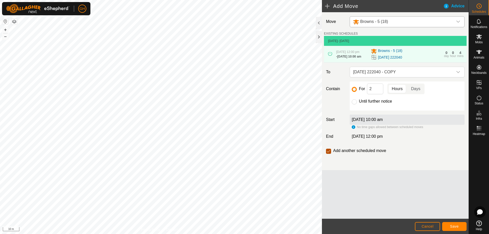
checkbox input "false"
click at [456, 226] on span "Save" at bounding box center [454, 226] width 9 height 4
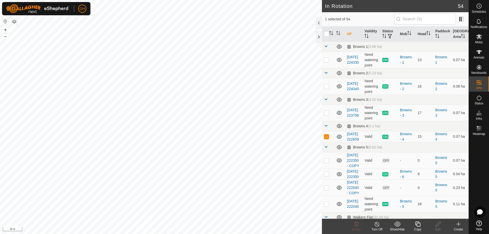
click at [418, 226] on icon at bounding box center [418, 224] width 6 height 6
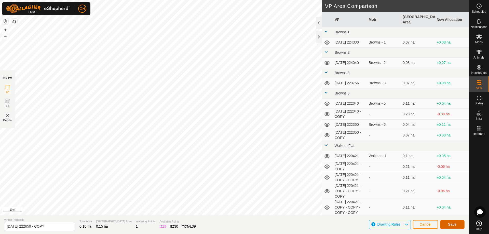
click at [459, 224] on button "Save" at bounding box center [452, 224] width 24 height 9
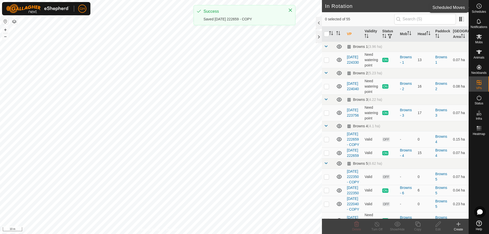
click at [475, 10] on span "Schedules" at bounding box center [479, 11] width 14 height 3
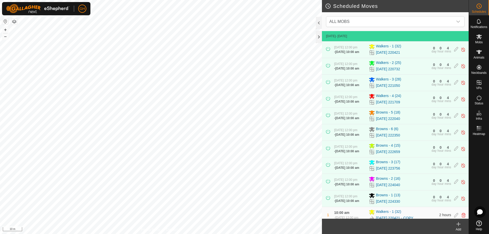
click at [461, 226] on icon at bounding box center [458, 224] width 6 height 6
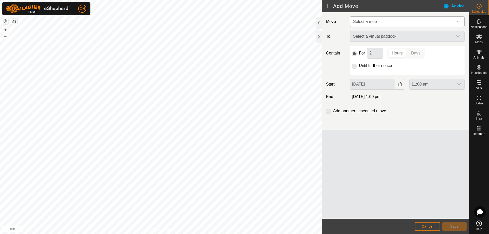
click at [402, 17] on span "Select a mob" at bounding box center [402, 22] width 102 height 10
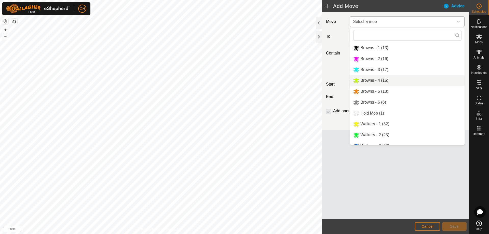
click at [384, 81] on li "Browns - 4 (15)" at bounding box center [407, 80] width 114 height 10
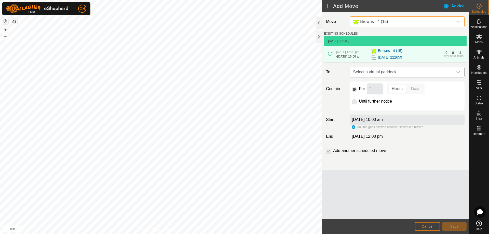
click at [402, 77] on span "Select a virtual paddock" at bounding box center [402, 72] width 102 height 10
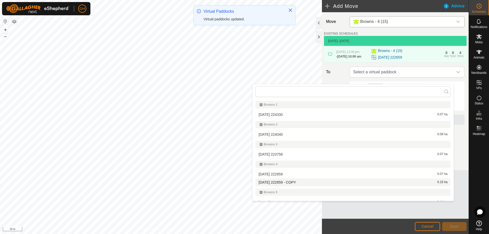
click at [294, 182] on li "2025-08-10 222659 - COPY 0.15 ha" at bounding box center [352, 183] width 195 height 8
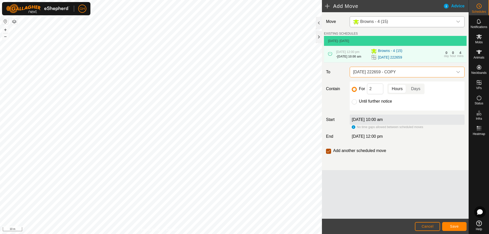
click at [330, 154] on input "checkbox" at bounding box center [328, 151] width 5 height 5
checkbox input "false"
click at [453, 225] on span "Save" at bounding box center [454, 226] width 9 height 4
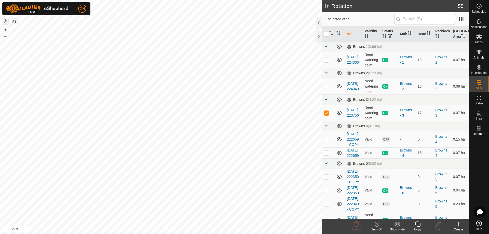
click at [415, 224] on icon at bounding box center [418, 224] width 6 height 6
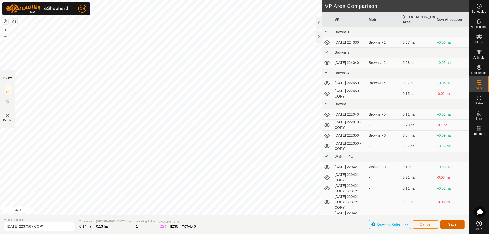
click at [450, 226] on button "Save" at bounding box center [452, 224] width 24 height 9
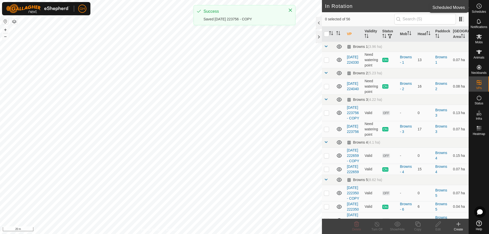
click at [477, 8] on circle at bounding box center [479, 6] width 5 height 5
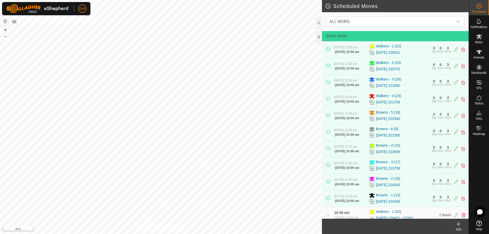
click at [460, 224] on icon at bounding box center [459, 224] width 4 height 0
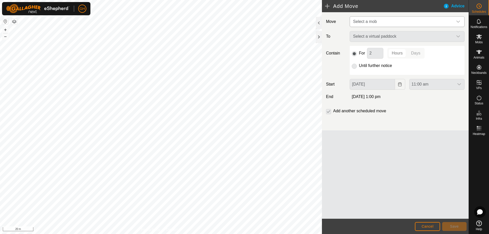
click at [396, 21] on span "Select a mob" at bounding box center [402, 22] width 102 height 10
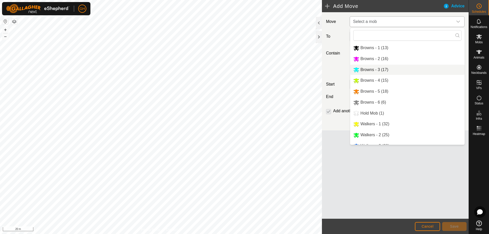
click at [387, 70] on li "Browns - 3 (17)" at bounding box center [407, 70] width 114 height 10
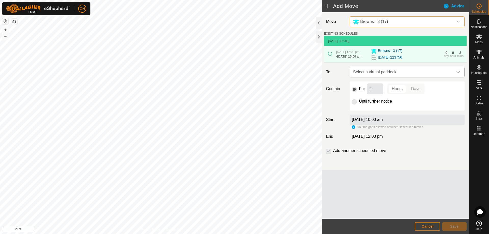
click at [412, 77] on span "Select a virtual paddock" at bounding box center [402, 72] width 102 height 10
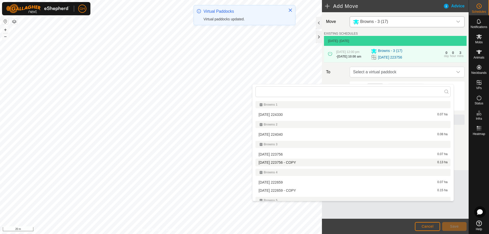
click at [310, 162] on li "2025-08-10 223756 - COPY 0.13 ha" at bounding box center [352, 163] width 195 height 8
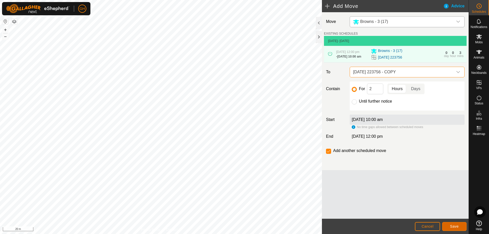
click at [452, 229] on button "Save" at bounding box center [454, 226] width 24 height 9
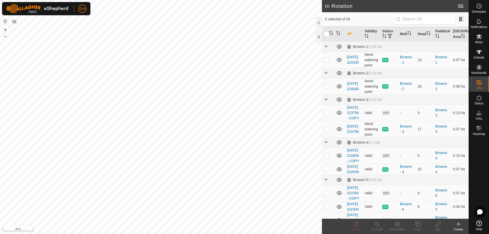
checkbox input "true"
click at [420, 225] on icon at bounding box center [418, 224] width 6 height 6
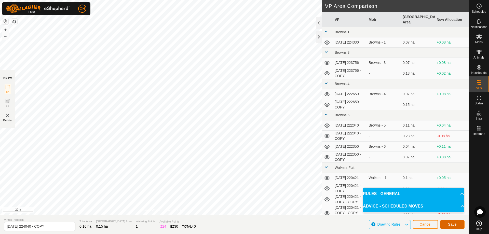
click at [456, 224] on span "Save" at bounding box center [452, 224] width 9 height 4
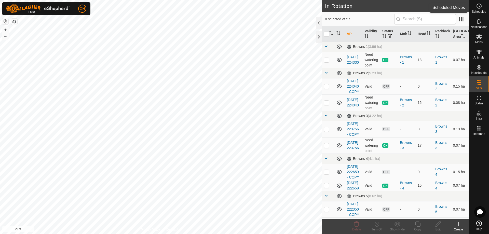
click at [479, 5] on icon at bounding box center [479, 6] width 6 height 6
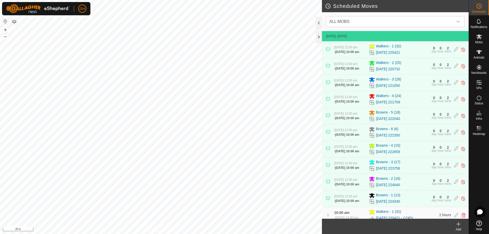
click at [456, 227] on div "Add" at bounding box center [458, 229] width 20 height 5
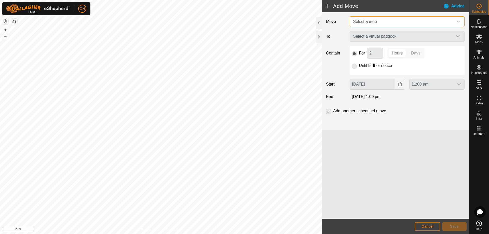
click at [382, 21] on span "Select a mob" at bounding box center [402, 22] width 102 height 10
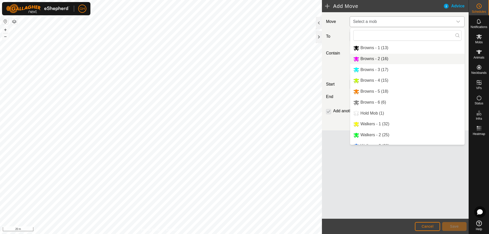
click at [380, 59] on li "Browns - 2 (16)" at bounding box center [407, 59] width 114 height 10
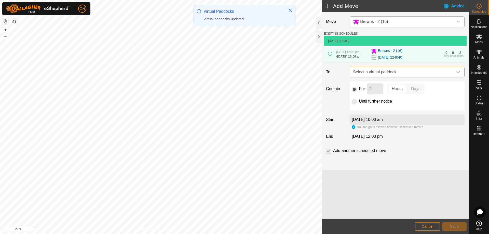
click at [385, 77] on span "Select a virtual paddock" at bounding box center [402, 72] width 102 height 10
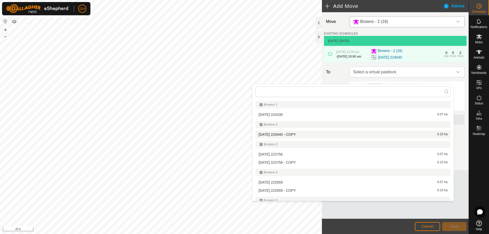
click at [330, 134] on li "2025-08-10 224040 - COPY 0.15 ha" at bounding box center [352, 135] width 195 height 8
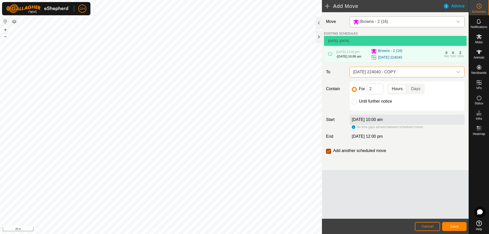
click at [327, 154] on input "checkbox" at bounding box center [328, 151] width 5 height 5
checkbox input "false"
click at [458, 229] on button "Save" at bounding box center [454, 226] width 24 height 9
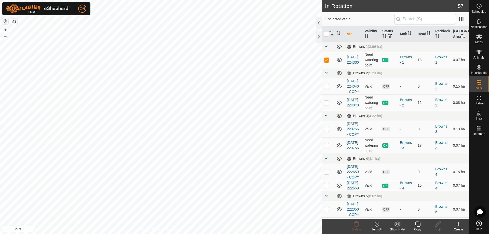
click at [419, 226] on icon at bounding box center [417, 224] width 5 height 5
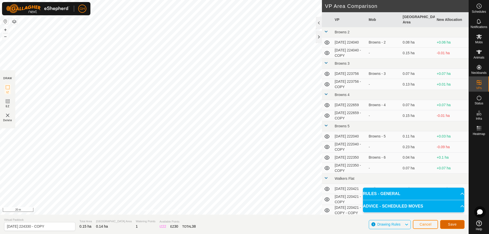
click at [452, 225] on span "Save" at bounding box center [452, 224] width 9 height 4
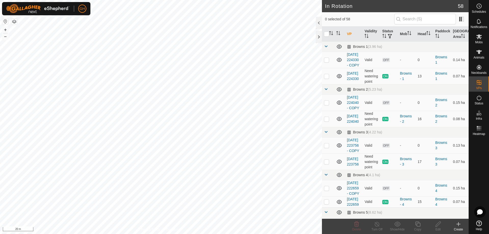
checkbox input "true"
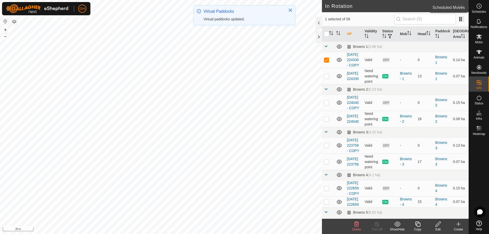
click at [477, 5] on circle at bounding box center [479, 6] width 5 height 5
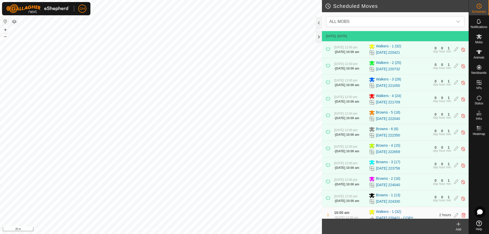
click at [458, 224] on icon at bounding box center [459, 224] width 4 height 0
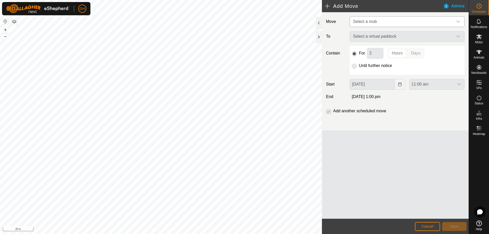
click at [391, 18] on span "Select a mob" at bounding box center [402, 22] width 102 height 10
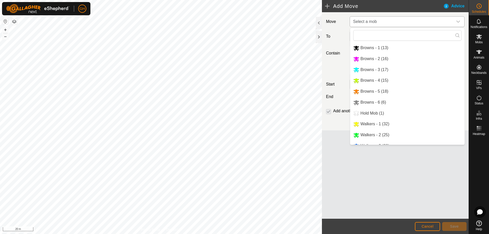
click at [379, 45] on li "Browns - 1 (13)" at bounding box center [407, 48] width 114 height 10
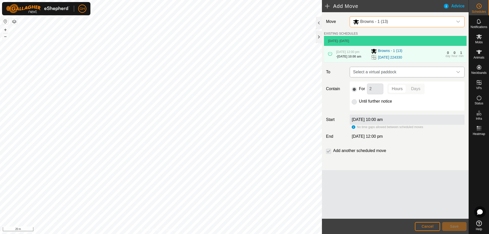
click at [409, 77] on span "Select a virtual paddock" at bounding box center [402, 72] width 102 height 10
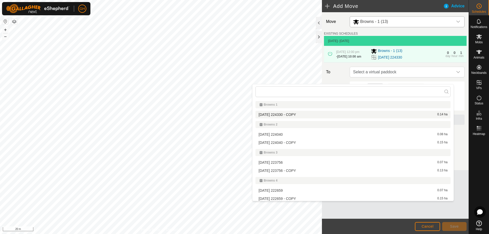
click at [289, 114] on li "2025-08-10 224330 - COPY 0.14 ha" at bounding box center [352, 115] width 195 height 8
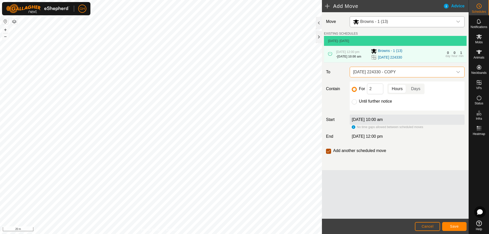
click at [330, 154] on input "checkbox" at bounding box center [328, 151] width 5 height 5
checkbox input "false"
click at [457, 225] on span "Save" at bounding box center [454, 226] width 9 height 4
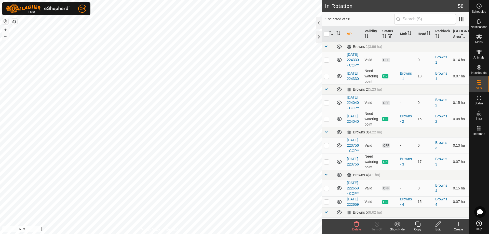
click at [419, 227] on div "Copy" at bounding box center [417, 229] width 20 height 5
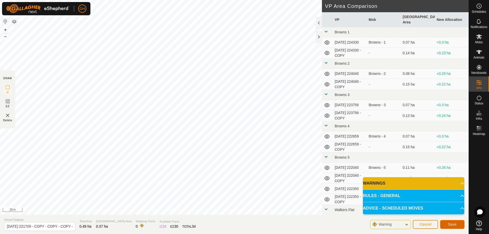
click at [450, 226] on span "Save" at bounding box center [452, 224] width 9 height 4
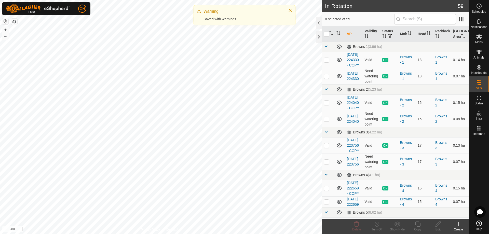
checkbox input "true"
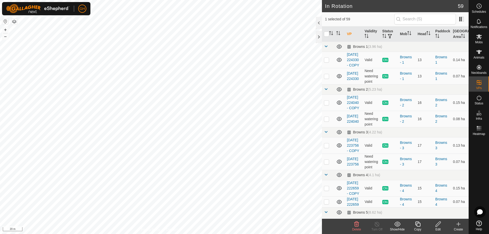
click at [420, 224] on icon at bounding box center [417, 224] width 5 height 5
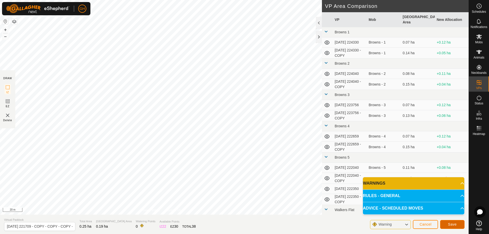
click at [461, 223] on button "Save" at bounding box center [452, 224] width 24 height 9
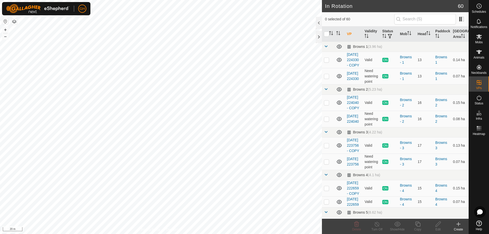
checkbox input "true"
click at [418, 223] on icon at bounding box center [417, 224] width 5 height 5
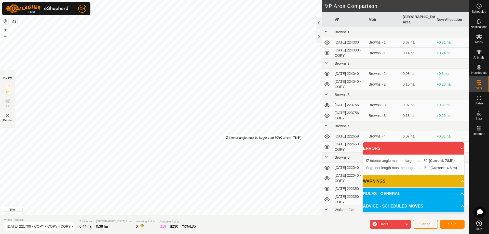
click at [225, 135] on div "IZ interior angle must be larger than 80° (Current: 78.5°) ." at bounding box center [263, 137] width 77 height 5
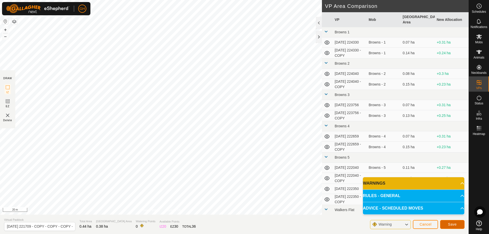
click at [454, 224] on span "Save" at bounding box center [452, 224] width 9 height 4
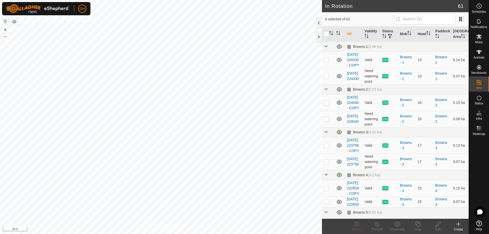
checkbox input "true"
click at [419, 223] on icon at bounding box center [418, 224] width 6 height 6
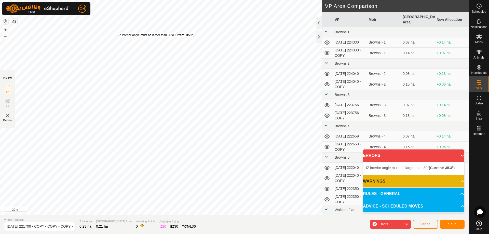
click at [118, 33] on div "IZ interior angle must be larger than 80° (Current: 35.3°) ." at bounding box center [156, 35] width 77 height 5
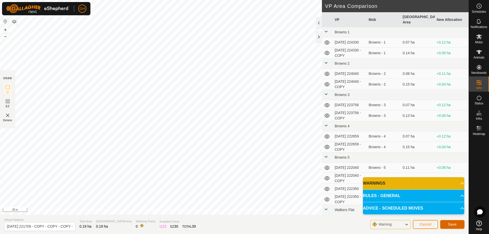
click at [449, 225] on span "Save" at bounding box center [452, 224] width 9 height 4
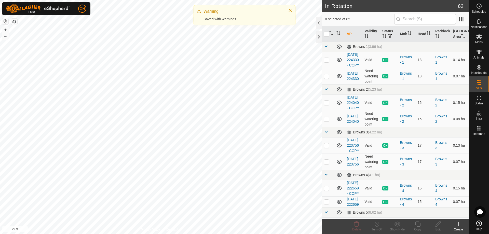
checkbox input "true"
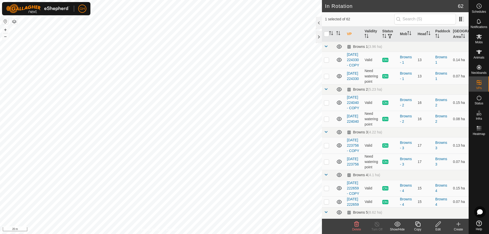
click at [418, 225] on icon at bounding box center [418, 224] width 6 height 6
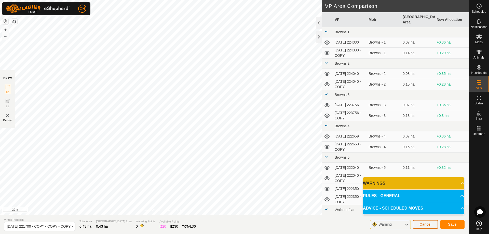
click at [424, 224] on span "Cancel" at bounding box center [425, 224] width 12 height 4
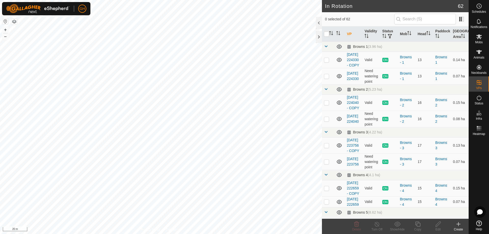
checkbox input "true"
click at [417, 225] on icon at bounding box center [418, 224] width 6 height 6
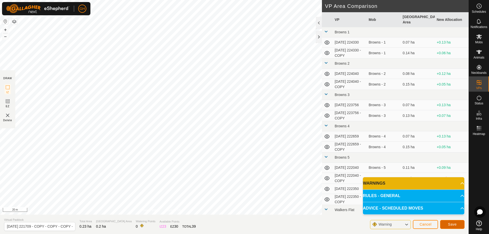
click at [456, 226] on span "Save" at bounding box center [452, 224] width 9 height 4
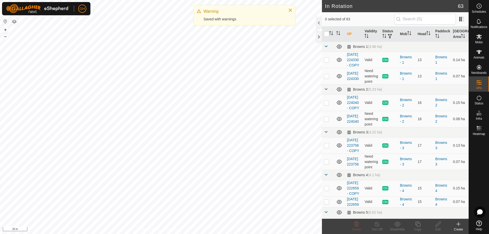
checkbox input "true"
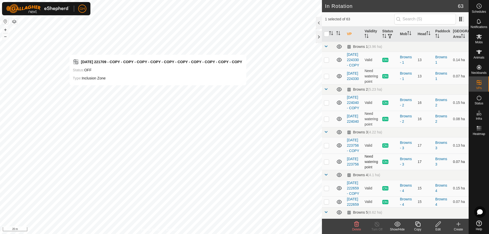
checkbox input "true"
checkbox input "false"
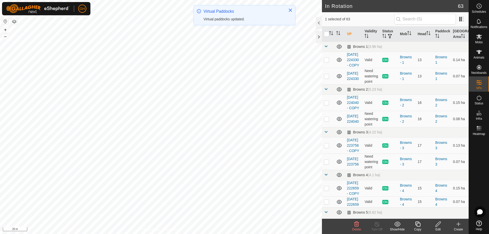
checkbox input "false"
checkbox input "true"
checkbox input "false"
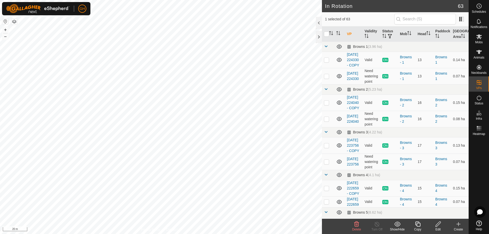
click at [356, 226] on icon at bounding box center [356, 224] width 6 height 6
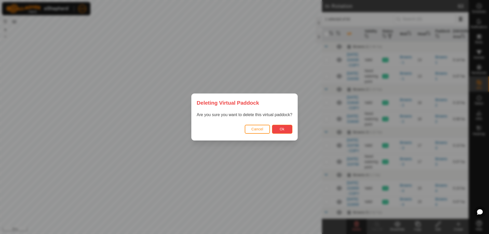
click at [284, 130] on span "Ok" at bounding box center [282, 129] width 5 height 4
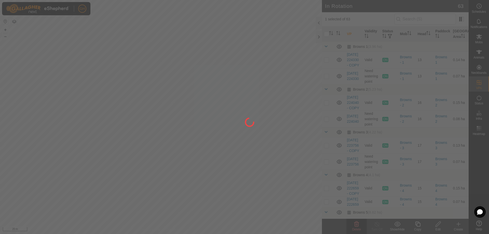
checkbox input "false"
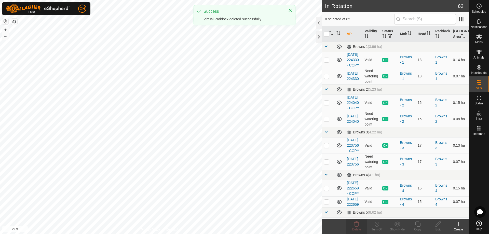
checkbox input "true"
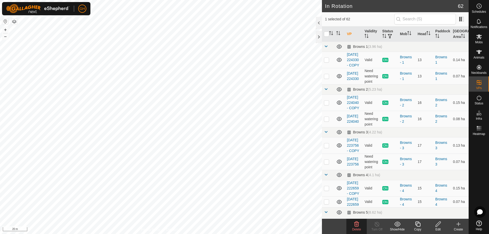
click at [418, 225] on icon at bounding box center [418, 224] width 6 height 6
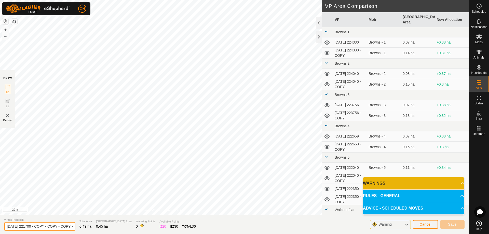
click at [38, 226] on input "2025-08-10 221709 - COPY - COPY - COPY - COPY - COPY - COPY - COPY - COPY - COP…" at bounding box center [39, 226] width 71 height 9
drag, startPoint x: 34, startPoint y: 226, endPoint x: 39, endPoint y: 227, distance: 5.9
click at [39, 227] on input "2025-08-10 221709 - COPY - COPY - COPY - COPY - COPY - COPY - COPY - COPY - COP…" at bounding box center [39, 226] width 71 height 9
click at [34, 226] on input "2025-08-10 221709 - COPY - COPY - COPY - COPY - COPY - COPY - COPY - COPY - COP…" at bounding box center [39, 226] width 71 height 9
drag, startPoint x: 34, startPoint y: 226, endPoint x: 38, endPoint y: 226, distance: 3.8
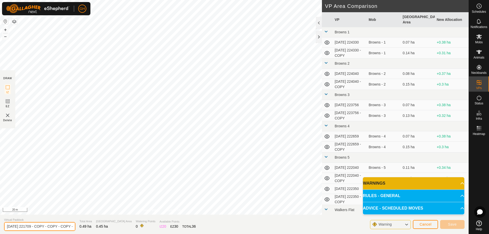
click at [38, 226] on input "2025-08-10 221709 - COPY - COPY - COPY - COPY - COPY - COPY - COPY - COPY - COP…" at bounding box center [39, 226] width 71 height 9
drag, startPoint x: 36, startPoint y: 226, endPoint x: 140, endPoint y: 224, distance: 104.7
click at [140, 224] on section "Virtual Paddock 2025-08-10 22171 - COPY - COPY - COPY - COPY - COPY - COPY - CO…" at bounding box center [234, 224] width 469 height 19
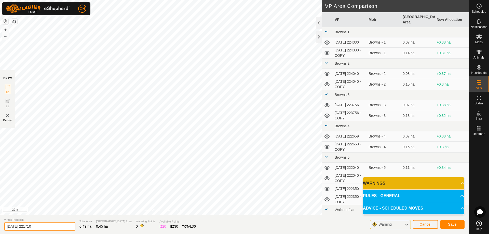
type input "2025-08-10 221710"
click at [454, 223] on span "Save" at bounding box center [452, 224] width 9 height 4
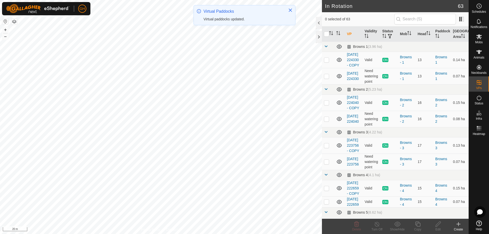
checkbox input "true"
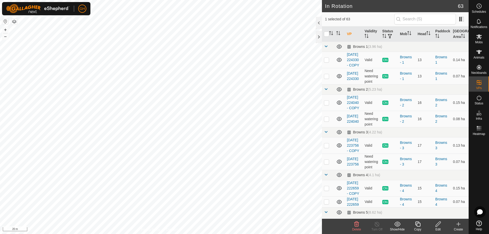
click at [419, 224] on icon at bounding box center [418, 224] width 6 height 6
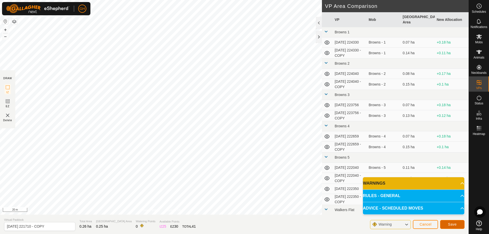
click at [455, 225] on span "Save" at bounding box center [452, 224] width 9 height 4
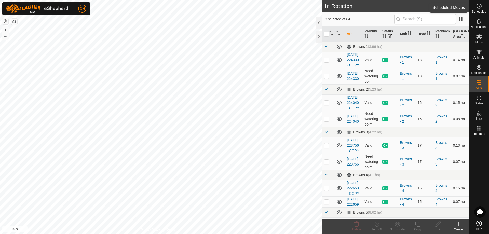
click at [478, 10] on span "Schedules" at bounding box center [479, 11] width 14 height 3
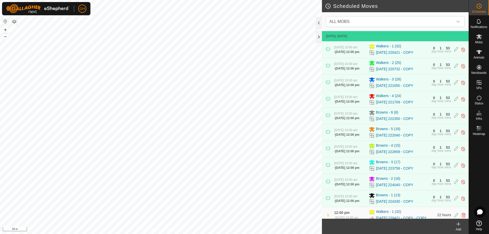
click at [460, 224] on icon at bounding box center [459, 224] width 4 height 0
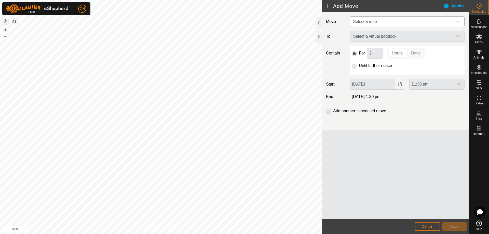
click at [408, 23] on span "Select a mob" at bounding box center [402, 22] width 102 height 10
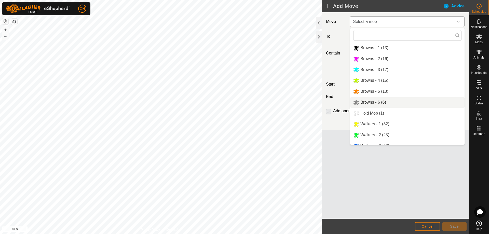
scroll to position [18, 0]
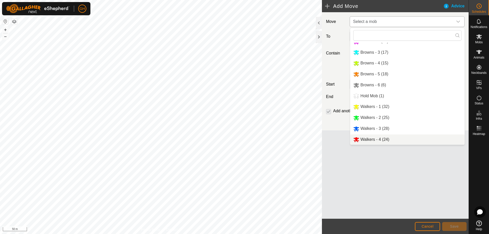
click at [391, 137] on li "Walkers - 4 (24)" at bounding box center [407, 139] width 114 height 10
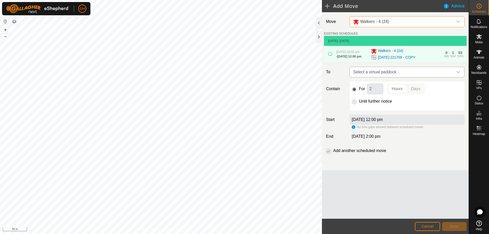
click at [416, 77] on span "Select a virtual paddock" at bounding box center [402, 72] width 102 height 10
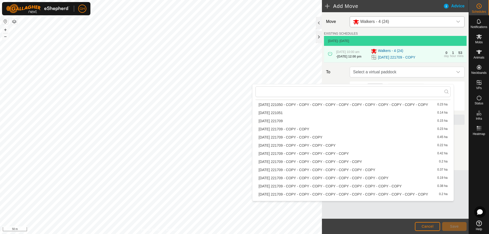
scroll to position [481, 0]
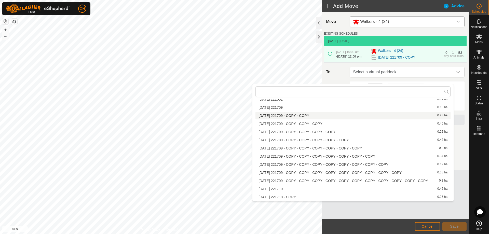
click at [304, 115] on li "2025-08-10 221709 - COPY - COPY 0.23 ha" at bounding box center [352, 116] width 195 height 8
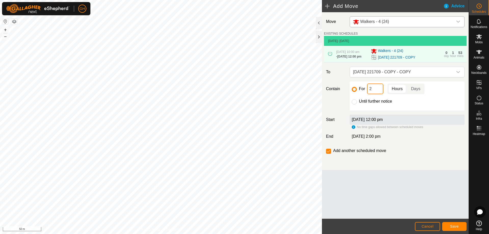
click at [373, 94] on input "2" at bounding box center [375, 89] width 16 height 11
click at [452, 224] on button "Save" at bounding box center [454, 226] width 24 height 9
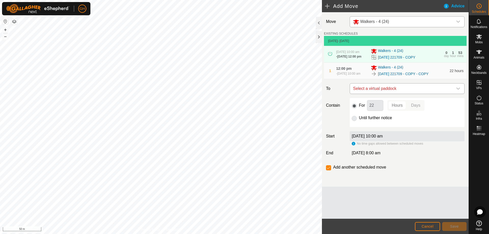
click at [388, 94] on span "Select a virtual paddock" at bounding box center [402, 89] width 102 height 10
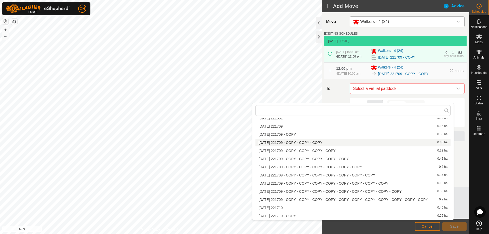
click at [302, 142] on li "2025-08-10 221709 - COPY - COPY - COPY 0.45 ha" at bounding box center [352, 143] width 195 height 8
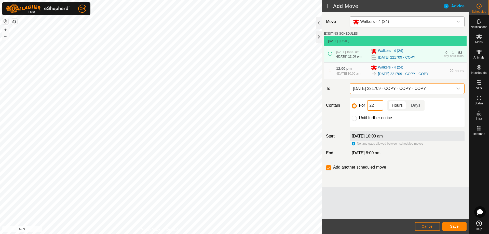
click at [375, 111] on input "22" at bounding box center [375, 105] width 16 height 11
click at [459, 225] on button "Save" at bounding box center [454, 226] width 24 height 9
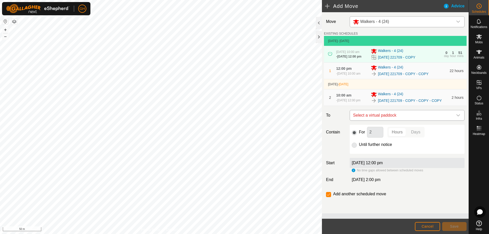
click at [385, 120] on span "Select a virtual paddock" at bounding box center [402, 115] width 102 height 10
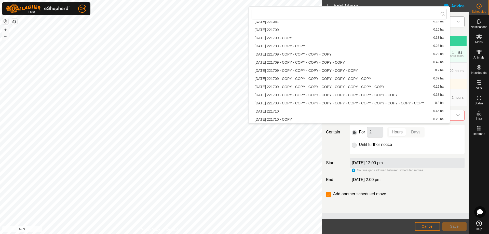
click at [316, 54] on li "2025-08-10 221709 - COPY - COPY - COPY - COPY 0.22 ha" at bounding box center [349, 54] width 195 height 8
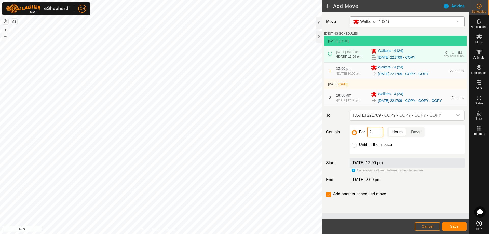
click at [375, 138] on input "2" at bounding box center [375, 132] width 16 height 11
click at [453, 225] on span "Save" at bounding box center [454, 226] width 9 height 4
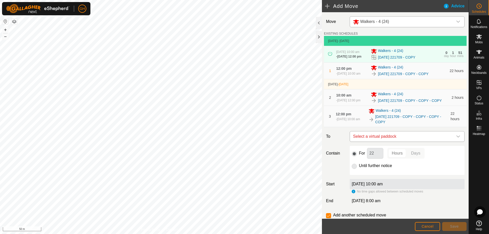
click at [399, 142] on span "Select a virtual paddock" at bounding box center [402, 136] width 102 height 10
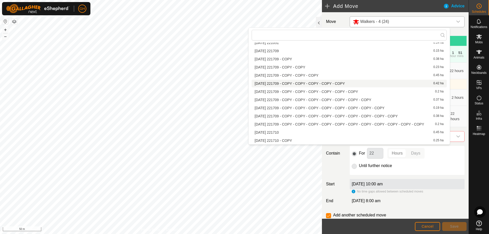
click at [351, 83] on li "2025-08-10 221709 - COPY - COPY - COPY - COPY - COPY 0.42 ha" at bounding box center [349, 84] width 195 height 8
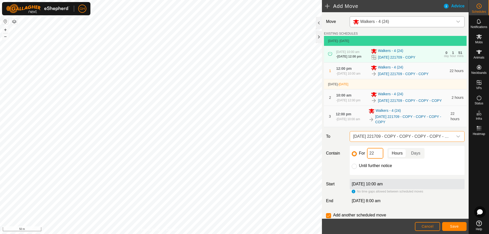
click at [375, 159] on input "22" at bounding box center [375, 153] width 16 height 11
click at [455, 223] on button "Save" at bounding box center [454, 226] width 24 height 9
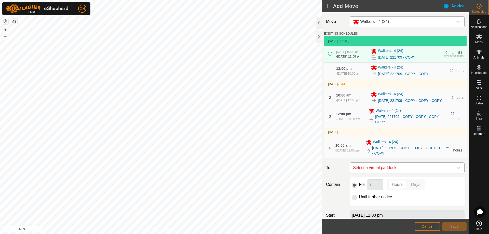
click at [408, 173] on span "Select a virtual paddock" at bounding box center [402, 168] width 102 height 10
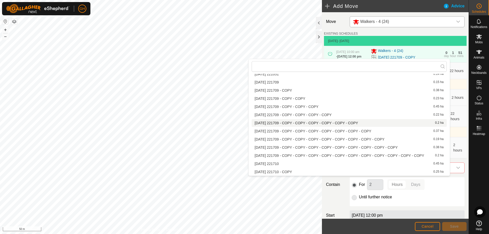
click at [363, 123] on li "2025-08-10 221709 - COPY - COPY - COPY - COPY - COPY - COPY 0.2 ha" at bounding box center [349, 123] width 195 height 8
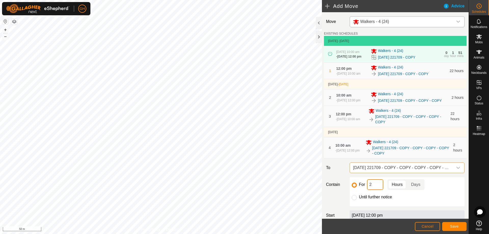
click at [375, 190] on input "2" at bounding box center [375, 184] width 16 height 11
click at [456, 227] on span "Save" at bounding box center [454, 226] width 9 height 4
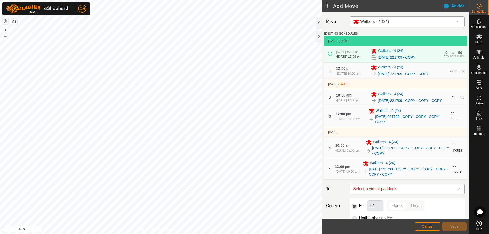
click at [417, 194] on span "Select a virtual paddock" at bounding box center [402, 189] width 102 height 10
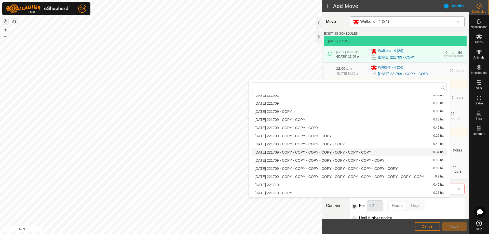
click at [327, 151] on li "2025-08-10 221709 - COPY - COPY - COPY - COPY - COPY - COPY - COPY 0.37 ha" at bounding box center [349, 152] width 195 height 8
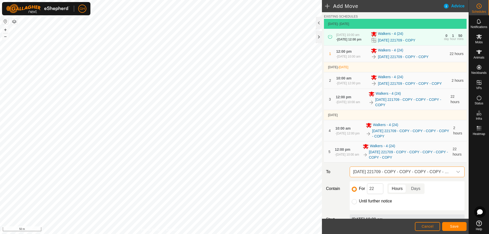
scroll to position [25, 0]
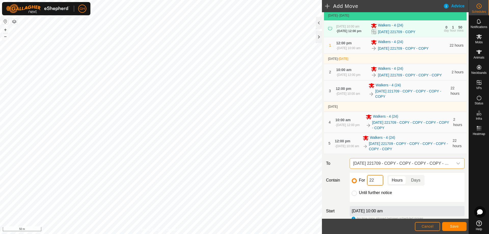
click at [377, 186] on input "22" at bounding box center [375, 180] width 16 height 11
click at [456, 224] on button "Save" at bounding box center [454, 226] width 24 height 9
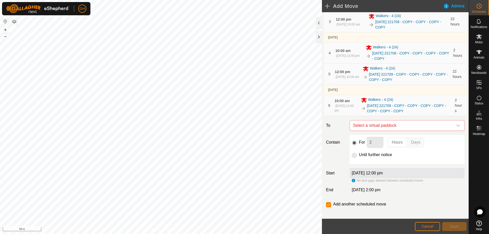
scroll to position [113, 0]
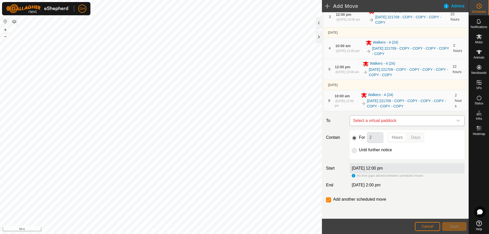
click at [381, 123] on span "Select a virtual paddock" at bounding box center [402, 121] width 102 height 10
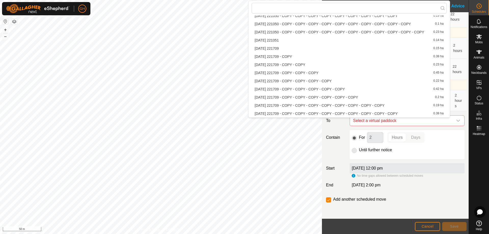
scroll to position [481, 0]
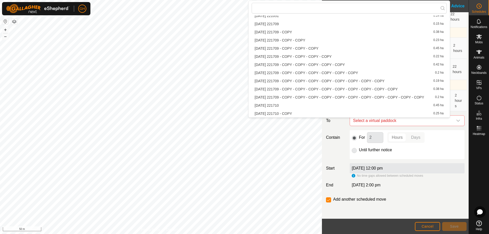
click at [329, 80] on li "2025-08-10 221709 - COPY - COPY - COPY - COPY - COPY - COPY - COPY - COPY 0.19 …" at bounding box center [349, 81] width 195 height 8
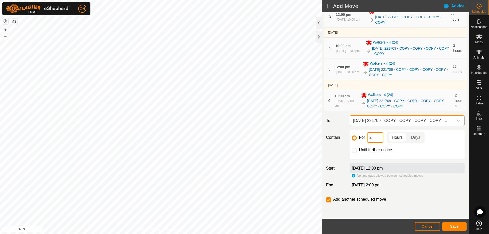
click at [376, 139] on input "2" at bounding box center [375, 137] width 16 height 11
click at [460, 224] on button "Save" at bounding box center [454, 226] width 24 height 9
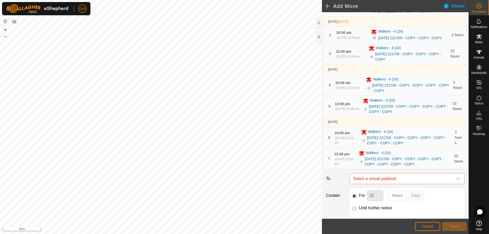
scroll to position [134, 0]
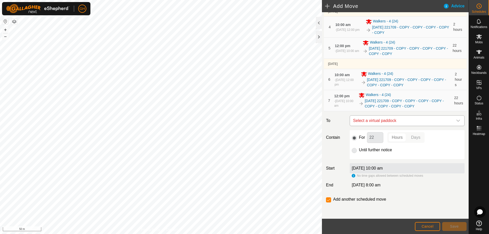
click at [398, 121] on span "Select a virtual paddock" at bounding box center [402, 121] width 102 height 10
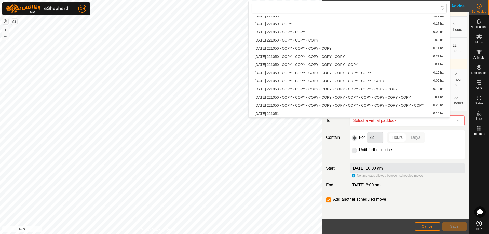
scroll to position [481, 0]
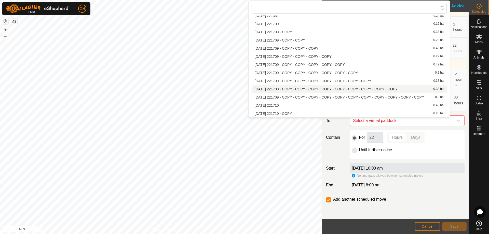
click at [344, 89] on li "2025-08-10 221709 - COPY - COPY - COPY - COPY - COPY - COPY - COPY - COPY - COP…" at bounding box center [349, 89] width 195 height 8
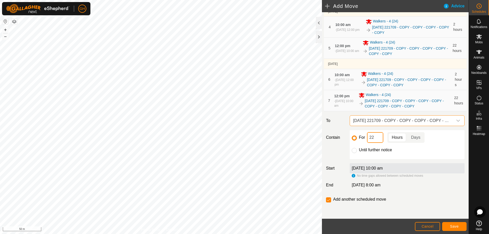
click at [378, 138] on input "22" at bounding box center [375, 137] width 16 height 11
click at [456, 226] on span "Save" at bounding box center [454, 226] width 9 height 4
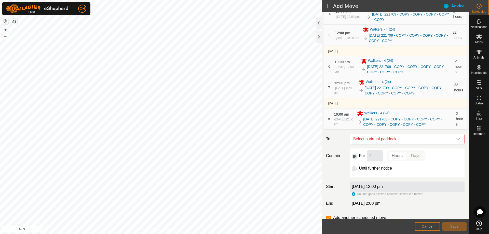
scroll to position [153, 0]
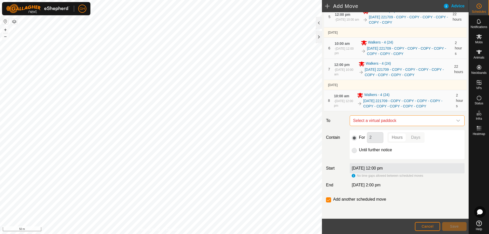
click at [394, 126] on span "Select a virtual paddock" at bounding box center [402, 121] width 102 height 10
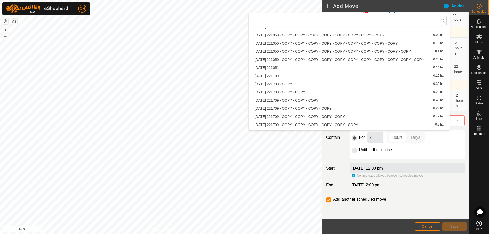
scroll to position [481, 0]
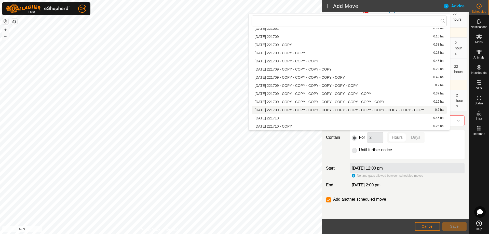
click at [327, 109] on li "2025-08-10 221709 - COPY - COPY - COPY - COPY - COPY - COPY - COPY - COPY - COP…" at bounding box center [349, 110] width 195 height 8
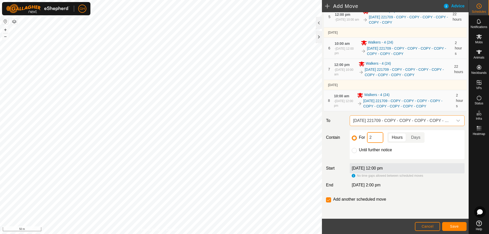
click at [374, 143] on input "2" at bounding box center [375, 137] width 16 height 11
click at [454, 226] on span "Save" at bounding box center [454, 226] width 9 height 4
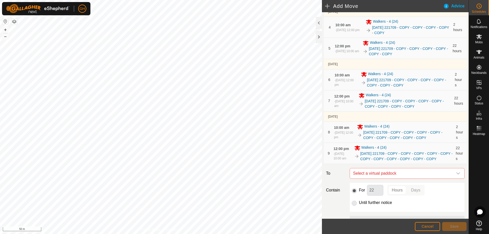
scroll to position [127, 0]
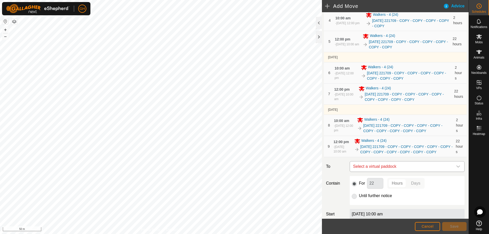
click at [401, 172] on span "Select a virtual paddock" at bounding box center [402, 166] width 102 height 10
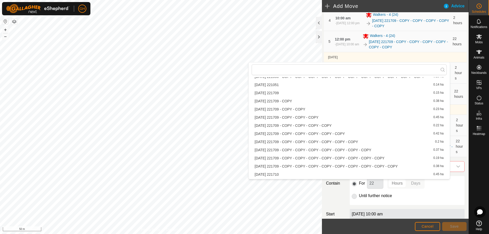
scroll to position [481, 0]
click at [324, 168] on li "2025-08-10 221710 0.45 ha" at bounding box center [349, 167] width 195 height 8
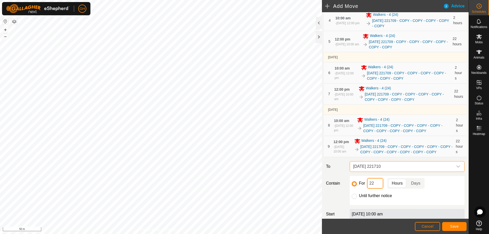
click at [379, 189] on input "22" at bounding box center [375, 183] width 16 height 11
click at [450, 223] on button "Save" at bounding box center [454, 226] width 24 height 9
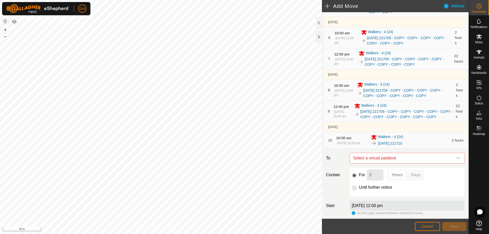
scroll to position [178, 0]
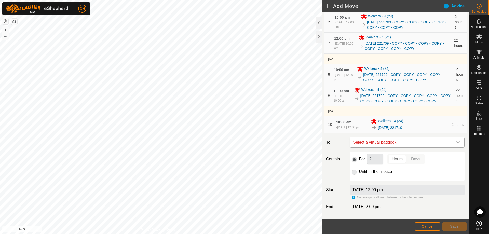
click at [393, 147] on span "Select a virtual paddock" at bounding box center [402, 142] width 102 height 10
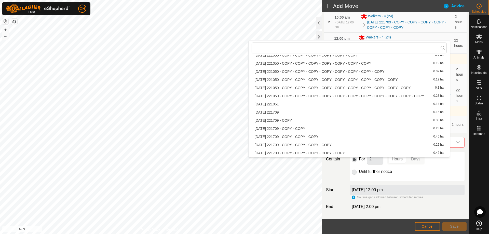
scroll to position [481, 0]
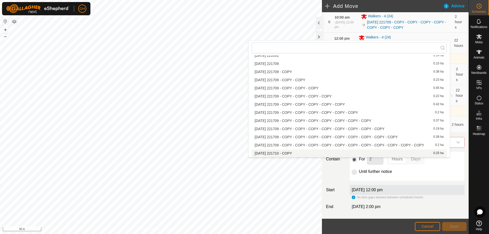
click at [298, 153] on li "2025-08-10 221710 - COPY 0.25 ha" at bounding box center [349, 153] width 195 height 8
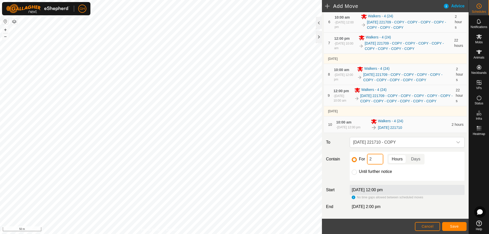
click at [378, 165] on input "2" at bounding box center [375, 159] width 16 height 11
type input "22"
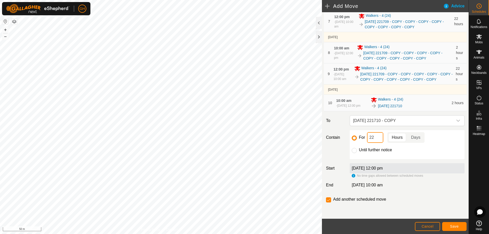
scroll to position [220, 0]
click at [330, 200] on input "checkbox" at bounding box center [328, 199] width 5 height 5
checkbox input "false"
click at [452, 224] on button "Save" at bounding box center [454, 226] width 24 height 9
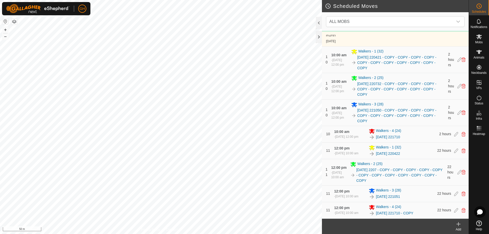
scroll to position [1085, 0]
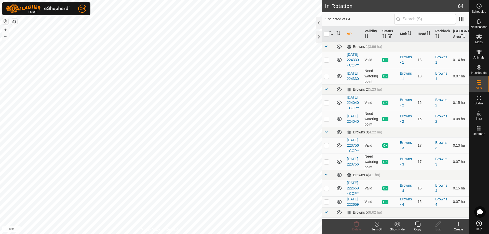
click at [418, 224] on icon at bounding box center [418, 224] width 6 height 6
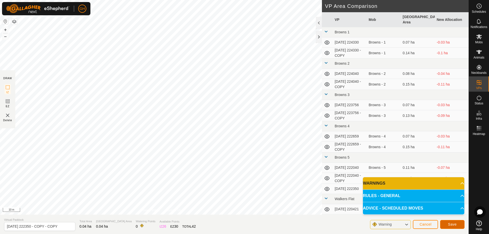
click at [458, 224] on button "Save" at bounding box center [452, 224] width 24 height 9
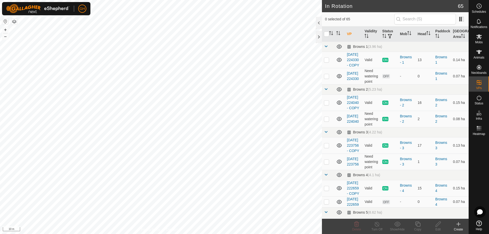
checkbox input "true"
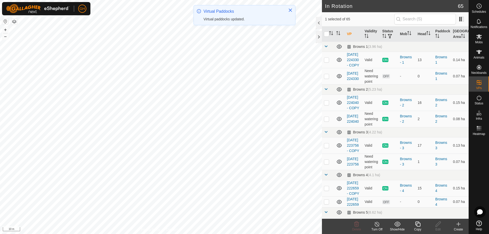
checkbox input "true"
checkbox input "false"
click at [417, 222] on icon at bounding box center [418, 224] width 6 height 6
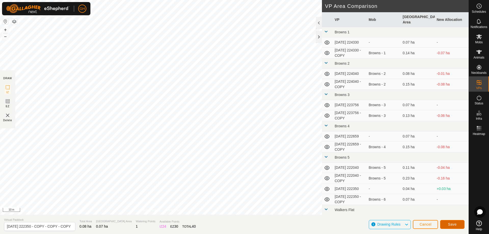
click at [448, 222] on button "Save" at bounding box center [452, 224] width 24 height 9
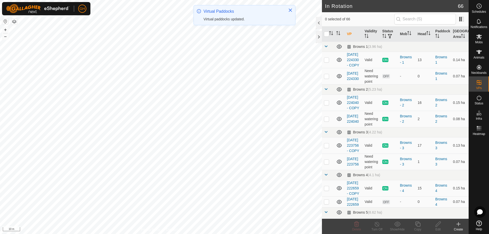
checkbox input "true"
click at [418, 223] on icon at bounding box center [417, 224] width 5 height 5
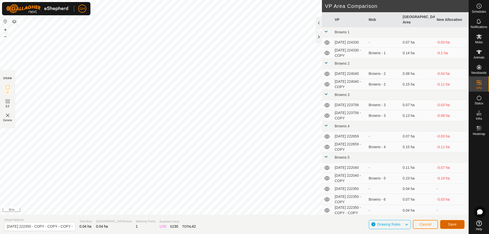
click at [461, 226] on button "Save" at bounding box center [452, 224] width 24 height 9
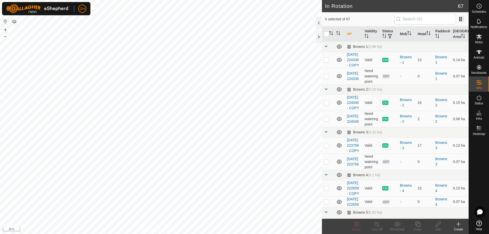
checkbox input "true"
click at [418, 225] on icon at bounding box center [418, 224] width 6 height 6
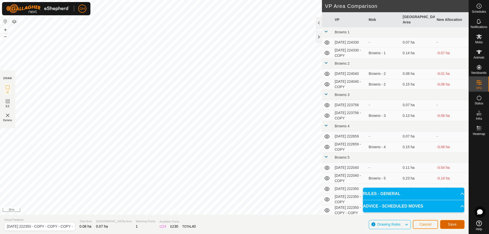
click at [458, 224] on button "Save" at bounding box center [452, 224] width 24 height 9
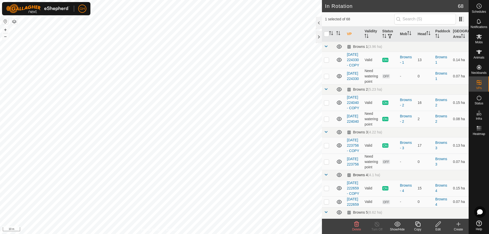
checkbox input "true"
checkbox input "false"
click at [419, 226] on icon at bounding box center [418, 224] width 6 height 6
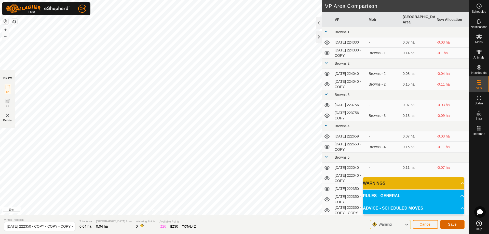
click at [459, 223] on button "Save" at bounding box center [452, 224] width 24 height 9
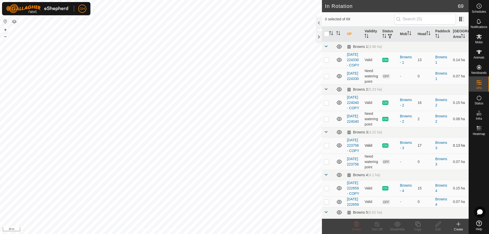
checkbox input "true"
click at [419, 225] on icon at bounding box center [418, 224] width 6 height 6
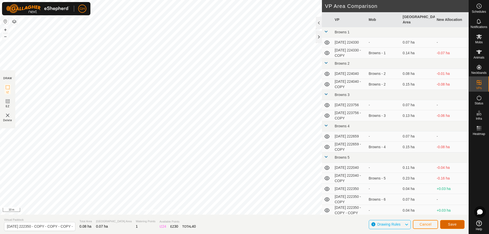
click at [450, 222] on button "Save" at bounding box center [452, 224] width 24 height 9
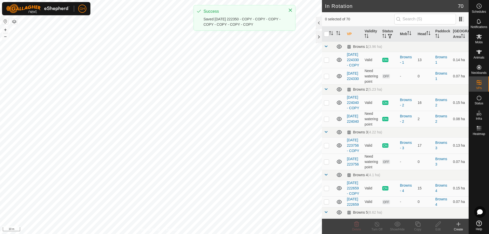
checkbox input "true"
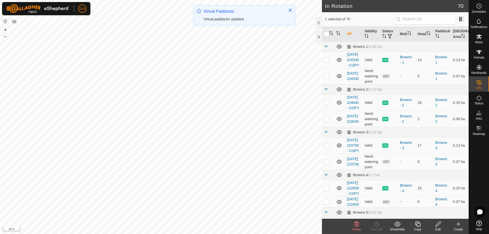
click at [413, 222] on copy-svg-icon at bounding box center [417, 224] width 20 height 6
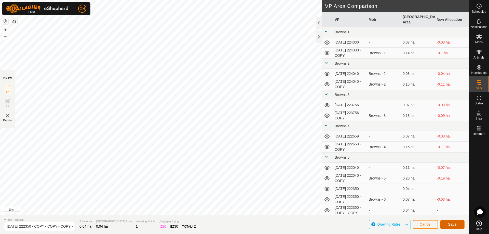
click at [453, 222] on span "Save" at bounding box center [452, 224] width 9 height 4
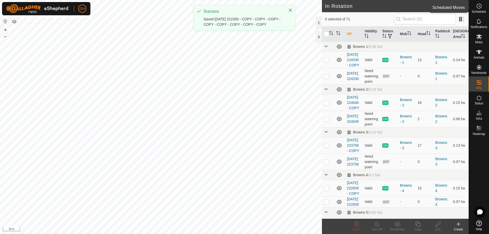
click at [483, 5] on es-schedule-vp-svg-icon at bounding box center [478, 6] width 9 height 8
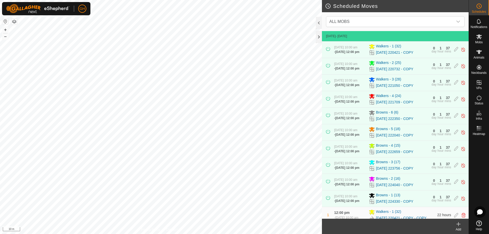
click at [456, 228] on div "Add" at bounding box center [458, 229] width 20 height 5
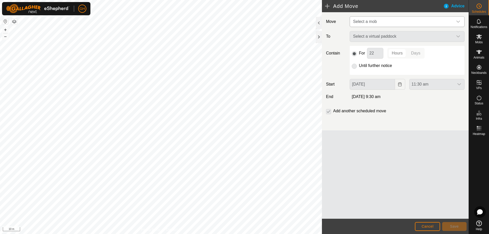
click at [400, 22] on span "Select a mob" at bounding box center [402, 22] width 102 height 10
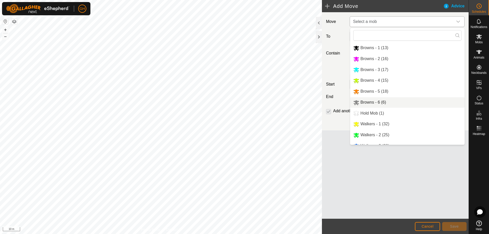
click at [389, 103] on li "Browns - 6 (6)" at bounding box center [407, 102] width 114 height 10
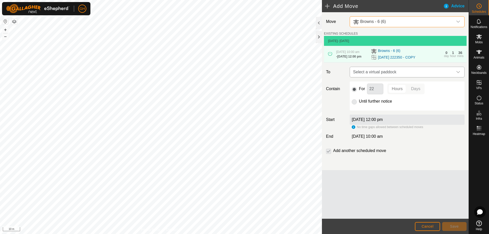
click at [404, 77] on span "Select a virtual paddock" at bounding box center [402, 72] width 102 height 10
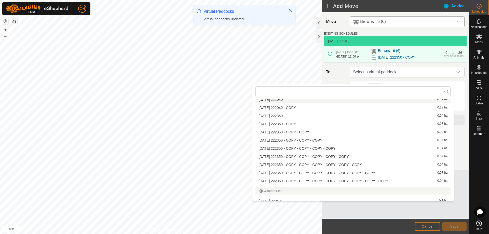
scroll to position [127, 0]
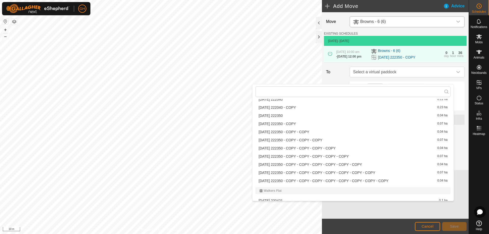
click at [324, 130] on li "2025-08-10 222350 - COPY - COPY 0.04 ha" at bounding box center [352, 132] width 195 height 8
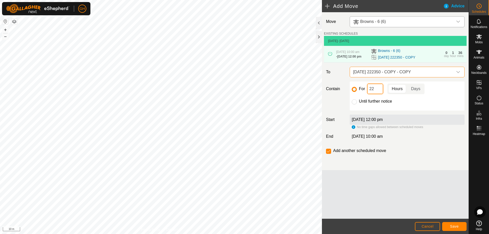
click at [376, 94] on input "22" at bounding box center [375, 89] width 16 height 11
click at [452, 227] on span "Save" at bounding box center [454, 226] width 9 height 4
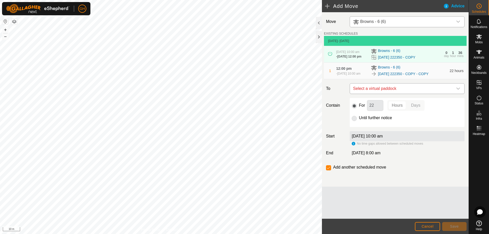
click at [388, 94] on span "Select a virtual paddock" at bounding box center [402, 89] width 102 height 10
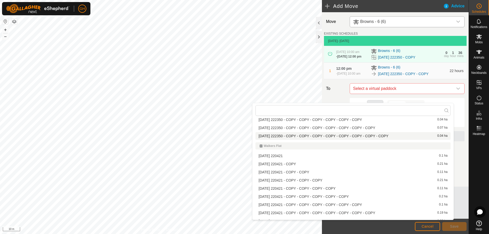
scroll to position [153, 0]
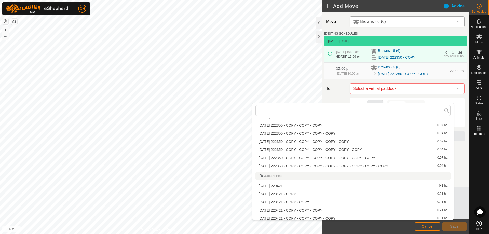
click at [311, 126] on li "2025-08-10 222350 - COPY - COPY - COPY 0.07 ha" at bounding box center [352, 125] width 195 height 8
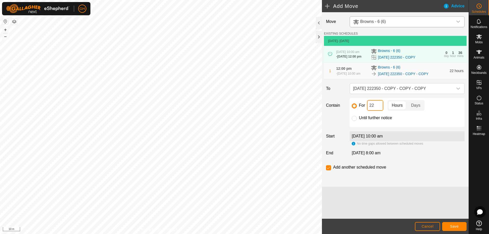
click at [375, 111] on input "22" at bounding box center [375, 105] width 16 height 11
click at [450, 222] on button "Save" at bounding box center [454, 226] width 24 height 9
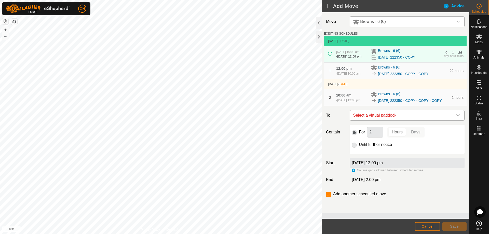
click at [389, 120] on span "Select a virtual paddock" at bounding box center [402, 115] width 102 height 10
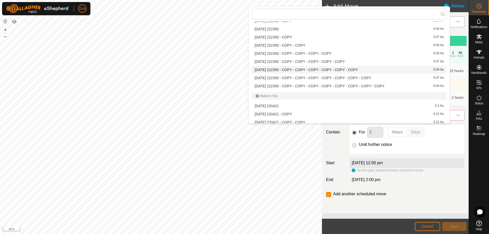
scroll to position [127, 0]
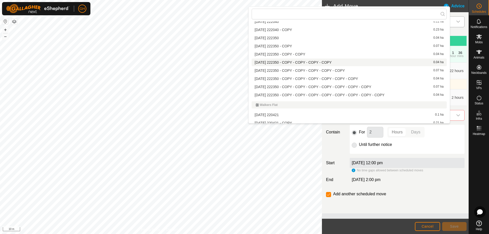
click at [340, 61] on li "2025-08-10 222350 - COPY - COPY - COPY - COPY 0.04 ha" at bounding box center [349, 63] width 195 height 8
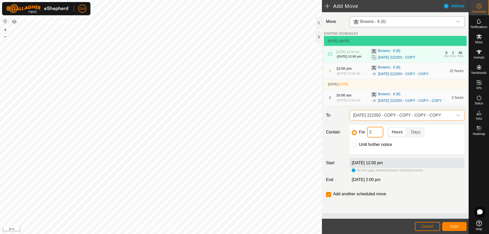
click at [380, 138] on input "2" at bounding box center [375, 132] width 16 height 11
click at [460, 226] on button "Save" at bounding box center [454, 226] width 24 height 9
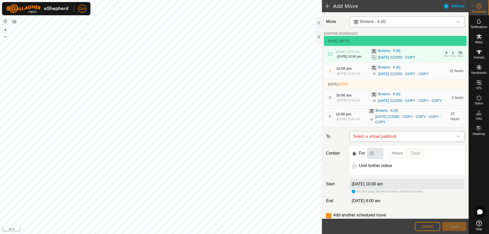
click at [408, 142] on span "Select a virtual paddock" at bounding box center [402, 136] width 102 height 10
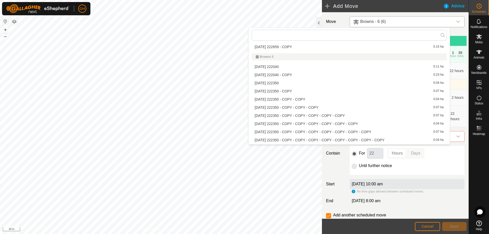
scroll to position [129, 0]
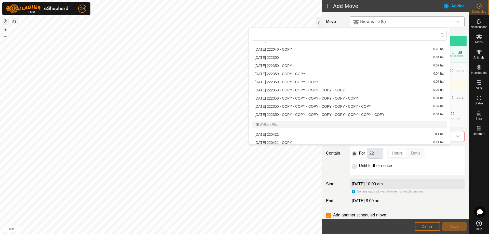
click at [347, 89] on li "2025-08-10 222350 - COPY - COPY - COPY - COPY - COPY 0.07 ha" at bounding box center [349, 90] width 195 height 8
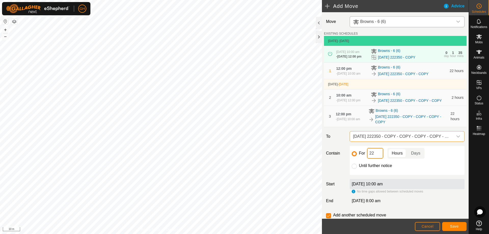
click at [375, 159] on input "22" at bounding box center [375, 153] width 16 height 11
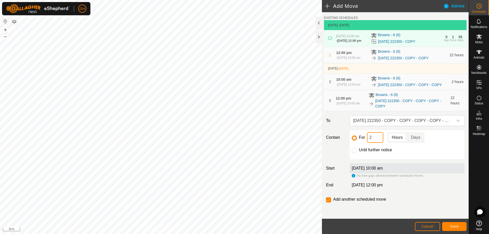
scroll to position [25, 0]
click at [460, 226] on button "Save" at bounding box center [454, 226] width 24 height 9
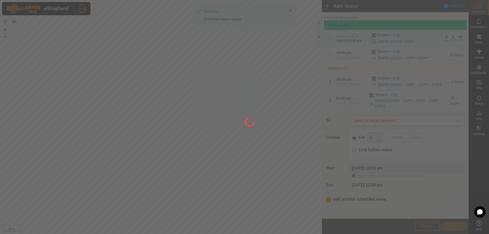
scroll to position [0, 0]
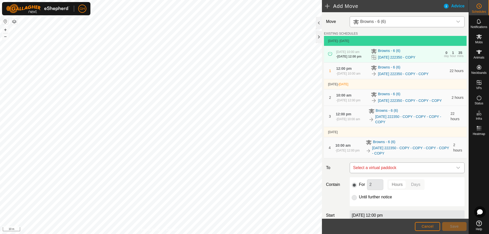
click at [416, 173] on span "Select a virtual paddock" at bounding box center [402, 168] width 102 height 10
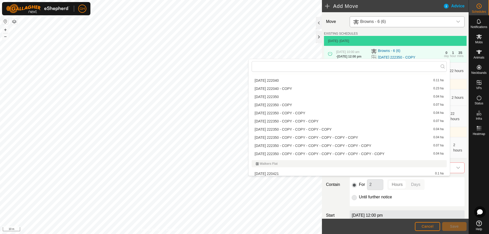
scroll to position [129, 0]
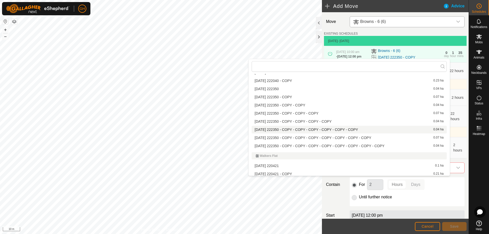
click at [349, 129] on li "2025-08-10 222350 - COPY - COPY - COPY - COPY - COPY - COPY 0.04 ha" at bounding box center [349, 130] width 195 height 8
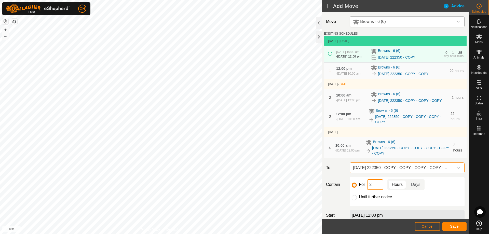
click at [380, 190] on input "2" at bounding box center [375, 184] width 16 height 11
click at [454, 227] on span "Save" at bounding box center [454, 226] width 9 height 4
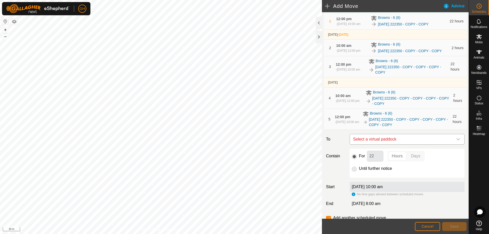
scroll to position [51, 0]
click at [395, 143] on span "Select a virtual paddock" at bounding box center [402, 138] width 102 height 10
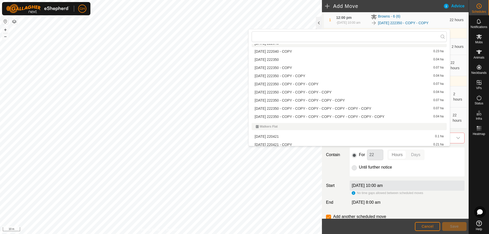
scroll to position [129, 0]
click at [346, 109] on li "2025-08-10 222350 - COPY - COPY - COPY - COPY - COPY - COPY - COPY 0.07 ha" at bounding box center [349, 108] width 195 height 8
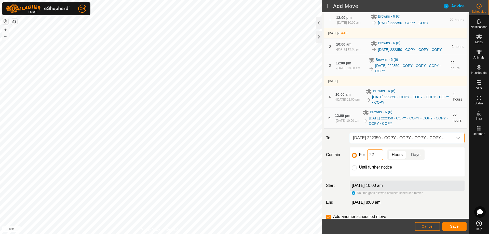
click at [377, 160] on input "22" at bounding box center [375, 154] width 16 height 11
click at [455, 229] on button "Save" at bounding box center [454, 226] width 24 height 9
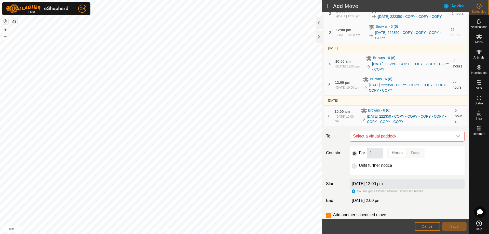
scroll to position [102, 0]
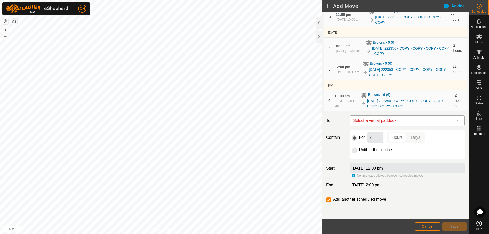
click at [403, 126] on span "Select a virtual paddock" at bounding box center [402, 121] width 102 height 10
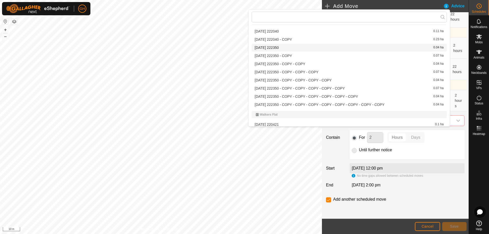
scroll to position [129, 0]
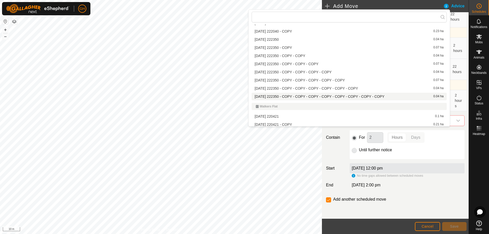
click at [337, 95] on li "2025-08-10 222350 - COPY - COPY - COPY - COPY - COPY - COPY - COPY - COPY 0.04 …" at bounding box center [349, 97] width 195 height 8
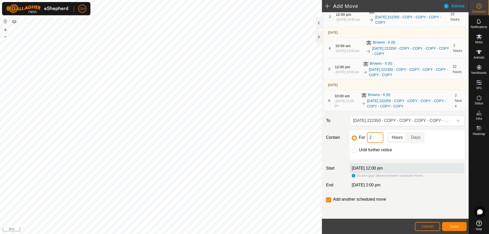
click at [377, 143] on input "2" at bounding box center [375, 137] width 16 height 11
type input "22"
click at [330, 201] on input "checkbox" at bounding box center [328, 199] width 5 height 5
checkbox input "false"
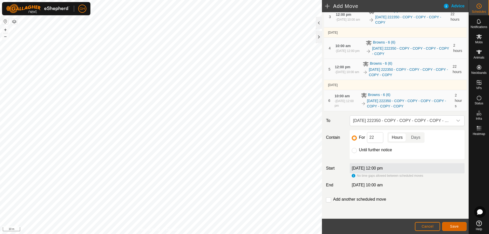
click at [453, 224] on span "Save" at bounding box center [454, 226] width 9 height 4
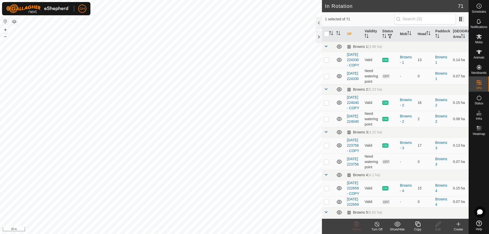
click at [420, 224] on icon at bounding box center [417, 224] width 5 height 5
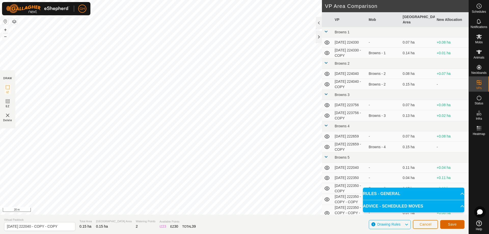
click at [454, 223] on span "Save" at bounding box center [452, 224] width 9 height 4
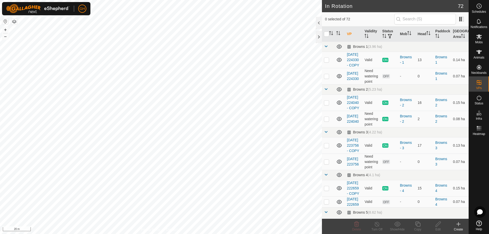
checkbox input "true"
checkbox input "false"
click at [418, 226] on icon at bounding box center [418, 224] width 6 height 6
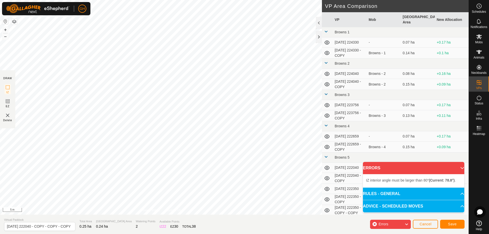
click at [210, 39] on div "IZ interior angle must be larger than 80° (Current: 78.8°) . + – ⇧ i 5 m" at bounding box center [161, 107] width 322 height 215
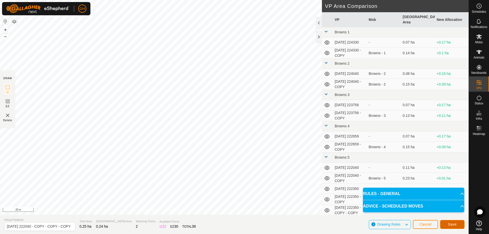
click at [447, 224] on button "Save" at bounding box center [452, 224] width 24 height 9
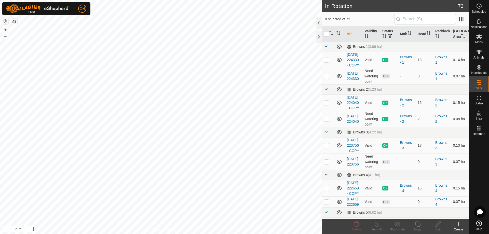
checkbox input "true"
click at [420, 222] on icon at bounding box center [418, 224] width 6 height 6
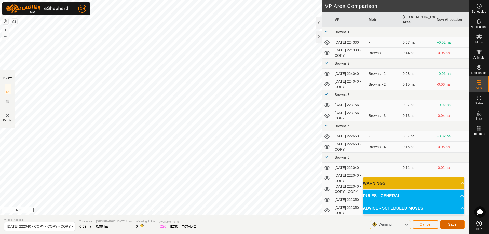
click at [453, 222] on button "Save" at bounding box center [452, 224] width 24 height 9
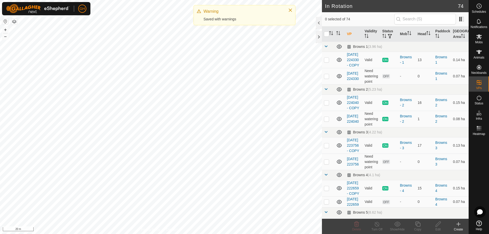
checkbox input "true"
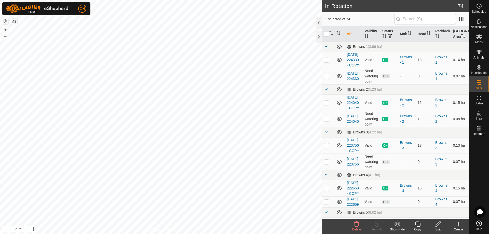
click at [419, 224] on icon at bounding box center [418, 224] width 6 height 6
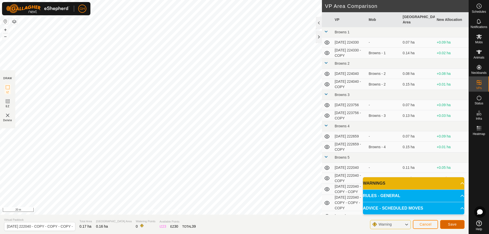
click at [448, 223] on span "Save" at bounding box center [452, 224] width 9 height 4
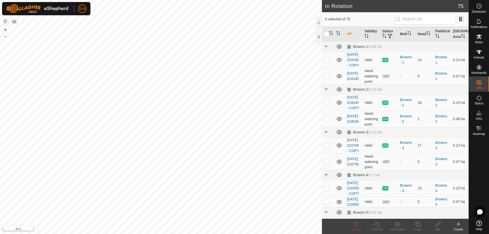
checkbox input "true"
click at [420, 226] on icon at bounding box center [418, 224] width 6 height 6
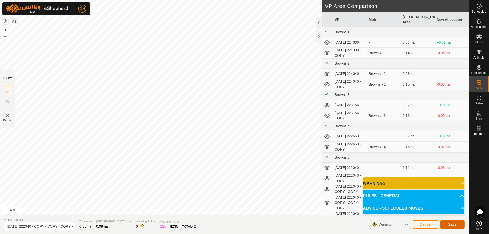
click at [451, 222] on span "Save" at bounding box center [452, 224] width 9 height 4
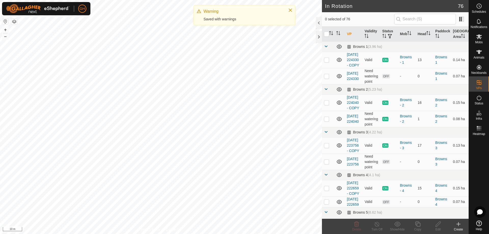
checkbox input "true"
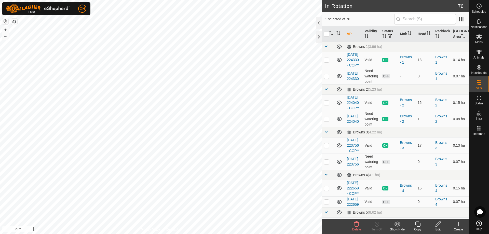
click at [416, 222] on icon at bounding box center [418, 224] width 6 height 6
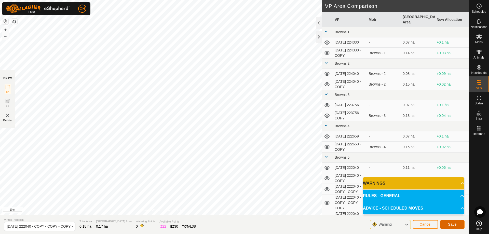
click at [458, 226] on button "Save" at bounding box center [452, 224] width 24 height 9
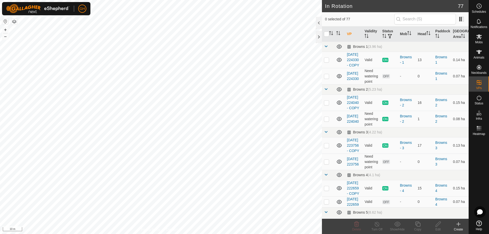
checkbox input "true"
click at [416, 225] on icon at bounding box center [417, 224] width 5 height 5
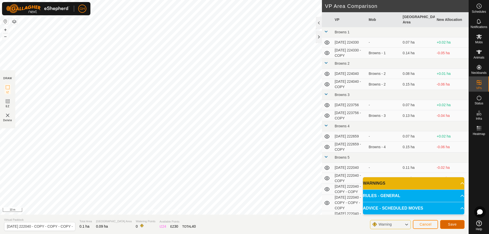
click at [449, 222] on span "Save" at bounding box center [452, 224] width 9 height 4
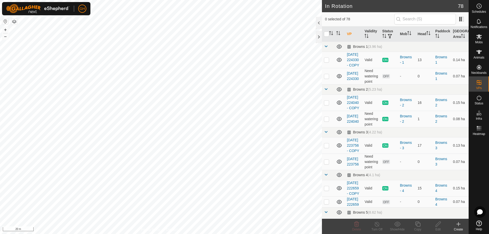
checkbox input "true"
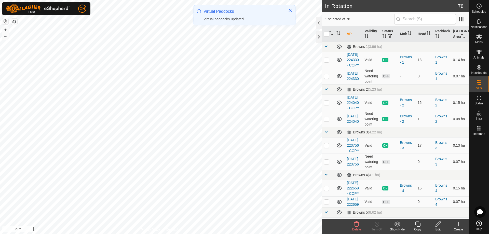
click at [438, 227] on icon at bounding box center [438, 224] width 6 height 6
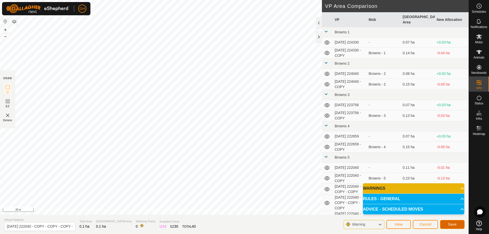
click at [452, 225] on span "Save" at bounding box center [452, 224] width 9 height 4
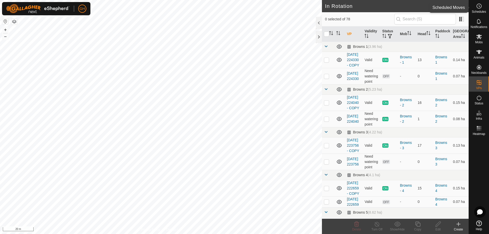
click at [479, 8] on circle at bounding box center [479, 6] width 5 height 5
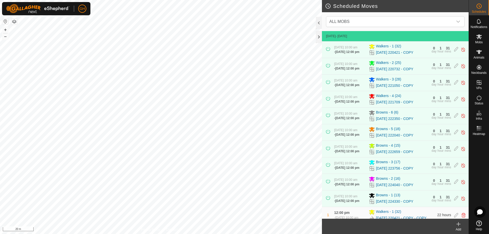
click at [457, 225] on icon at bounding box center [458, 224] width 6 height 6
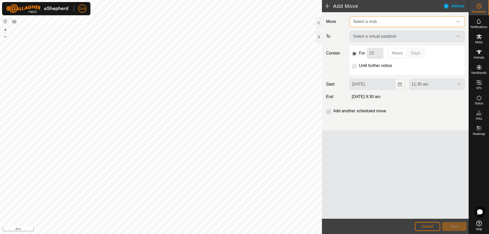
click at [390, 21] on span "Select a mob" at bounding box center [402, 22] width 102 height 10
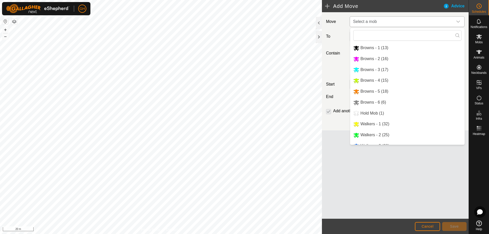
click at [383, 89] on li "Browns - 5 (18)" at bounding box center [407, 91] width 114 height 10
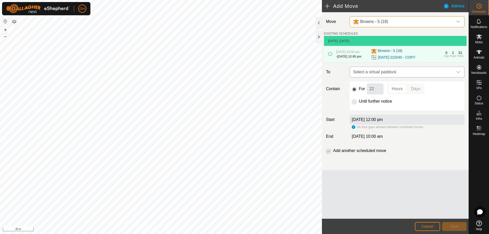
click at [392, 77] on span "Select a virtual paddock" at bounding box center [402, 72] width 102 height 10
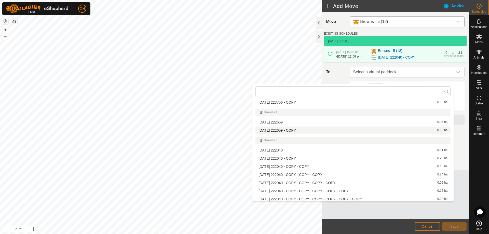
scroll to position [102, 0]
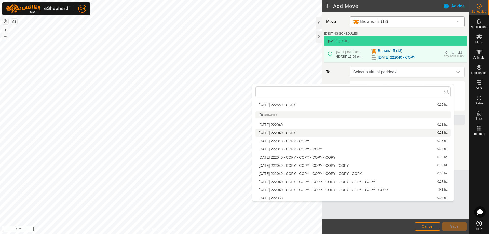
click at [329, 134] on li "2025-08-10 222040 - COPY 0.23 ha" at bounding box center [352, 133] width 195 height 8
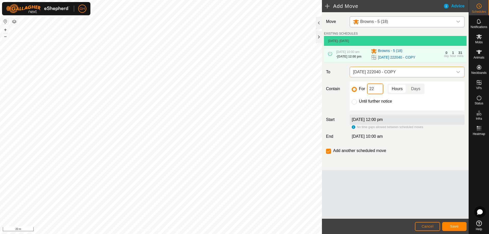
click at [376, 94] on input "22" at bounding box center [375, 89] width 16 height 11
click at [460, 228] on button "Save" at bounding box center [454, 226] width 24 height 9
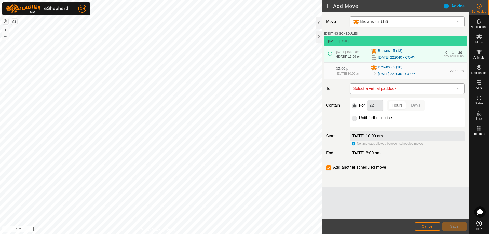
click at [391, 94] on span "Select a virtual paddock" at bounding box center [402, 89] width 102 height 10
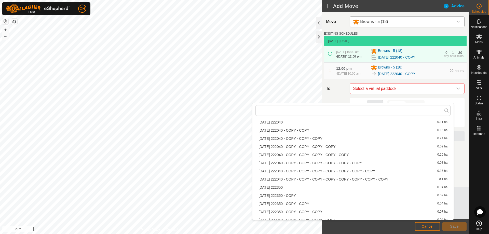
scroll to position [127, 0]
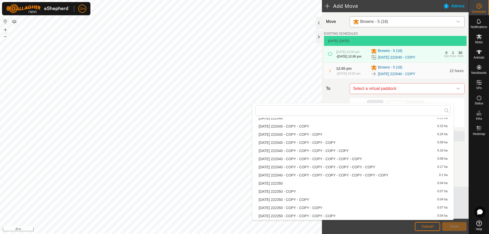
click at [343, 135] on li "2025-08-10 222040 - COPY - COPY - COPY 0.24 ha" at bounding box center [352, 135] width 195 height 8
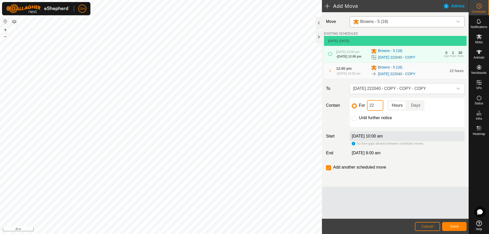
click at [375, 111] on input "22" at bounding box center [375, 105] width 16 height 11
click at [449, 226] on button "Save" at bounding box center [454, 226] width 24 height 9
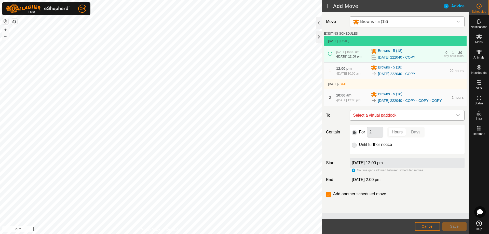
click at [395, 120] on span "Select a virtual paddock" at bounding box center [402, 115] width 102 height 10
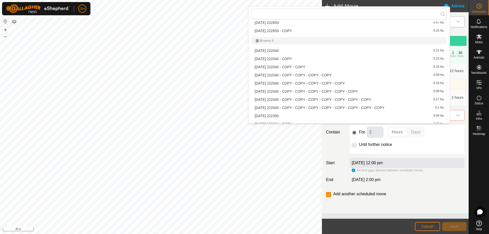
scroll to position [103, 0]
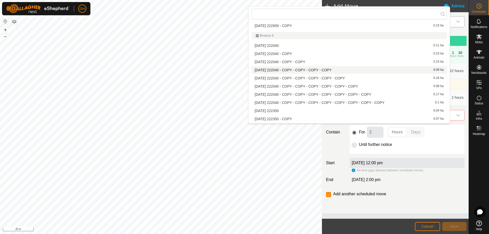
click at [349, 70] on li "2025-08-10 222040 - COPY - COPY - COPY - COPY 0.09 ha" at bounding box center [349, 70] width 195 height 8
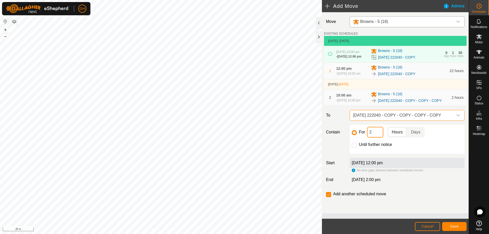
click at [375, 138] on input "2" at bounding box center [375, 132] width 16 height 11
click at [454, 223] on button "Save" at bounding box center [454, 226] width 24 height 9
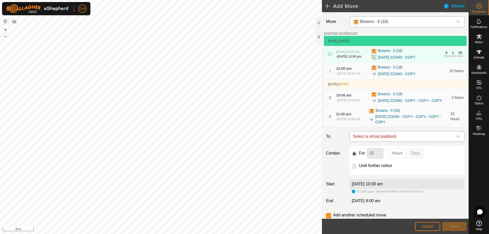
click at [425, 142] on span "Select a virtual paddock" at bounding box center [402, 136] width 102 height 10
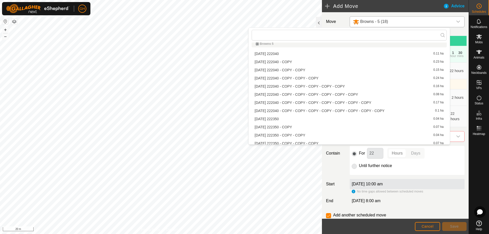
scroll to position [129, 0]
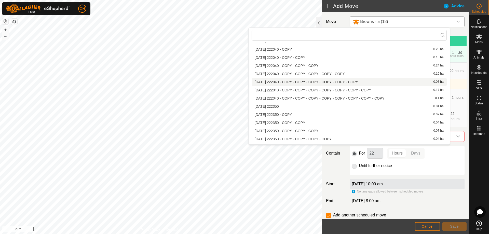
click at [351, 84] on li "2025-08-10 222040 - COPY - COPY - COPY - COPY - COPY - COPY 0.08 ha" at bounding box center [349, 82] width 195 height 8
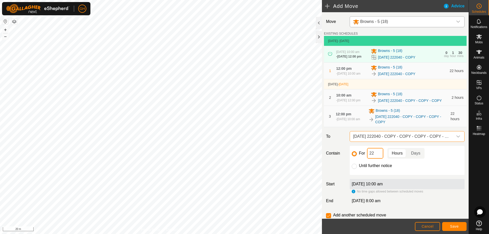
click at [378, 159] on input "22" at bounding box center [375, 153] width 16 height 11
type input "2"
click at [454, 226] on span "Save" at bounding box center [454, 226] width 9 height 4
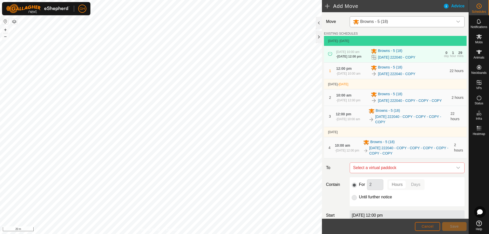
click at [433, 226] on span "Cancel" at bounding box center [427, 226] width 12 height 4
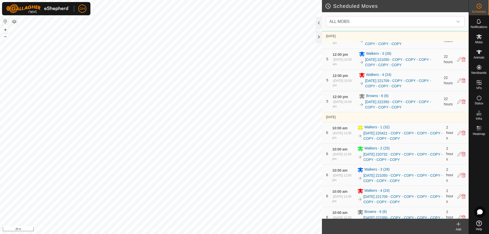
scroll to position [688, 0]
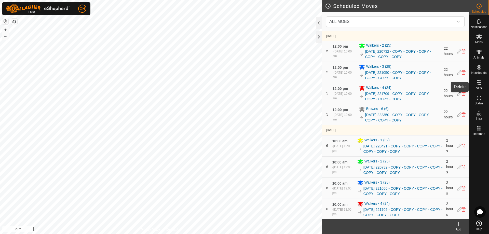
click at [461, 11] on icon at bounding box center [463, 9] width 4 height 5
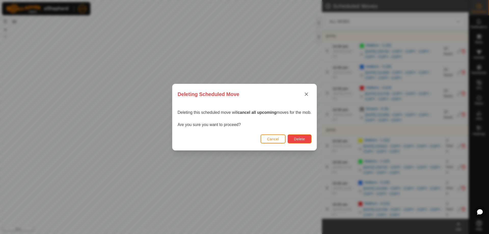
click at [311, 137] on button "Delete" at bounding box center [300, 138] width 24 height 9
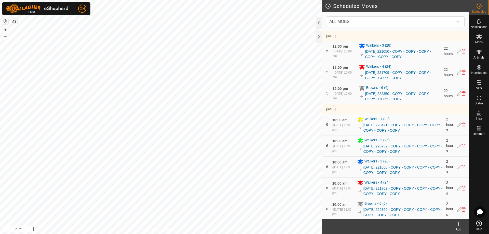
click at [461, 224] on icon at bounding box center [458, 224] width 6 height 6
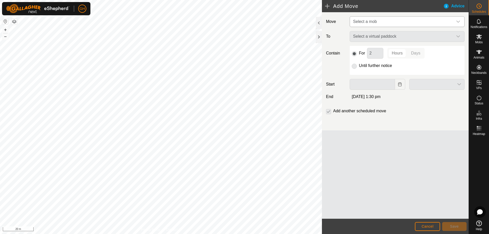
click at [397, 22] on span "Select a mob" at bounding box center [402, 22] width 102 height 10
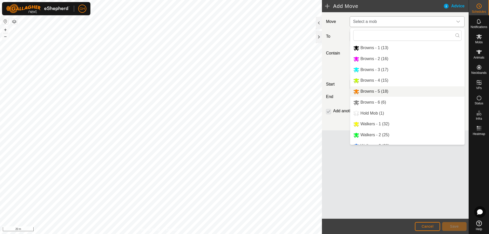
click at [393, 94] on li "Browns - 5 (18)" at bounding box center [407, 91] width 114 height 10
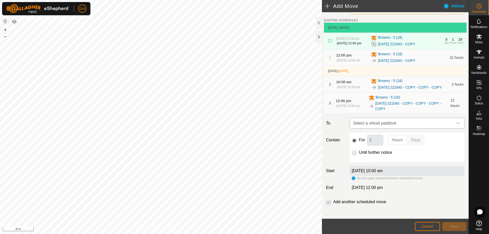
scroll to position [25, 0]
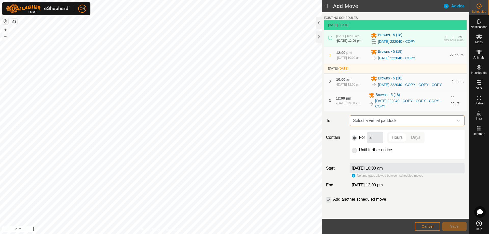
click at [399, 121] on span "Select a virtual paddock" at bounding box center [402, 121] width 102 height 10
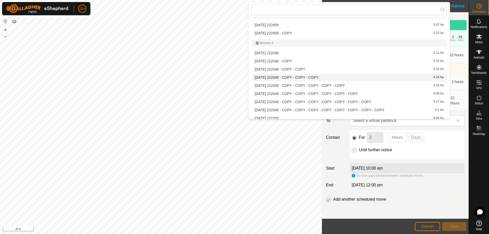
scroll to position [103, 0]
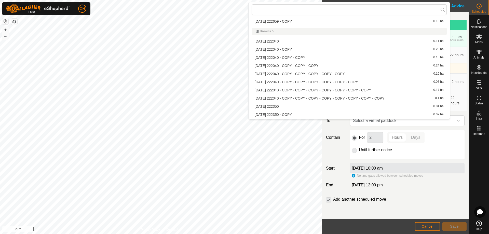
click at [330, 74] on li "2025-08-10 222040 - COPY - COPY - COPY - COPY - COPY 0.16 ha" at bounding box center [349, 74] width 195 height 8
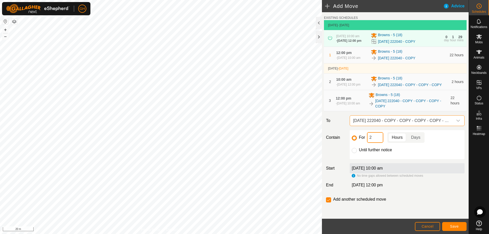
click at [379, 143] on input "2" at bounding box center [375, 137] width 16 height 11
click at [451, 226] on span "Save" at bounding box center [454, 226] width 9 height 4
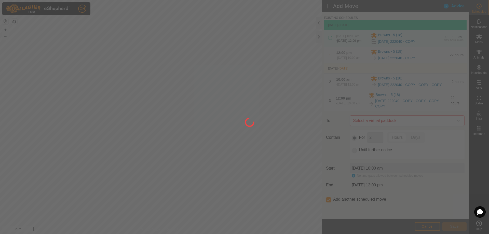
scroll to position [0, 0]
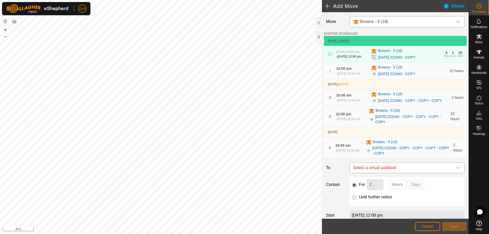
click at [396, 173] on span "Select a virtual paddock" at bounding box center [402, 168] width 102 height 10
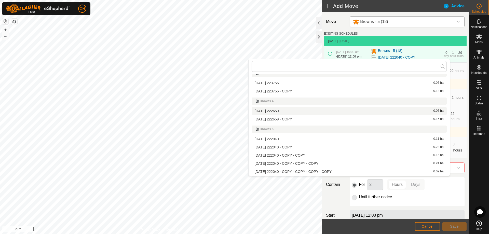
scroll to position [78, 0]
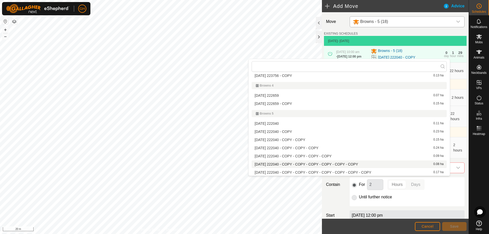
click at [345, 165] on li "2025-08-10 222040 - COPY - COPY - COPY - COPY - COPY - COPY 0.08 ha" at bounding box center [349, 164] width 195 height 8
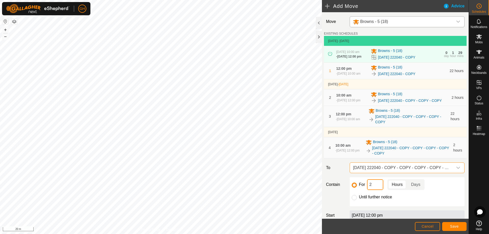
click at [377, 190] on input "2" at bounding box center [375, 184] width 16 height 11
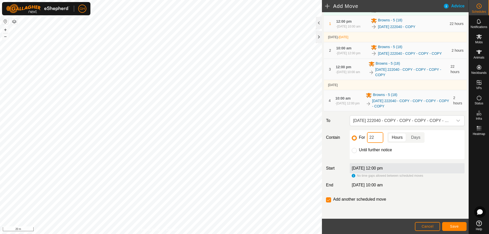
scroll to position [60, 0]
click at [450, 224] on button "Save" at bounding box center [454, 226] width 24 height 9
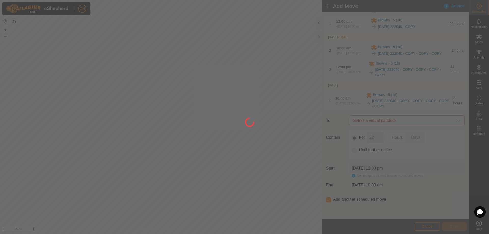
scroll to position [0, 0]
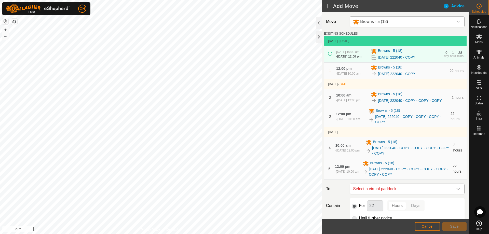
click at [390, 194] on span "Select a virtual paddock" at bounding box center [402, 189] width 102 height 10
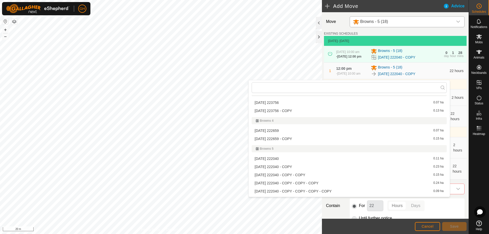
scroll to position [103, 0]
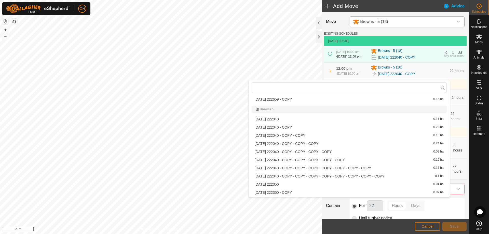
click at [340, 169] on li "2025-08-10 222040 - COPY - COPY - COPY - COPY - COPY - COPY - COPY 0.17 ha" at bounding box center [349, 168] width 195 height 8
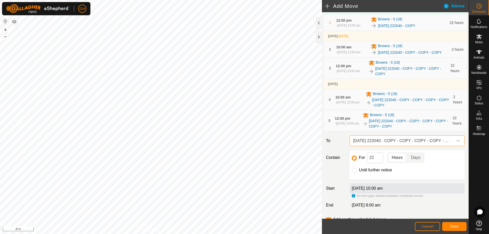
scroll to position [51, 0]
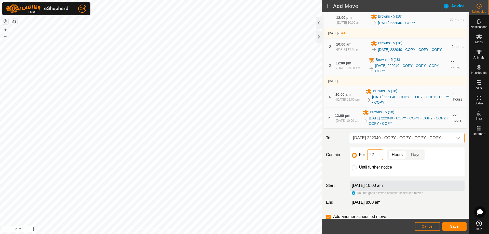
click at [378, 160] on input "22" at bounding box center [375, 154] width 16 height 11
click at [453, 228] on span "Save" at bounding box center [454, 226] width 9 height 4
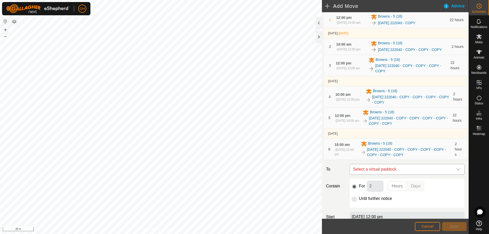
click at [425, 174] on span "Select a virtual paddock" at bounding box center [402, 169] width 102 height 10
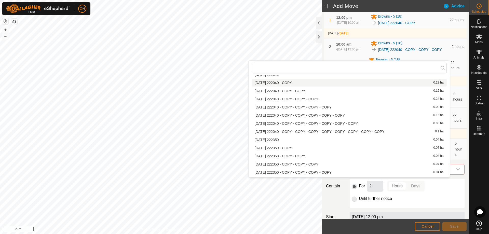
scroll to position [129, 0]
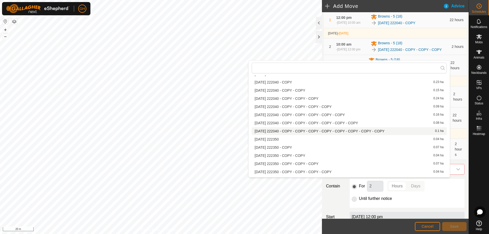
click at [349, 131] on li "2025-08-10 222040 - COPY - COPY - COPY - COPY - COPY - COPY - COPY - COPY 0.1 ha" at bounding box center [349, 131] width 195 height 8
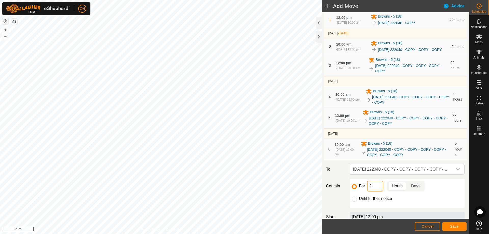
click at [378, 192] on input "2" at bounding box center [375, 186] width 16 height 11
type input "22"
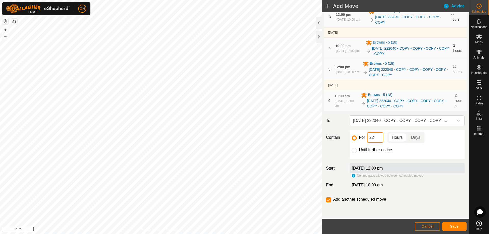
scroll to position [102, 0]
click at [327, 202] on input "checkbox" at bounding box center [328, 199] width 5 height 5
checkbox input "false"
click at [452, 226] on span "Save" at bounding box center [454, 226] width 9 height 4
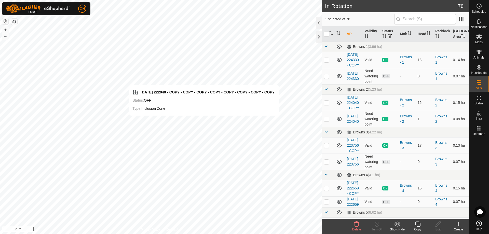
checkbox input "false"
checkbox input "true"
checkbox input "false"
checkbox input "true"
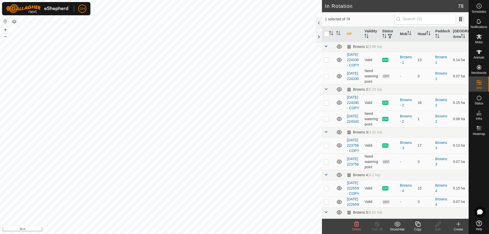
checkbox input "false"
checkbox input "true"
click at [419, 225] on icon at bounding box center [418, 224] width 6 height 6
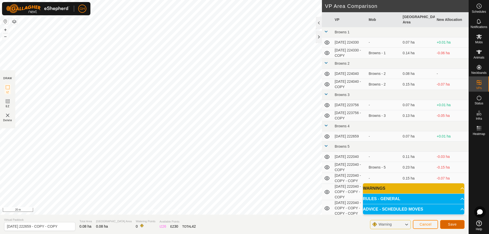
click at [456, 226] on span "Save" at bounding box center [452, 224] width 9 height 4
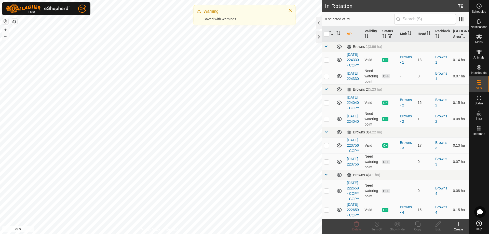
checkbox input "true"
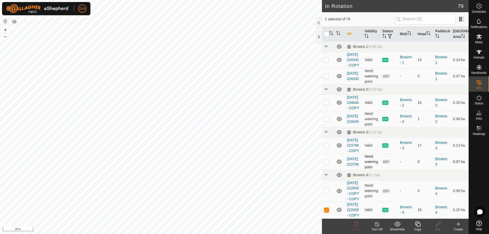
checkbox input "true"
checkbox input "false"
click at [417, 224] on icon at bounding box center [417, 224] width 5 height 5
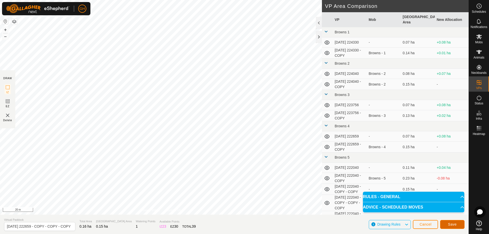
click at [451, 223] on span "Save" at bounding box center [452, 224] width 9 height 4
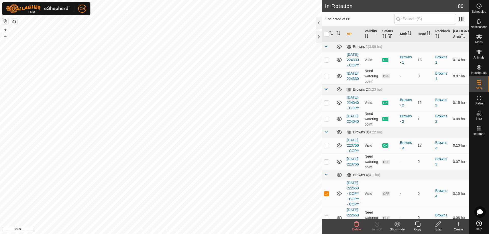
click at [416, 223] on icon at bounding box center [418, 224] width 6 height 6
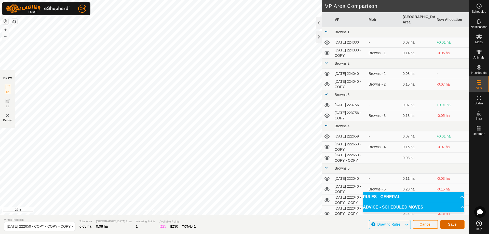
click at [456, 222] on button "Save" at bounding box center [452, 224] width 24 height 9
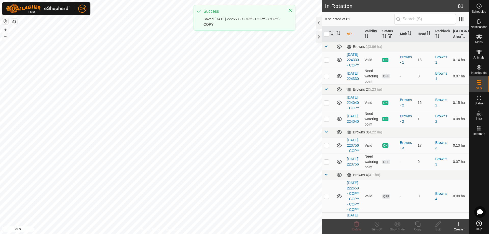
checkbox input "true"
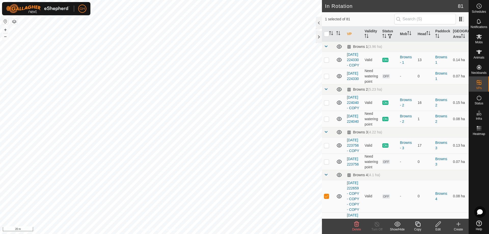
click at [419, 224] on icon at bounding box center [418, 224] width 6 height 6
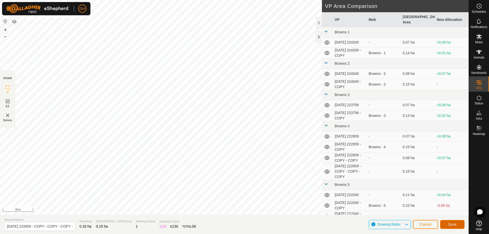
click at [455, 222] on span "Save" at bounding box center [452, 224] width 9 height 4
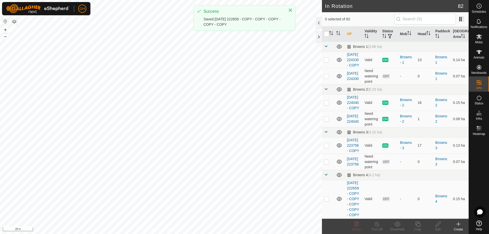
checkbox input "true"
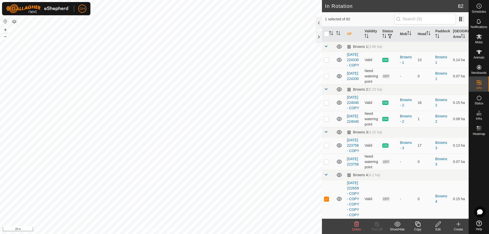
click at [418, 224] on icon at bounding box center [418, 224] width 6 height 6
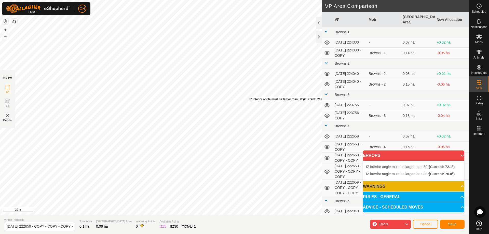
click at [249, 97] on div "IZ interior angle must be larger than 80° (Current: 70.0°) ." at bounding box center [287, 99] width 77 height 5
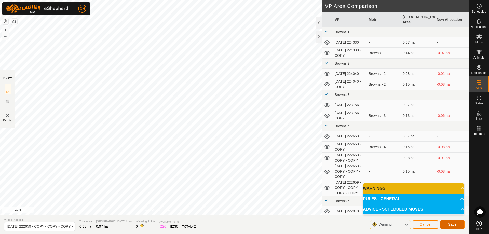
click at [458, 225] on button "Save" at bounding box center [452, 224] width 24 height 9
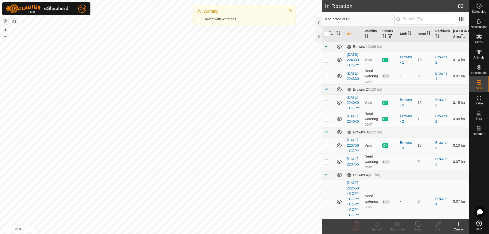
checkbox input "true"
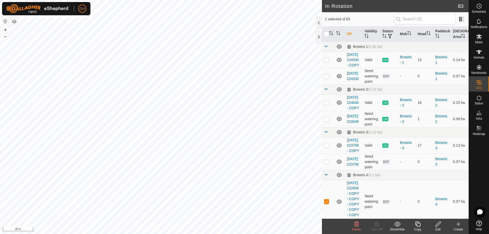
click at [415, 224] on icon at bounding box center [417, 224] width 5 height 5
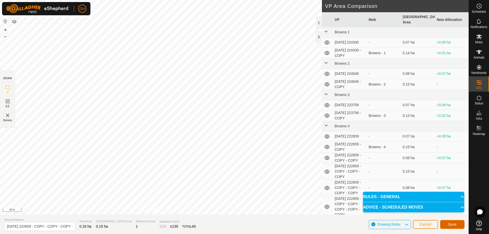
click at [450, 224] on span "Save" at bounding box center [452, 224] width 9 height 4
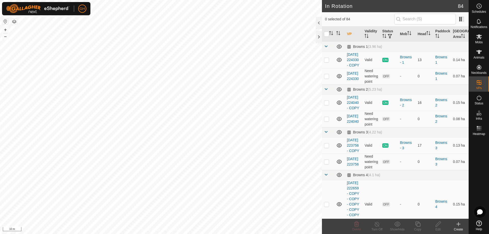
checkbox input "true"
click at [417, 226] on icon at bounding box center [417, 224] width 5 height 5
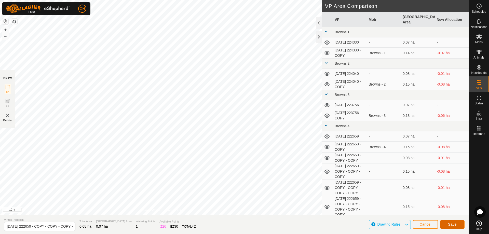
click at [460, 223] on button "Save" at bounding box center [452, 224] width 24 height 9
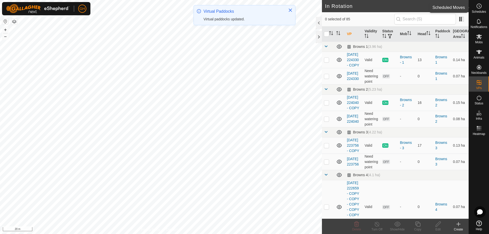
click at [482, 8] on es-schedule-vp-svg-icon at bounding box center [478, 6] width 9 height 8
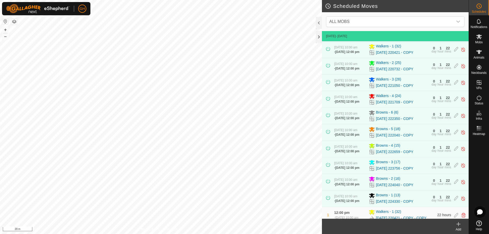
click at [462, 229] on div "Add" at bounding box center [458, 229] width 20 height 5
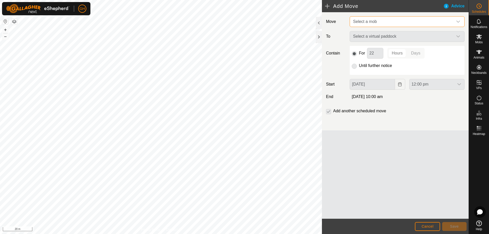
click at [401, 20] on span "Select a mob" at bounding box center [402, 22] width 102 height 10
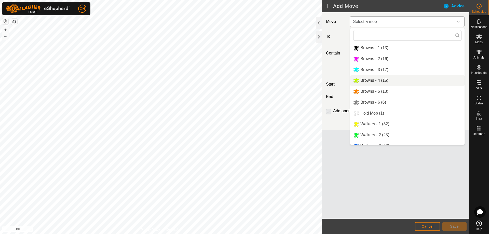
click at [390, 83] on li "Browns - 4 (15)" at bounding box center [407, 80] width 114 height 10
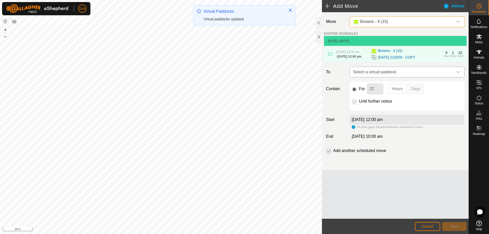
click at [397, 76] on span "Select a virtual paddock" at bounding box center [402, 72] width 102 height 10
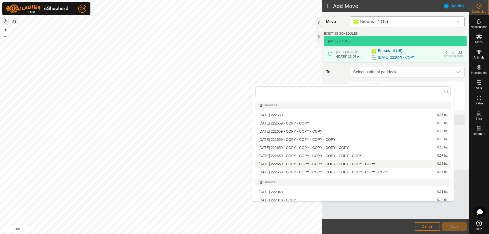
scroll to position [76, 0]
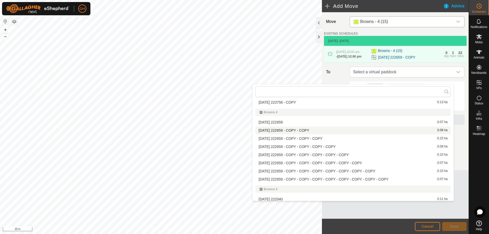
click at [331, 129] on li "2025-08-10 222659 - COPY - COPY 0.08 ha" at bounding box center [352, 131] width 195 height 8
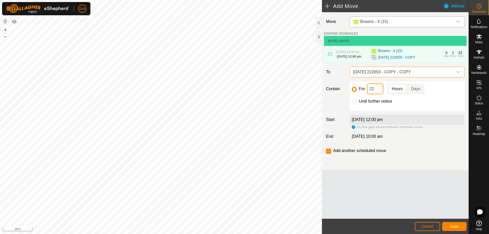
click at [375, 94] on input "22" at bounding box center [375, 89] width 16 height 11
click at [455, 224] on button "Save" at bounding box center [454, 226] width 24 height 9
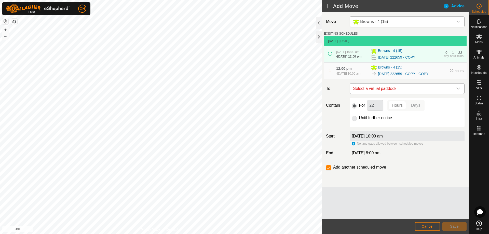
click at [405, 94] on span "Select a virtual paddock" at bounding box center [402, 89] width 102 height 10
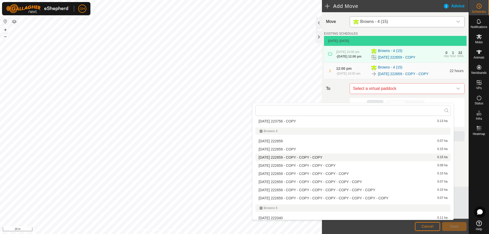
click at [344, 157] on li "2025-08-10 222659 - COPY - COPY - COPY 0.15 ha" at bounding box center [352, 158] width 195 height 8
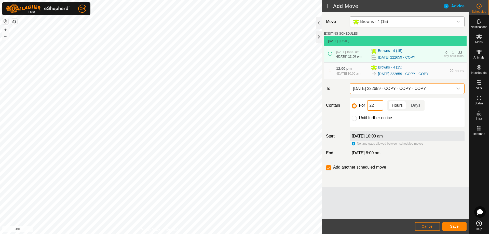
click at [379, 111] on input "22" at bounding box center [375, 105] width 16 height 11
click at [448, 228] on button "Save" at bounding box center [454, 226] width 24 height 9
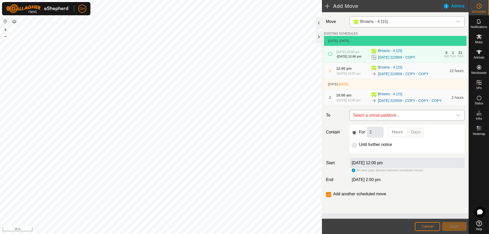
click at [389, 120] on span "Select a virtual paddock" at bounding box center [402, 115] width 102 height 10
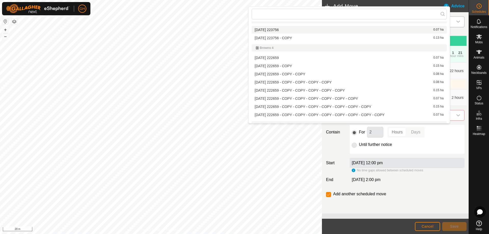
scroll to position [78, 0]
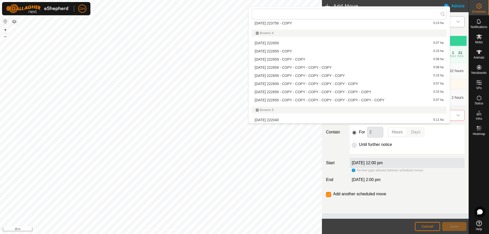
click at [331, 69] on li "2025-08-10 222659 - COPY - COPY - COPY - COPY 0.08 ha" at bounding box center [349, 68] width 195 height 8
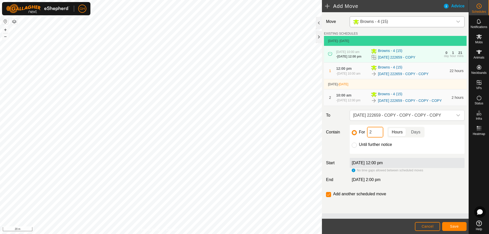
click at [376, 138] on input "2" at bounding box center [375, 132] width 16 height 11
click at [449, 225] on button "Save" at bounding box center [454, 226] width 24 height 9
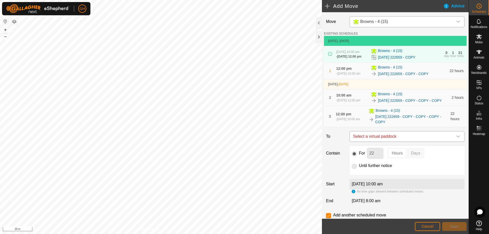
click at [411, 142] on span "Select a virtual paddock" at bounding box center [402, 136] width 102 height 10
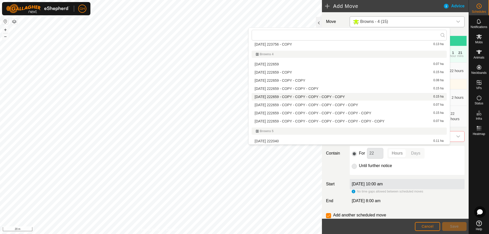
click at [376, 96] on li "2025-08-10 222659 - COPY - COPY - COPY - COPY - COPY 0.15 ha" at bounding box center [349, 97] width 195 height 8
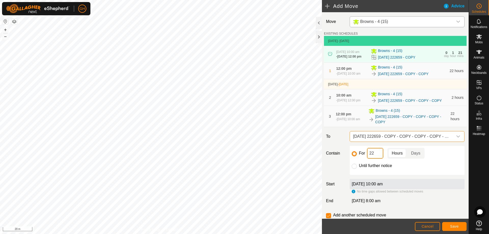
click at [381, 159] on input "22" at bounding box center [375, 153] width 16 height 11
click at [454, 227] on span "Save" at bounding box center [454, 226] width 9 height 4
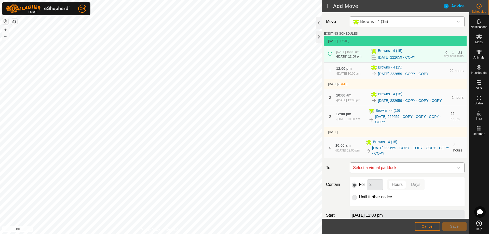
click at [404, 173] on span "Select a virtual paddock" at bounding box center [402, 168] width 102 height 10
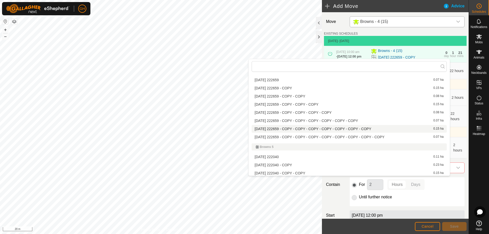
scroll to position [103, 0]
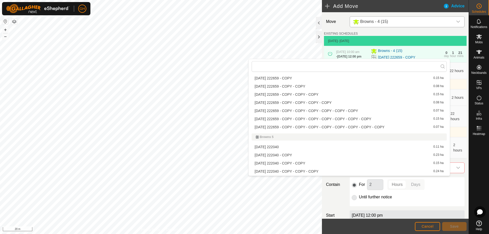
click at [329, 110] on li "2025-08-10 222659 - COPY - COPY - COPY - COPY - COPY - COPY 0.07 ha" at bounding box center [349, 111] width 195 height 8
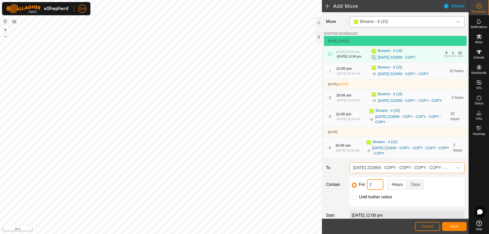
click at [380, 190] on input "2" at bounding box center [375, 184] width 16 height 11
click at [451, 225] on span "Save" at bounding box center [454, 226] width 9 height 4
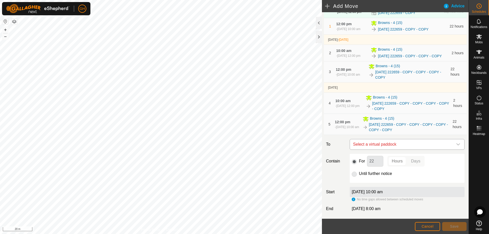
scroll to position [51, 0]
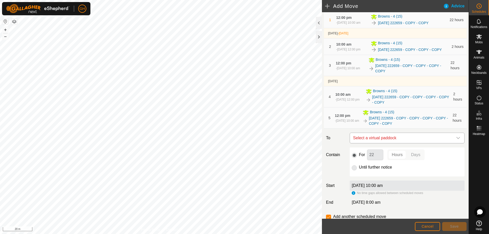
click at [398, 143] on span "Select a virtual paddock" at bounding box center [402, 138] width 102 height 10
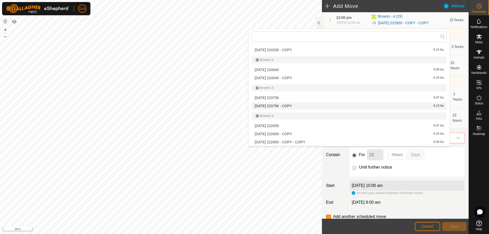
scroll to position [78, 0]
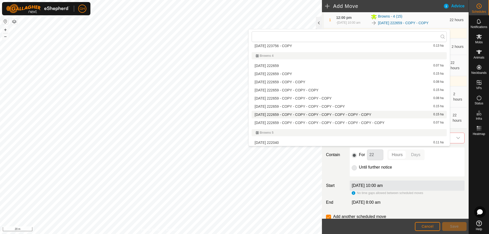
click at [358, 114] on li "2025-08-10 222659 - COPY - COPY - COPY - COPY - COPY - COPY - COPY 0.15 ha" at bounding box center [349, 115] width 195 height 8
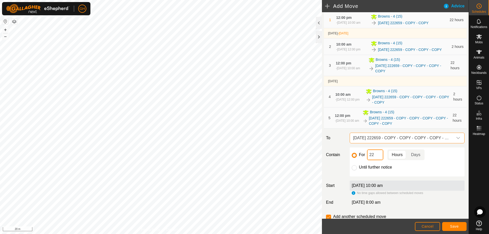
click at [377, 160] on input "22" at bounding box center [375, 154] width 16 height 11
click at [456, 227] on span "Save" at bounding box center [454, 226] width 9 height 4
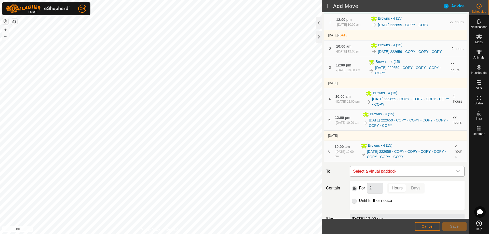
scroll to position [51, 0]
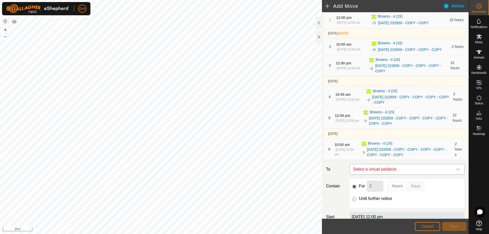
drag, startPoint x: 431, startPoint y: 185, endPoint x: 431, endPoint y: 181, distance: 4.6
click at [431, 174] on span "Select a virtual paddock" at bounding box center [402, 169] width 102 height 10
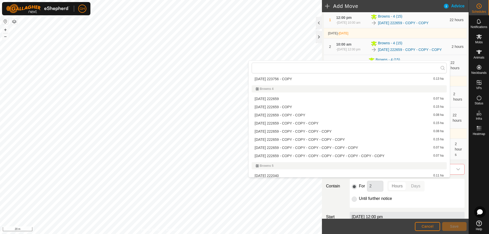
scroll to position [103, 0]
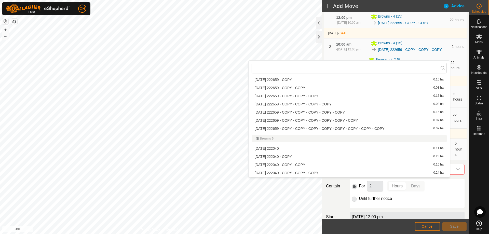
click at [384, 129] on li "2025-08-10 222659 - COPY - COPY - COPY - COPY - COPY - COPY - COPY - COPY 0.07 …" at bounding box center [349, 129] width 195 height 8
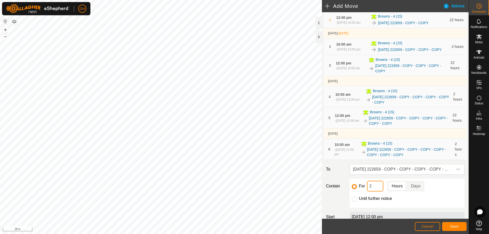
click at [378, 192] on input "2" at bounding box center [375, 186] width 16 height 11
type input "22"
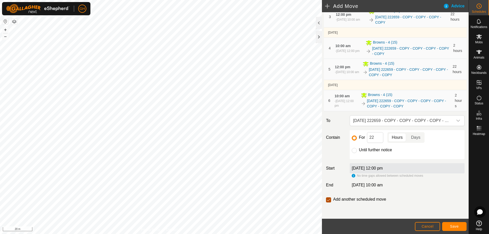
click at [328, 202] on input "checkbox" at bounding box center [328, 199] width 5 height 5
checkbox input "false"
click at [452, 225] on span "Save" at bounding box center [454, 226] width 9 height 4
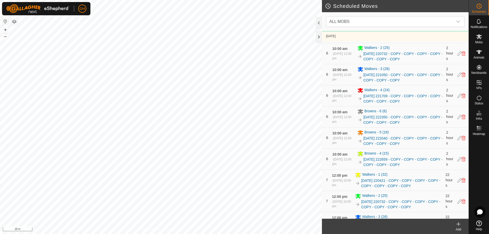
scroll to position [942, 0]
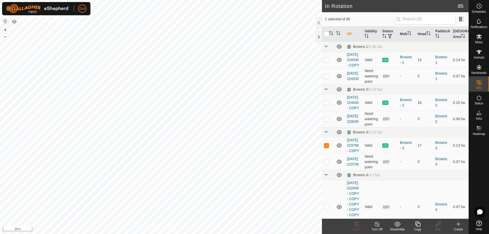
click at [418, 225] on icon at bounding box center [418, 224] width 6 height 6
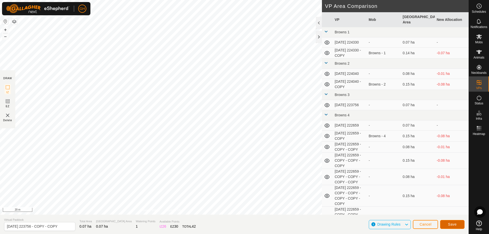
click at [453, 224] on span "Save" at bounding box center [452, 224] width 9 height 4
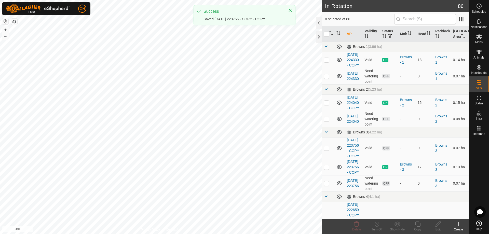
checkbox input "true"
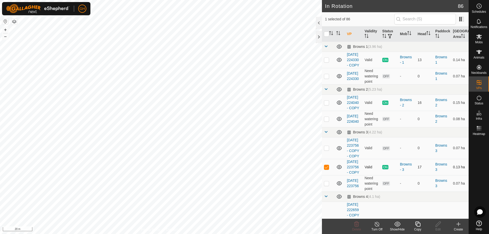
checkbox input "true"
checkbox input "false"
click at [418, 223] on icon at bounding box center [417, 224] width 5 height 5
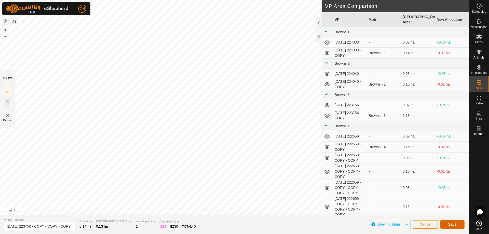
click at [450, 222] on button "Save" at bounding box center [452, 224] width 24 height 9
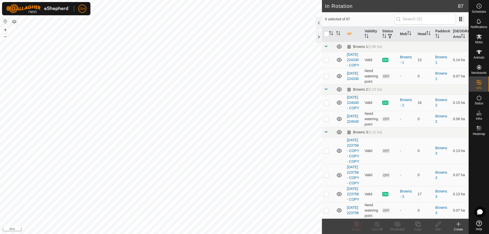
checkbox input "true"
click at [418, 226] on icon at bounding box center [418, 224] width 6 height 6
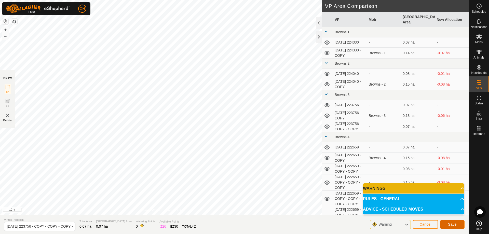
click at [457, 224] on button "Save" at bounding box center [452, 224] width 24 height 9
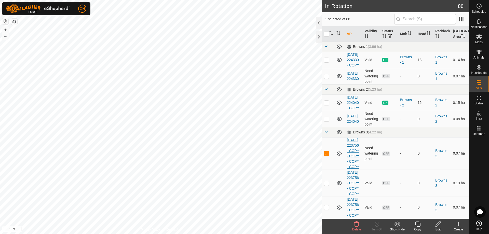
checkbox input "true"
click at [418, 223] on icon at bounding box center [417, 224] width 5 height 5
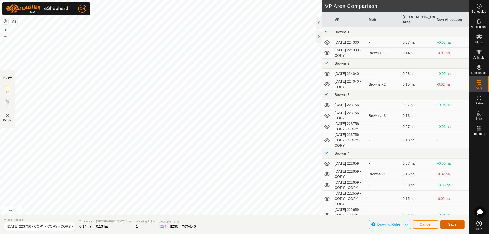
click at [445, 223] on button "Save" at bounding box center [452, 224] width 24 height 9
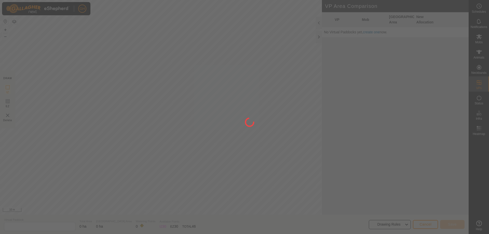
type input "[DATE] 223756 - COPY - COPY - COPY - COPY - COPY - COPY"
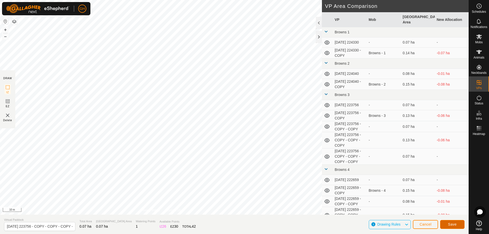
click at [457, 224] on button "Save" at bounding box center [452, 224] width 24 height 9
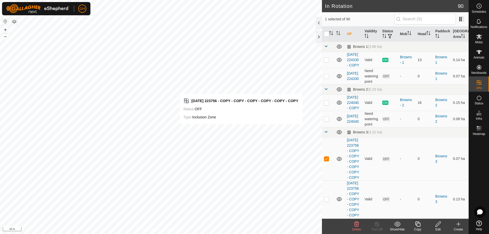
checkbox input "false"
checkbox input "true"
checkbox input "false"
click at [419, 223] on icon at bounding box center [417, 224] width 5 height 5
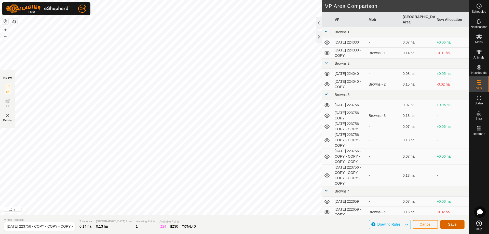
click at [455, 223] on span "Save" at bounding box center [452, 224] width 9 height 4
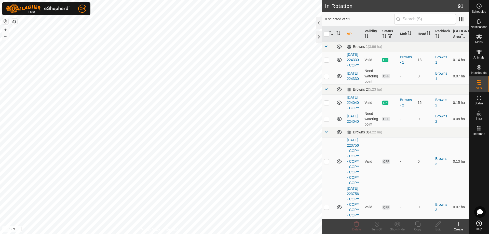
checkbox input "true"
click at [418, 222] on icon at bounding box center [417, 224] width 5 height 5
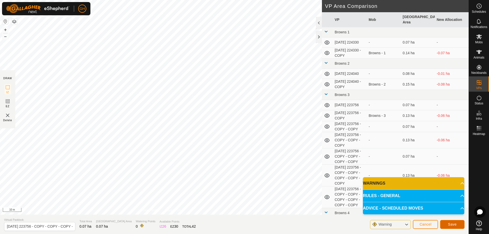
click at [461, 224] on button "Save" at bounding box center [452, 224] width 24 height 9
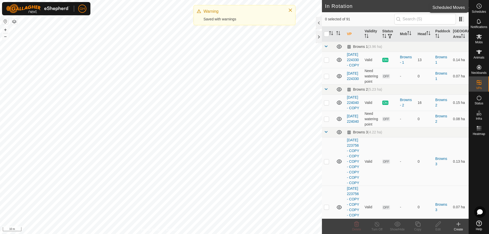
click at [480, 9] on es-schedule-vp-svg-icon at bounding box center [478, 6] width 9 height 8
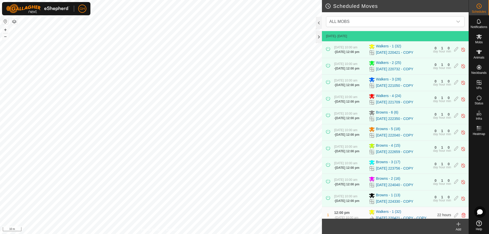
click at [458, 228] on div "Add" at bounding box center [458, 229] width 20 height 5
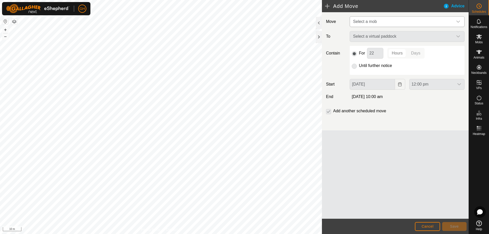
click at [393, 21] on span "Select a mob" at bounding box center [402, 22] width 102 height 10
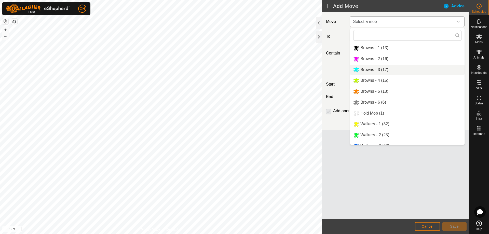
click at [383, 65] on li "Browns - 3 (17)" at bounding box center [407, 70] width 114 height 10
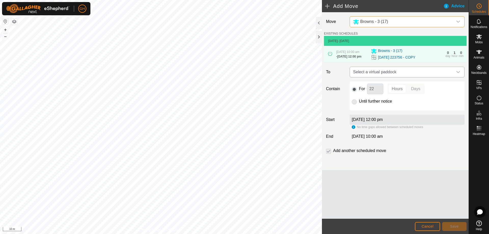
click at [428, 77] on span "Select a virtual paddock" at bounding box center [402, 72] width 102 height 10
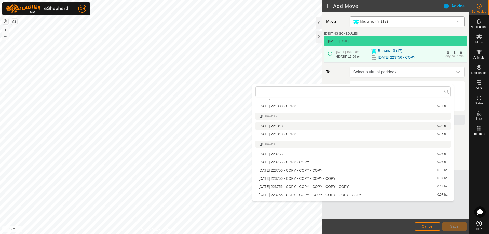
scroll to position [25, 0]
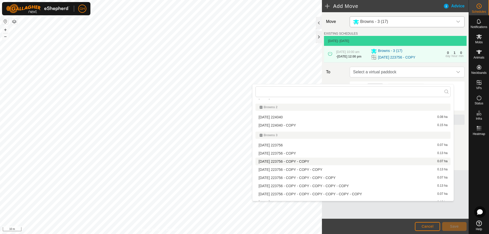
click at [351, 161] on li "[DATE] 223756 - COPY - COPY 0.07 ha" at bounding box center [352, 162] width 195 height 8
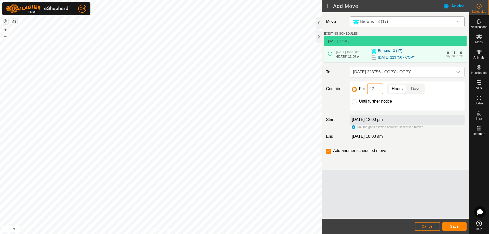
click at [380, 94] on input "22" at bounding box center [375, 89] width 16 height 11
click at [378, 94] on input "2" at bounding box center [375, 89] width 16 height 11
click at [449, 223] on button "Save" at bounding box center [454, 226] width 24 height 9
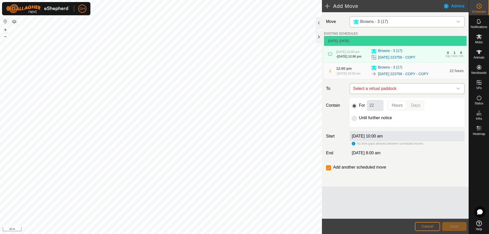
click at [408, 94] on span "Select a virtual paddock" at bounding box center [402, 89] width 102 height 10
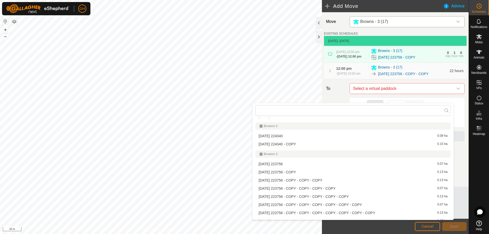
click at [321, 182] on li "[DATE] 223756 - COPY - COPY - COPY 0.13 ha" at bounding box center [352, 180] width 195 height 8
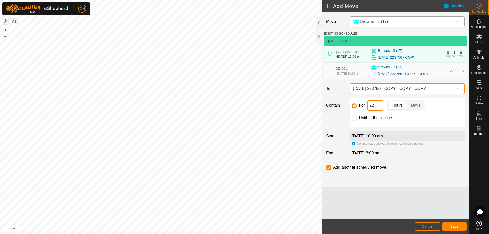
click at [378, 111] on input "22" at bounding box center [375, 105] width 16 height 11
click at [460, 227] on button "Save" at bounding box center [454, 226] width 24 height 9
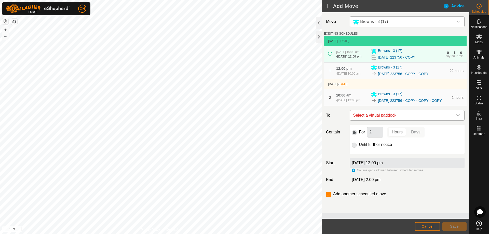
click at [401, 120] on span "Select a virtual paddock" at bounding box center [402, 115] width 102 height 10
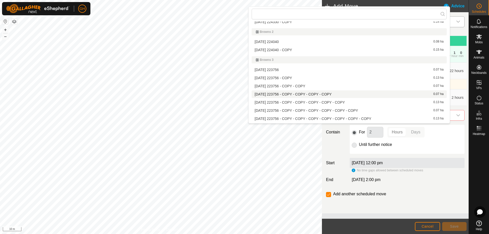
scroll to position [32, 0]
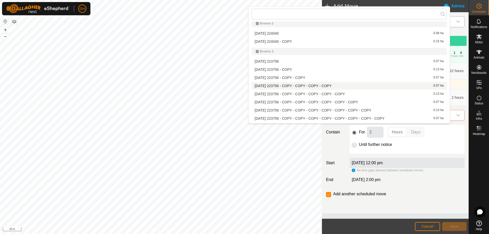
click at [335, 87] on li "[DATE] 223756 - COPY - COPY - COPY - COPY 0.07 ha" at bounding box center [349, 86] width 195 height 8
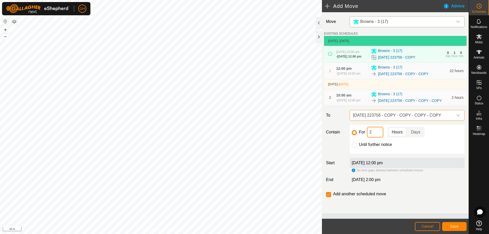
click at [378, 138] on input "2" at bounding box center [375, 132] width 16 height 11
type input "22"
click at [331, 197] on div "Add another scheduled move" at bounding box center [357, 194] width 62 height 6
click at [330, 197] on input "checkbox" at bounding box center [328, 194] width 5 height 5
checkbox input "false"
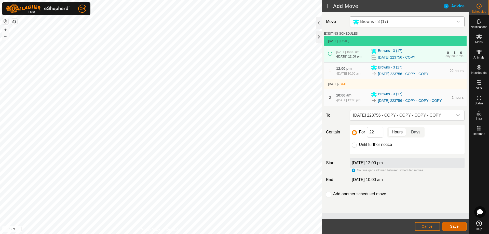
click at [454, 226] on span "Save" at bounding box center [454, 226] width 9 height 4
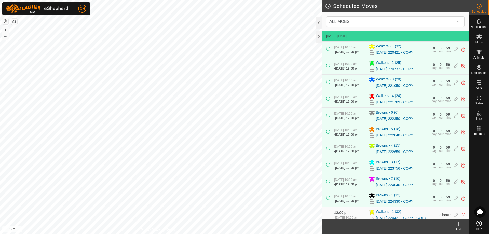
click at [458, 226] on icon at bounding box center [458, 224] width 0 height 4
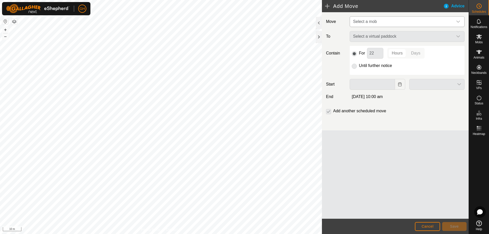
click at [387, 22] on span "Select a mob" at bounding box center [402, 22] width 102 height 10
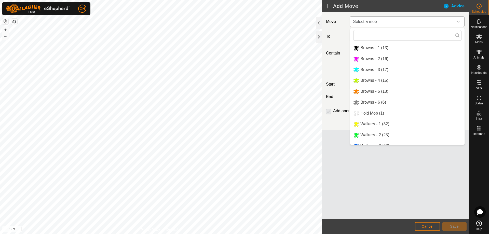
click at [378, 68] on li "Browns - 3 (17)" at bounding box center [407, 70] width 114 height 10
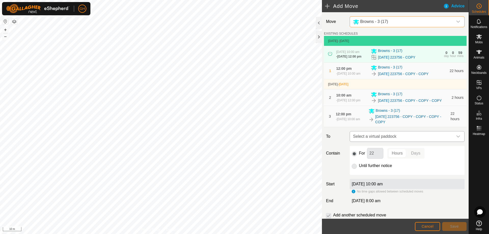
click at [414, 142] on span "Select a virtual paddock" at bounding box center [402, 136] width 102 height 10
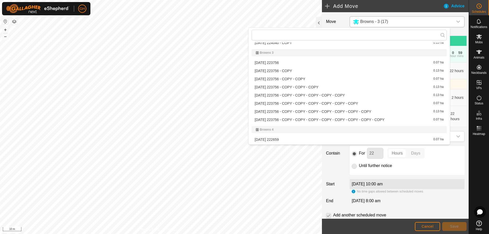
scroll to position [57, 0]
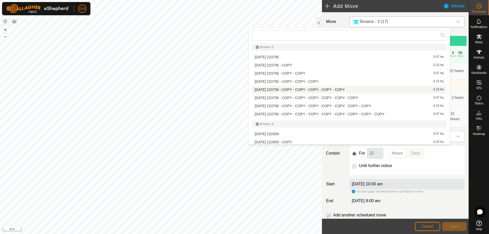
click at [353, 90] on li "[DATE] 223756 - COPY - COPY - COPY - COPY - COPY 0.13 ha" at bounding box center [349, 90] width 195 height 8
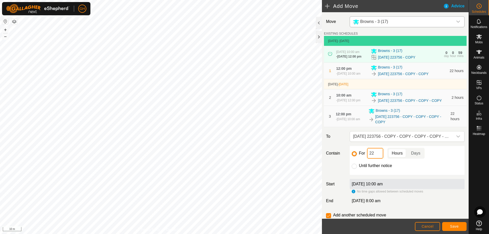
click at [379, 159] on input "22" at bounding box center [375, 153] width 16 height 11
click at [452, 226] on span "Save" at bounding box center [454, 226] width 9 height 4
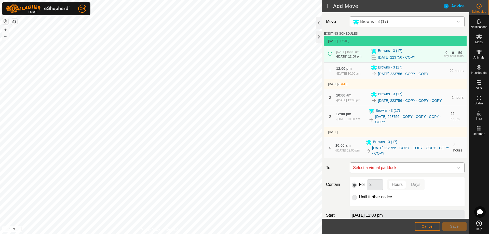
click at [411, 173] on span "Select a virtual paddock" at bounding box center [402, 168] width 102 height 10
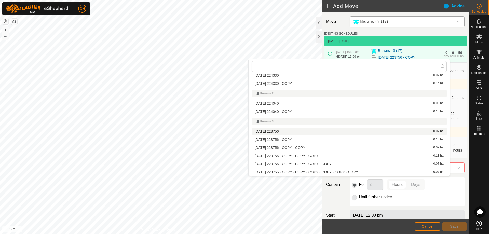
scroll to position [25, 0]
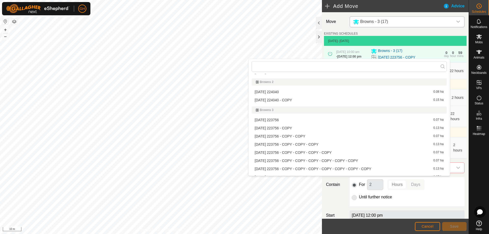
click at [363, 161] on li "[DATE] 223756 - COPY - COPY - COPY - COPY - COPY - COPY 0.07 ha" at bounding box center [349, 161] width 195 height 8
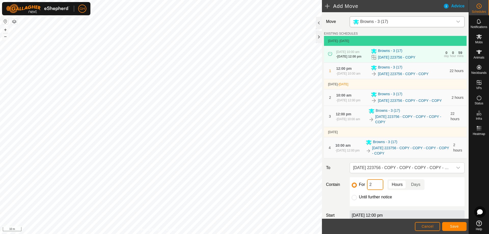
click at [374, 190] on input "2" at bounding box center [375, 184] width 16 height 11
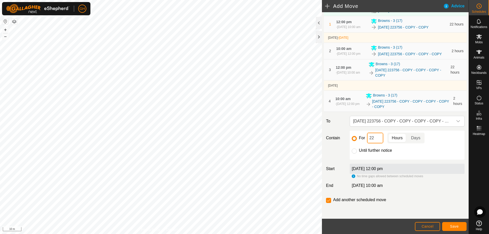
scroll to position [51, 0]
click at [447, 224] on button "Save" at bounding box center [454, 226] width 24 height 9
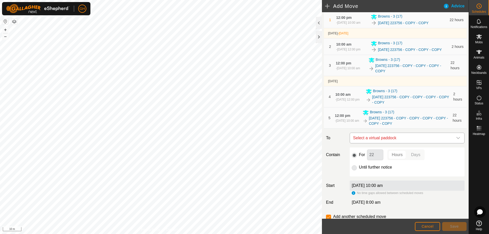
click at [420, 143] on span "Select a virtual paddock" at bounding box center [402, 138] width 102 height 10
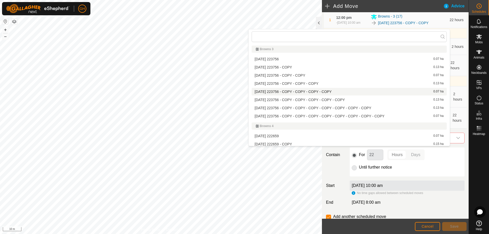
scroll to position [57, 0]
click at [371, 108] on li "[DATE] 223756 - COPY - COPY - COPY - COPY - COPY - COPY - COPY 0.13 ha" at bounding box center [349, 108] width 195 height 8
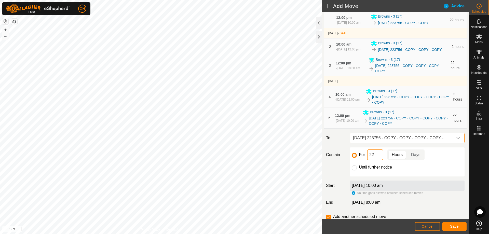
click at [377, 160] on input "22" at bounding box center [375, 154] width 16 height 11
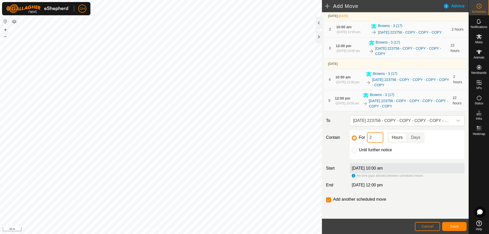
scroll to position [76, 0]
click at [451, 224] on span "Save" at bounding box center [454, 226] width 9 height 4
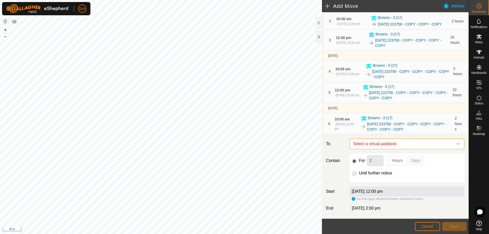
click at [426, 149] on span "Select a virtual paddock" at bounding box center [402, 144] width 102 height 10
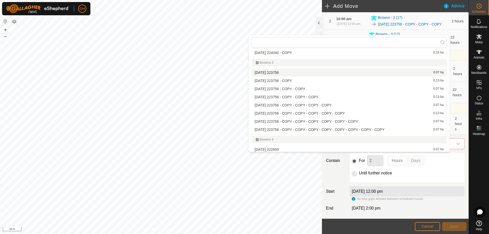
scroll to position [51, 0]
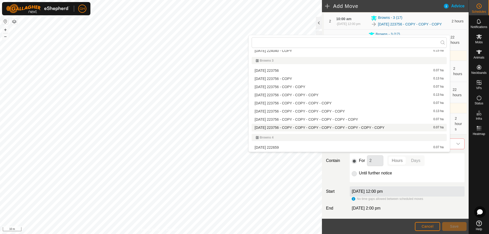
click at [361, 127] on li "[DATE] 223756 - COPY - COPY - COPY - COPY - COPY - COPY - COPY - COPY 0.07 ha" at bounding box center [349, 128] width 195 height 8
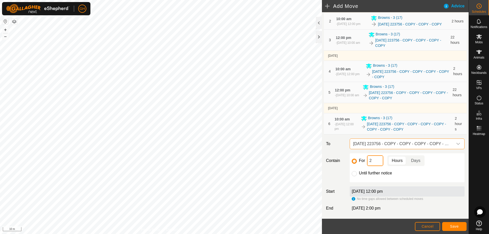
click at [377, 166] on input "2" at bounding box center [375, 160] width 16 height 11
type input "22"
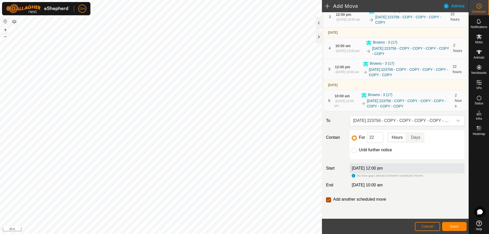
click at [329, 199] on input "checkbox" at bounding box center [328, 199] width 5 height 5
checkbox input "false"
click at [456, 224] on button "Save" at bounding box center [454, 226] width 24 height 9
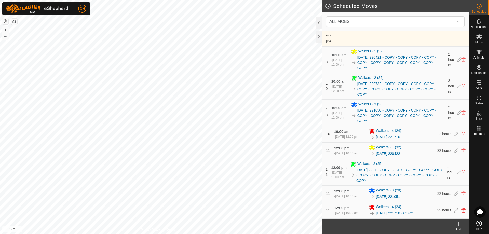
scroll to position [1630, 0]
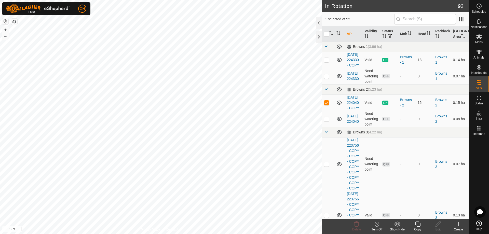
click at [417, 226] on icon at bounding box center [418, 224] width 6 height 6
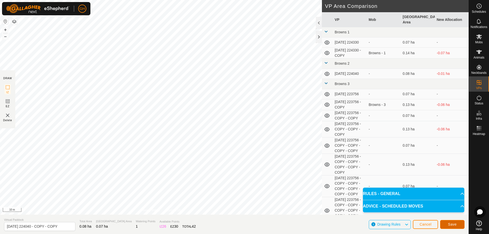
click at [452, 222] on span "Save" at bounding box center [452, 224] width 9 height 4
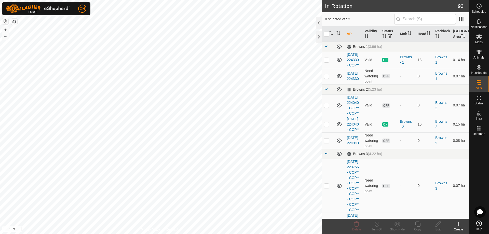
checkbox input "true"
checkbox input "false"
click at [421, 223] on copy-svg-icon at bounding box center [417, 224] width 20 height 6
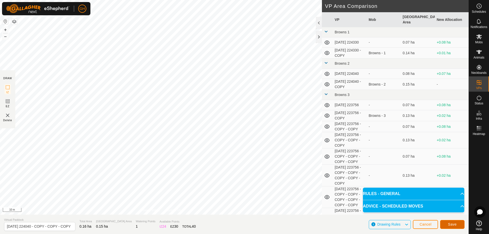
click at [458, 225] on button "Save" at bounding box center [452, 224] width 24 height 9
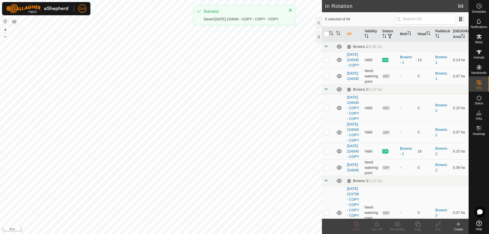
checkbox input "true"
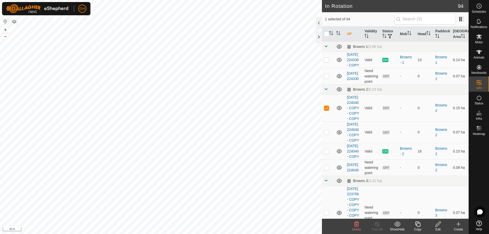
click at [418, 223] on icon at bounding box center [417, 224] width 5 height 5
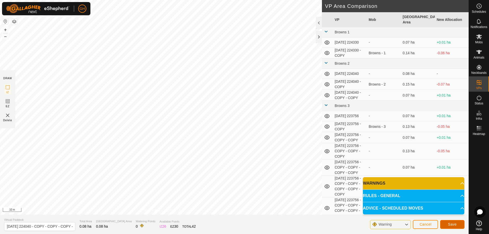
click at [454, 227] on button "Save" at bounding box center [452, 224] width 24 height 9
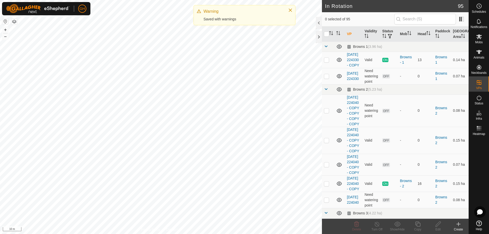
checkbox input "true"
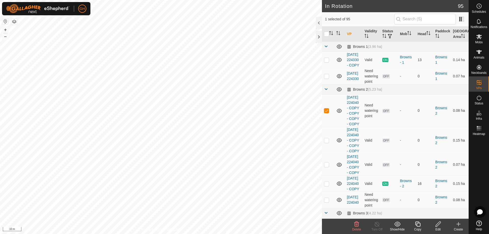
click at [417, 222] on icon at bounding box center [418, 224] width 6 height 6
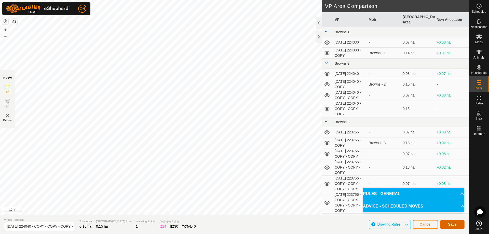
click at [454, 221] on button "Save" at bounding box center [452, 224] width 24 height 9
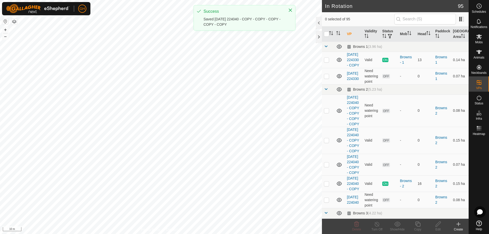
checkbox input "true"
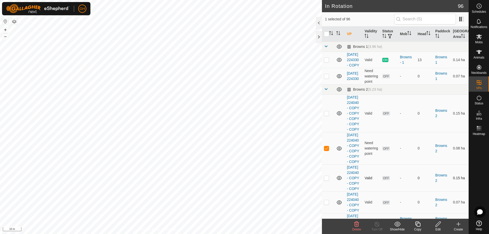
checkbox input "true"
checkbox input "false"
click at [417, 223] on icon at bounding box center [418, 224] width 6 height 6
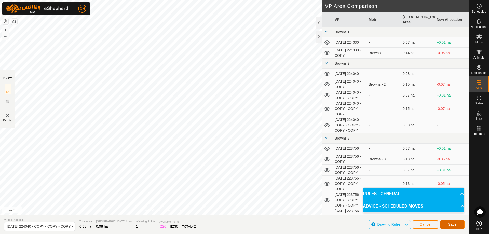
click at [462, 225] on button "Save" at bounding box center [452, 224] width 24 height 9
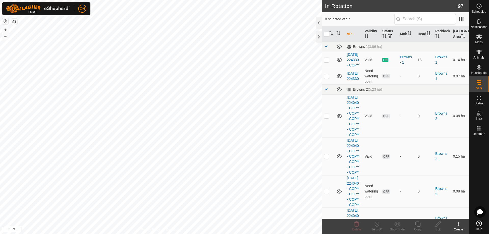
checkbox input "true"
click at [417, 223] on icon at bounding box center [418, 224] width 6 height 6
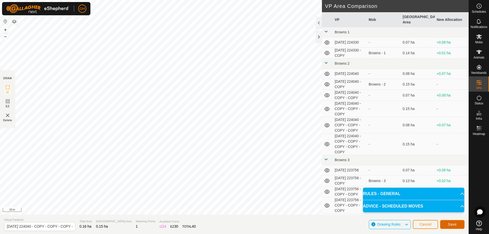
click at [449, 225] on span "Save" at bounding box center [452, 224] width 9 height 4
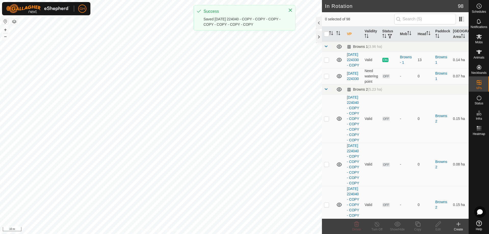
checkbox input "true"
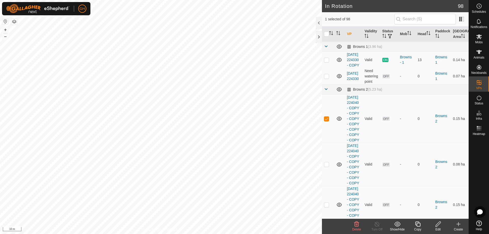
click at [415, 225] on icon at bounding box center [417, 224] width 5 height 5
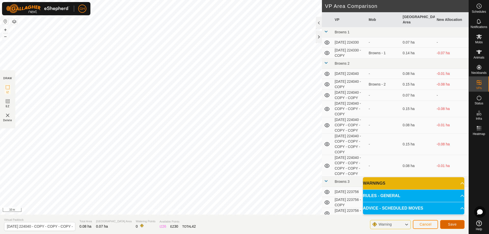
click at [445, 222] on button "Save" at bounding box center [452, 224] width 24 height 9
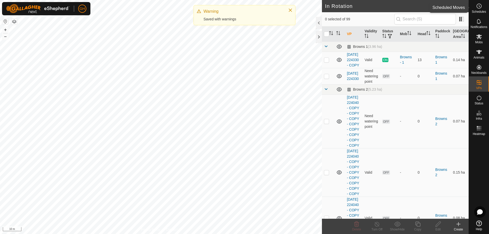
click at [482, 5] on es-schedule-vp-svg-icon at bounding box center [478, 6] width 9 height 8
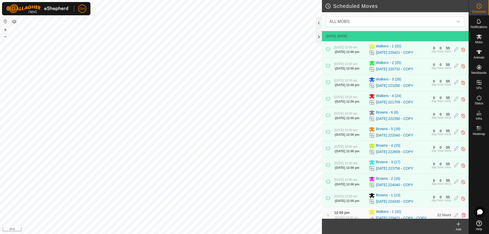
click at [461, 225] on icon at bounding box center [458, 224] width 6 height 6
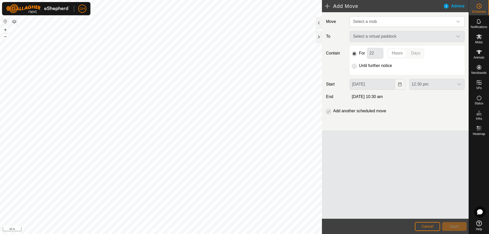
click at [400, 15] on div "Move Select a mob To Select a virtual paddock Contain For 22 Hours Days Until f…" at bounding box center [395, 71] width 147 height 118
click at [400, 17] on span "Select a mob" at bounding box center [402, 22] width 102 height 10
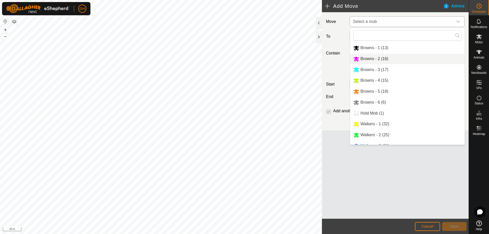
click at [387, 61] on li "Browns - 2 (16)" at bounding box center [407, 59] width 114 height 10
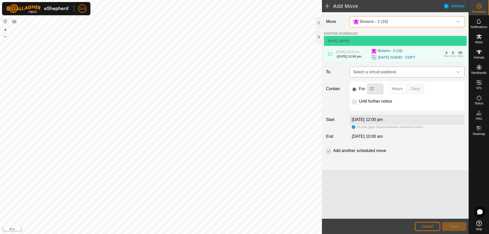
click at [406, 76] on span "Select a virtual paddock" at bounding box center [402, 72] width 102 height 10
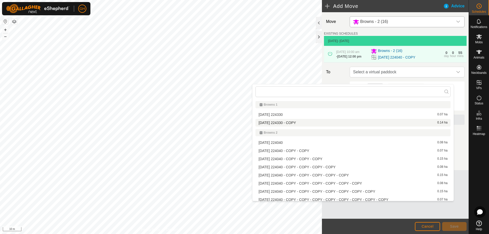
scroll to position [25, 0]
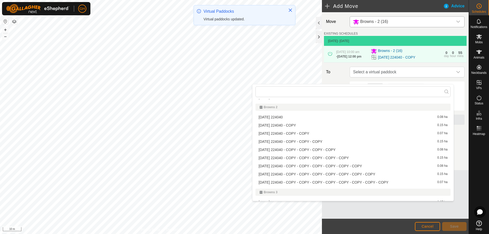
click at [386, 134] on li "[DATE] 224040 - COPY - COPY 0.07 ha" at bounding box center [352, 134] width 195 height 8
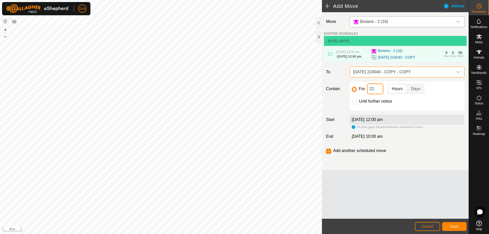
click at [379, 94] on input "22" at bounding box center [375, 89] width 16 height 11
click at [458, 224] on span "Save" at bounding box center [454, 226] width 9 height 4
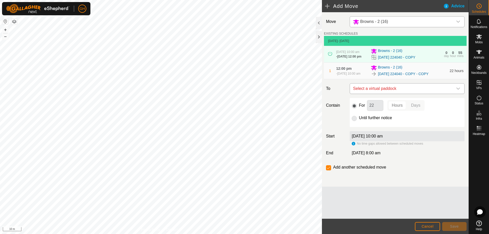
click at [392, 94] on span "Select a virtual paddock" at bounding box center [402, 89] width 102 height 10
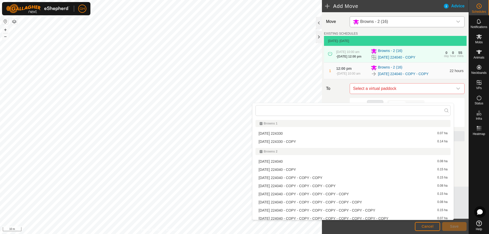
click at [338, 178] on li "[DATE] 224040 - COPY - COPY - COPY 0.15 ha" at bounding box center [352, 178] width 195 height 8
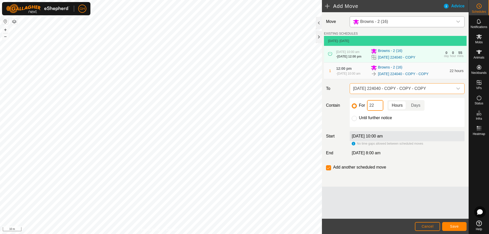
click at [376, 111] on input "22" at bounding box center [375, 105] width 16 height 11
click at [453, 226] on span "Save" at bounding box center [454, 226] width 9 height 4
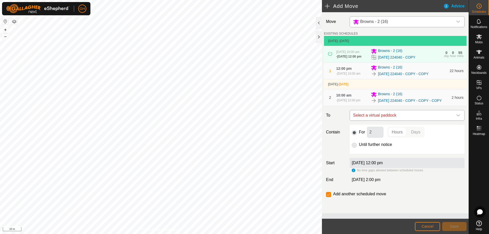
click at [391, 120] on span "Select a virtual paddock" at bounding box center [402, 115] width 102 height 10
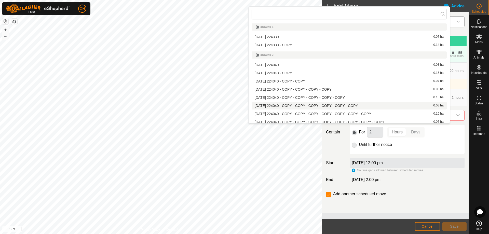
scroll to position [3, 0]
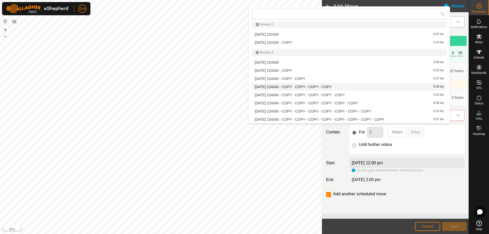
click at [361, 88] on li "[DATE] 224040 - COPY - COPY - COPY - COPY 0.08 ha" at bounding box center [349, 87] width 195 height 8
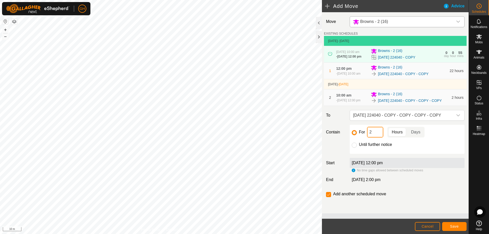
click at [378, 138] on input "2" at bounding box center [375, 132] width 16 height 11
click at [453, 223] on button "Save" at bounding box center [454, 226] width 24 height 9
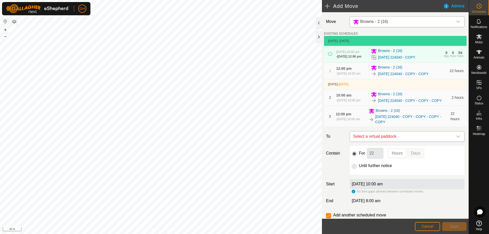
click at [404, 142] on span "Select a virtual paddock" at bounding box center [402, 136] width 102 height 10
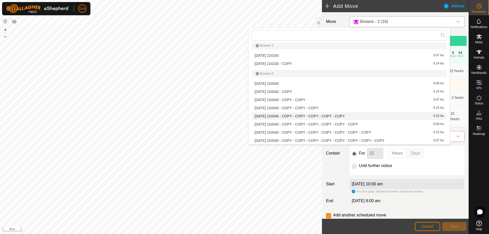
click at [377, 116] on li "[DATE] 224040 - COPY - COPY - COPY - COPY - COPY 0.15 ha" at bounding box center [349, 116] width 195 height 8
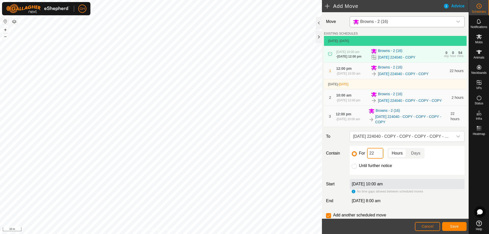
click at [378, 159] on input "22" at bounding box center [375, 153] width 16 height 11
click at [449, 226] on button "Save" at bounding box center [454, 226] width 24 height 9
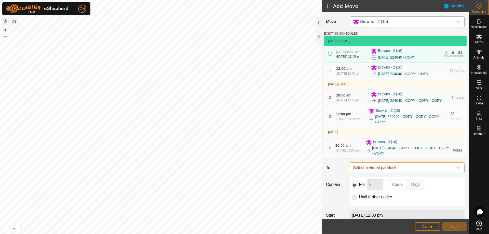
click at [411, 173] on span "Select a virtual paddock" at bounding box center [402, 168] width 102 height 10
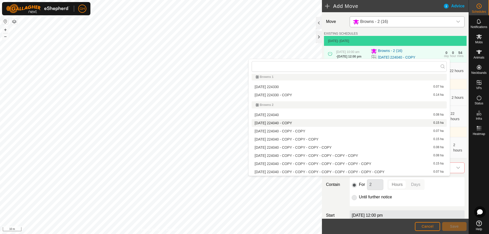
scroll to position [53, 0]
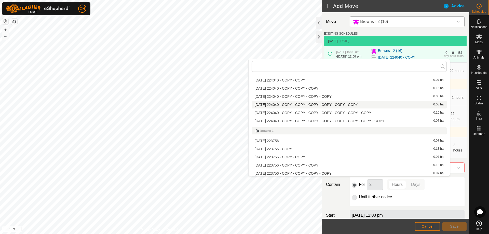
click at [379, 105] on li "[DATE] 224040 - COPY - COPY - COPY - COPY - COPY - COPY 0.08 ha" at bounding box center [349, 105] width 195 height 8
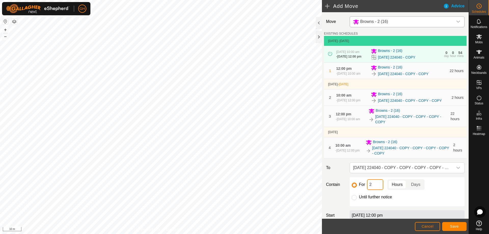
click at [377, 190] on input "2" at bounding box center [375, 184] width 16 height 11
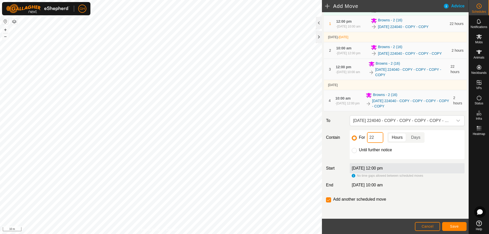
scroll to position [60, 0]
click at [457, 228] on span "Save" at bounding box center [454, 226] width 9 height 4
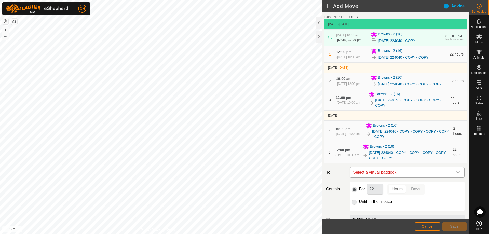
scroll to position [25, 0]
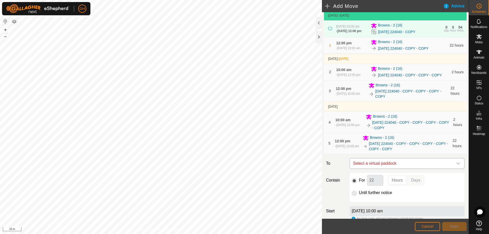
click at [409, 169] on span "Select a virtual paddock" at bounding box center [402, 163] width 102 height 10
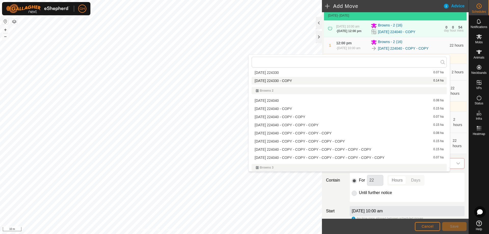
scroll to position [28, 0]
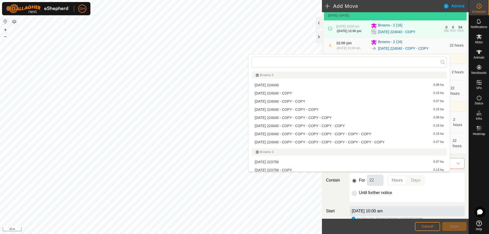
click at [358, 133] on li "[DATE] 224040 - COPY - COPY - COPY - COPY - COPY - COPY - COPY 0.15 ha" at bounding box center [349, 134] width 195 height 8
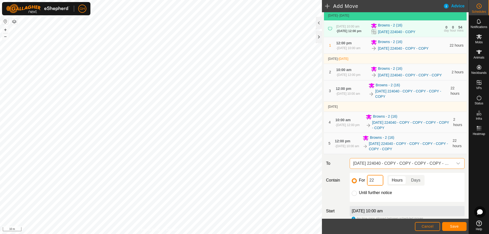
click at [378, 186] on input "22" at bounding box center [375, 180] width 16 height 11
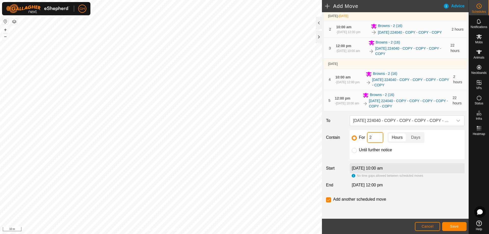
scroll to position [76, 0]
click at [452, 225] on span "Save" at bounding box center [454, 226] width 9 height 4
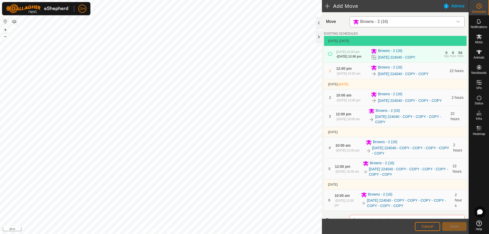
scroll to position [25, 0]
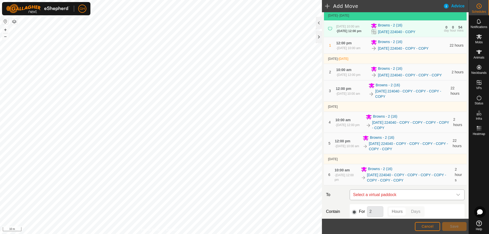
click at [413, 200] on span "Select a virtual paddock" at bounding box center [402, 195] width 102 height 10
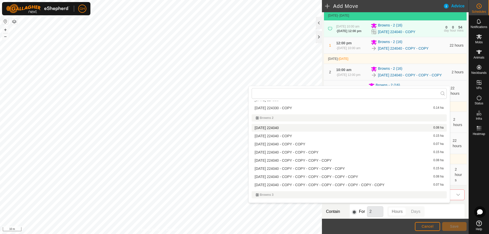
scroll to position [28, 0]
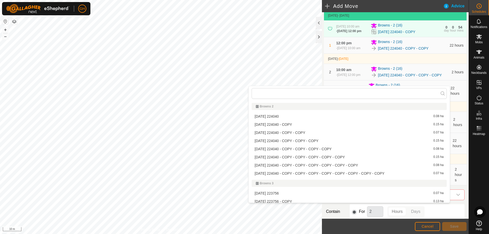
click at [372, 172] on li "[DATE] 224040 - COPY - COPY - COPY - COPY - COPY - COPY - COPY - COPY 0.07 ha" at bounding box center [349, 174] width 195 height 8
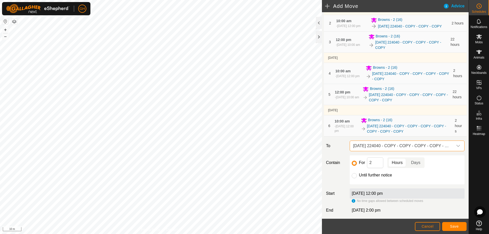
scroll to position [76, 0]
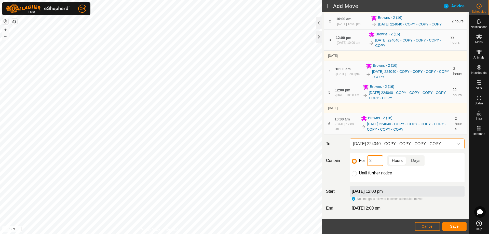
click at [377, 166] on input "2" at bounding box center [375, 160] width 16 height 11
type input "22"
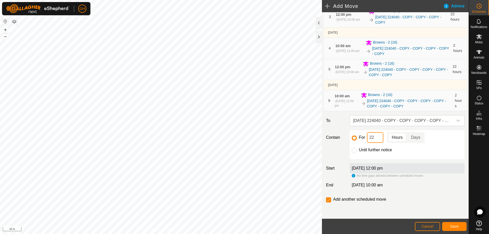
scroll to position [113, 0]
click at [330, 198] on input "checkbox" at bounding box center [328, 199] width 5 height 5
checkbox input "false"
click at [455, 225] on span "Save" at bounding box center [454, 226] width 9 height 4
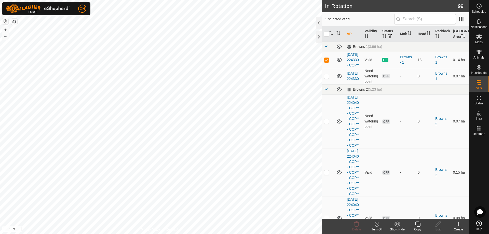
click at [418, 227] on icon at bounding box center [418, 224] width 6 height 6
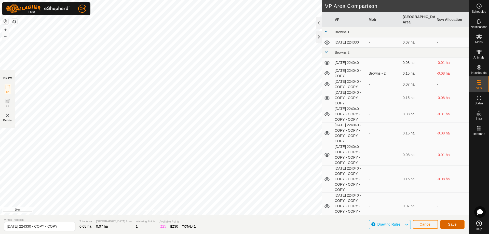
click at [455, 221] on button "Save" at bounding box center [452, 224] width 24 height 9
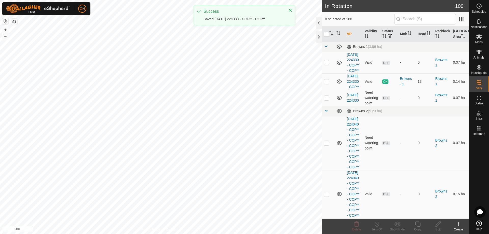
checkbox input "true"
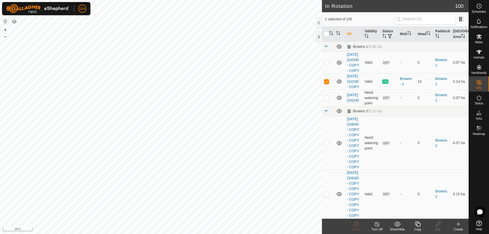
checkbox input "true"
checkbox input "false"
click at [420, 225] on icon at bounding box center [417, 224] width 5 height 5
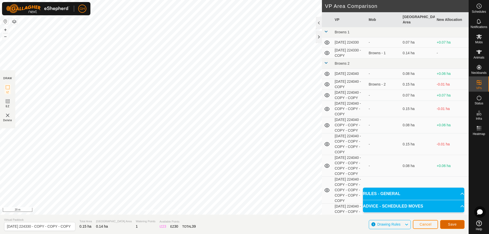
click at [455, 223] on span "Save" at bounding box center [452, 224] width 9 height 4
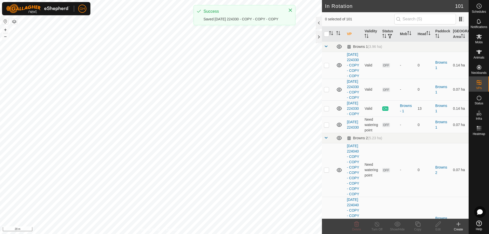
checkbox input "true"
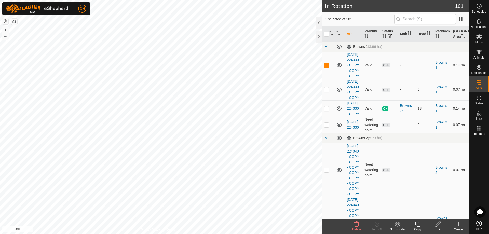
click at [419, 225] on icon at bounding box center [418, 224] width 6 height 6
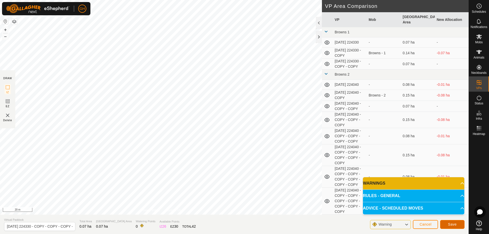
click at [453, 222] on button "Save" at bounding box center [452, 224] width 24 height 9
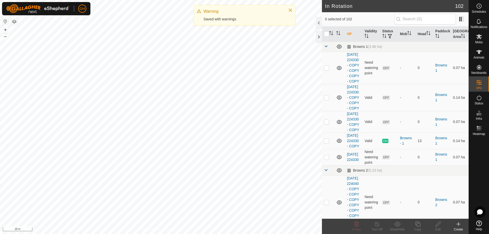
checkbox input "true"
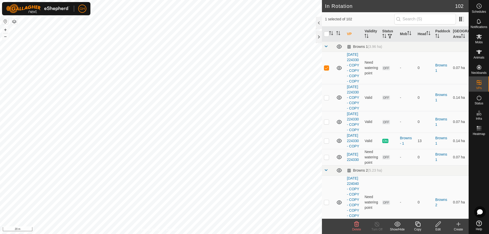
click at [419, 224] on icon at bounding box center [418, 224] width 6 height 6
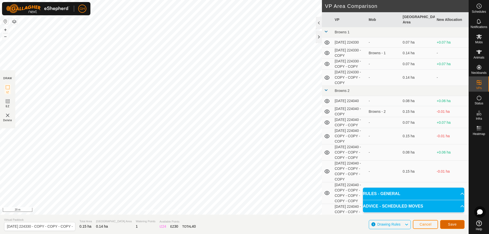
click at [453, 223] on span "Save" at bounding box center [452, 224] width 9 height 4
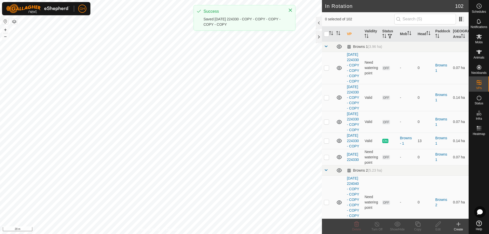
checkbox input "true"
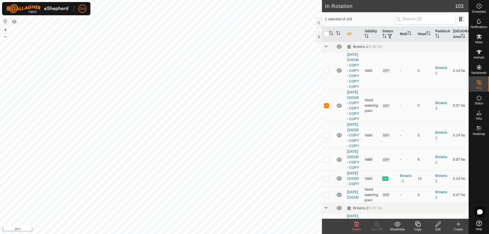
checkbox input "true"
checkbox input "false"
click at [419, 225] on icon at bounding box center [418, 224] width 6 height 6
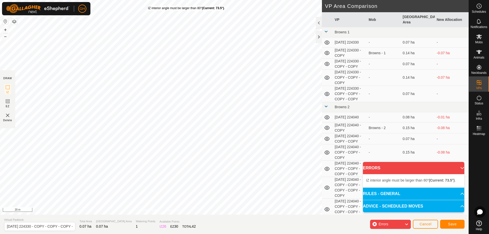
click at [148, 6] on div "IZ interior angle must be larger than 80° (Current: 73.5°) . + – ⇧ i 20 m" at bounding box center [161, 107] width 322 height 215
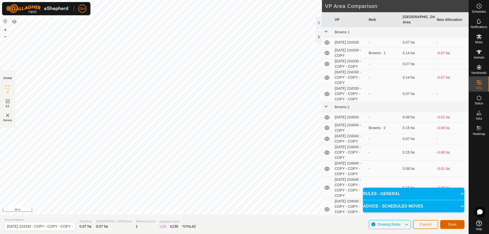
click at [452, 221] on button "Save" at bounding box center [452, 224] width 24 height 9
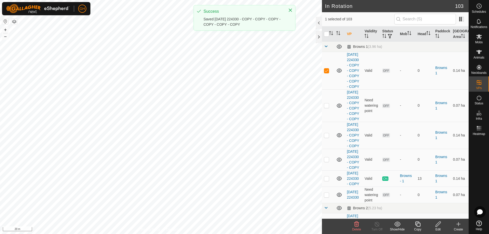
checkbox input "true"
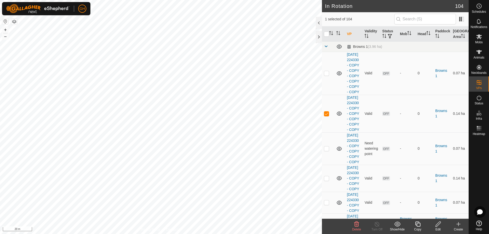
checkbox input "true"
checkbox input "false"
click at [419, 225] on icon at bounding box center [418, 224] width 6 height 6
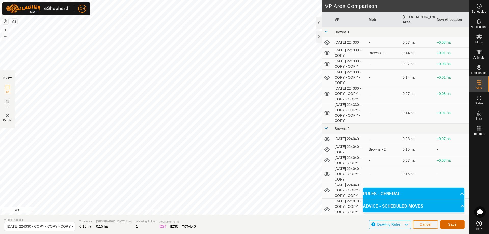
click at [460, 225] on button "Save" at bounding box center [452, 224] width 24 height 9
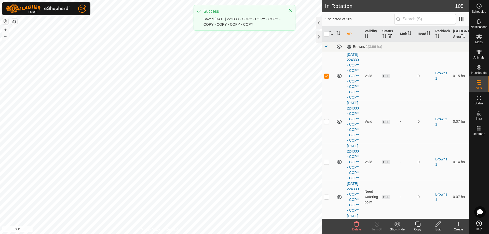
checkbox input "true"
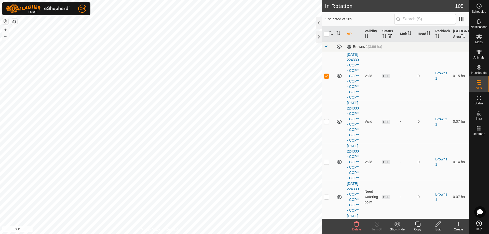
click at [418, 224] on icon at bounding box center [418, 224] width 6 height 6
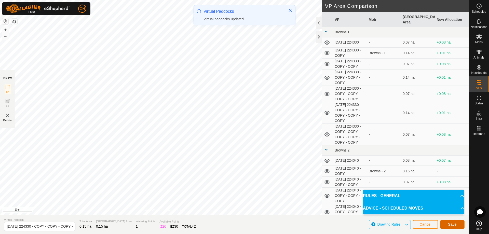
click at [457, 226] on button "Save" at bounding box center [452, 224] width 24 height 9
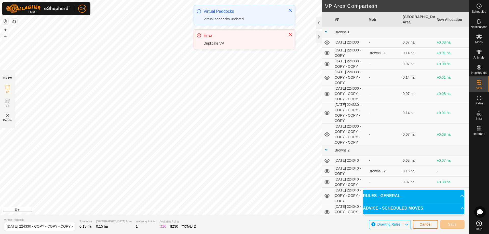
click at [423, 226] on span "Cancel" at bounding box center [425, 224] width 12 height 4
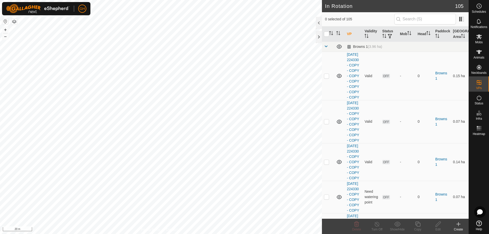
checkbox input "true"
click at [418, 224] on icon at bounding box center [418, 224] width 6 height 6
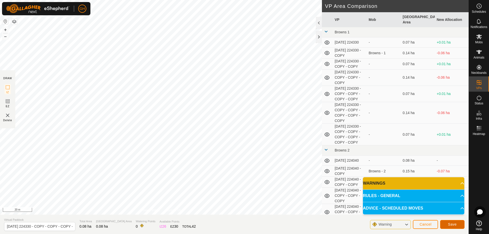
click at [456, 223] on span "Save" at bounding box center [452, 224] width 9 height 4
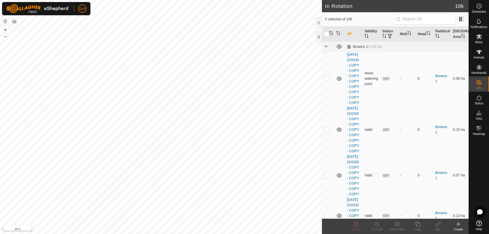
checkbox input "true"
click at [477, 6] on icon at bounding box center [479, 6] width 6 height 6
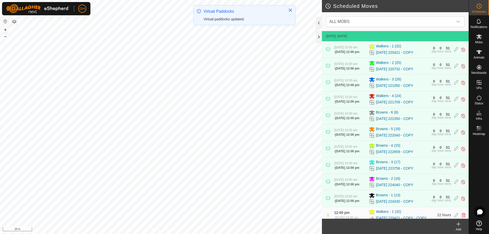
click at [459, 227] on icon at bounding box center [458, 224] width 6 height 6
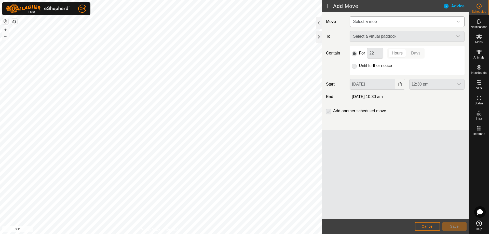
click at [378, 20] on span "Select a mob" at bounding box center [402, 22] width 102 height 10
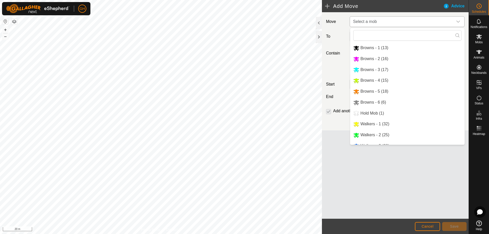
click at [388, 48] on li "Browns - 1 (13)" at bounding box center [407, 48] width 114 height 10
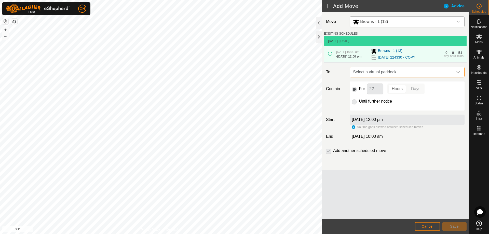
click at [387, 77] on span "Select a virtual paddock" at bounding box center [402, 72] width 102 height 10
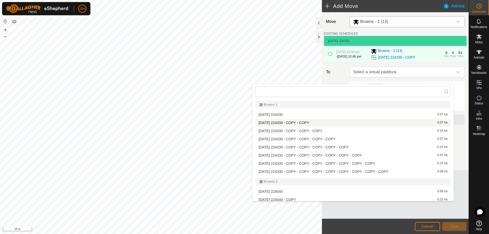
click at [331, 125] on li "[DATE] 224330 - COPY - COPY 0.07 ha" at bounding box center [352, 123] width 195 height 8
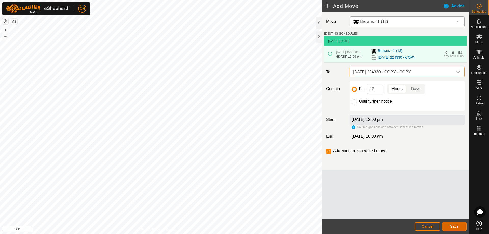
click at [458, 228] on span "Save" at bounding box center [454, 226] width 9 height 4
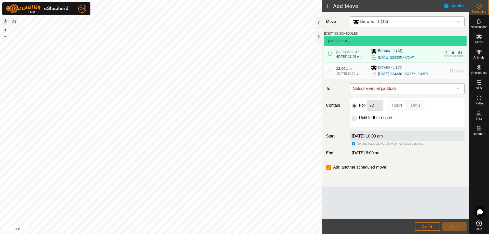
click at [388, 94] on span "Select a virtual paddock" at bounding box center [402, 89] width 102 height 10
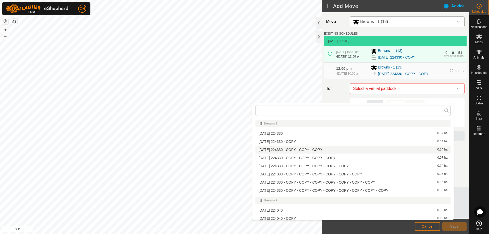
click at [349, 151] on li "[DATE] 224330 - COPY - COPY - COPY 0.14 ha" at bounding box center [352, 150] width 195 height 8
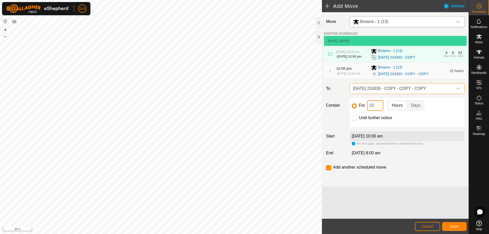
click at [375, 111] on input "22" at bounding box center [375, 105] width 16 height 11
click at [447, 224] on button "Save" at bounding box center [454, 226] width 24 height 9
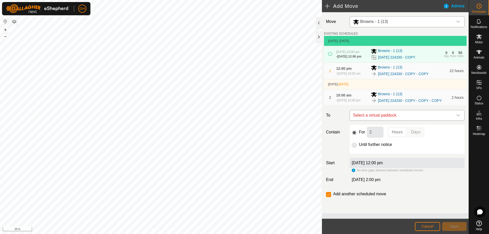
click at [390, 120] on span "Select a virtual paddock" at bounding box center [402, 115] width 102 height 10
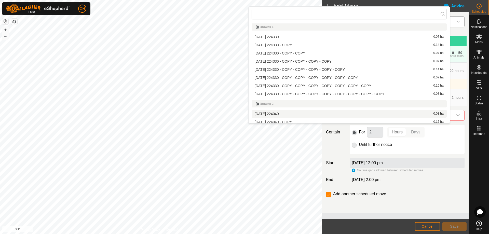
scroll to position [3, 0]
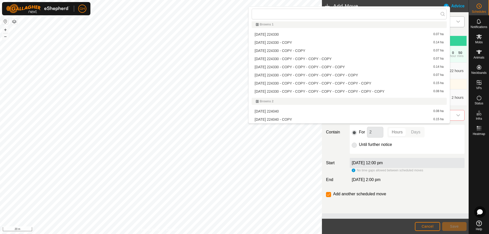
click at [322, 58] on li "[DATE] 224330 - COPY - COPY - COPY - COPY 0.07 ha" at bounding box center [349, 59] width 195 height 8
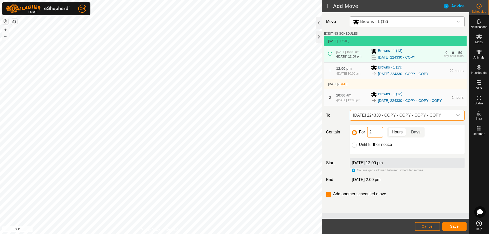
click at [374, 138] on input "2" at bounding box center [375, 132] width 16 height 11
click at [456, 226] on span "Save" at bounding box center [454, 226] width 9 height 4
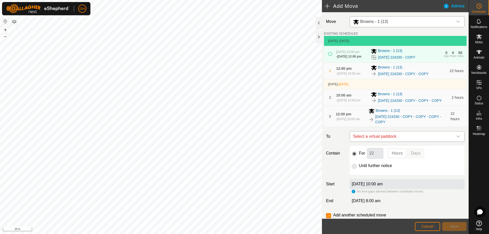
click at [398, 142] on span "Select a virtual paddock" at bounding box center [402, 136] width 102 height 10
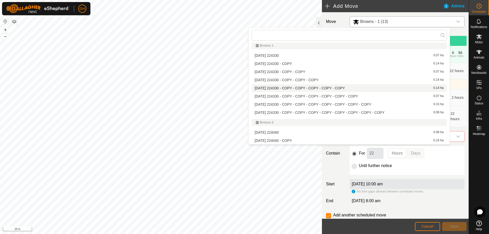
click at [338, 88] on li "[DATE] 224330 - COPY - COPY - COPY - COPY - COPY 0.14 ha" at bounding box center [349, 88] width 195 height 8
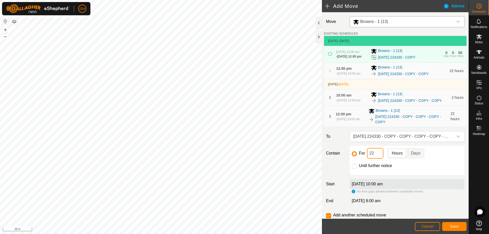
click at [380, 159] on input "22" at bounding box center [375, 153] width 16 height 11
click at [458, 226] on span "Save" at bounding box center [454, 226] width 9 height 4
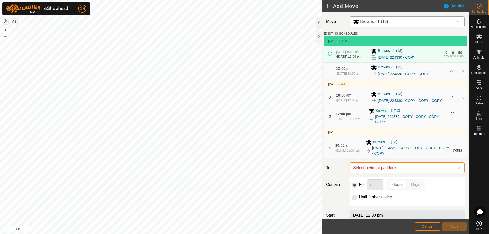
click at [403, 173] on span "Select a virtual paddock" at bounding box center [402, 168] width 102 height 10
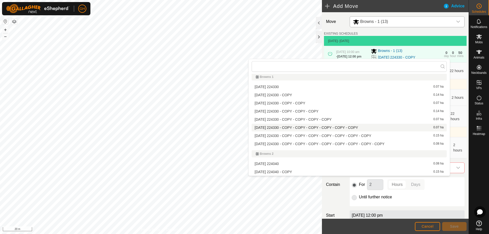
click at [352, 128] on li "[DATE] 224330 - COPY - COPY - COPY - COPY - COPY - COPY 0.07 ha" at bounding box center [349, 128] width 195 height 8
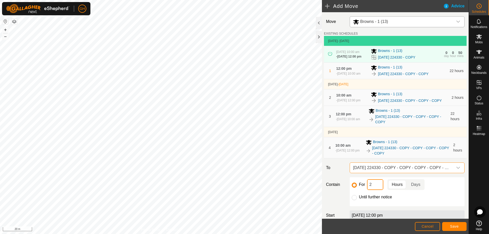
click at [381, 190] on input "2" at bounding box center [375, 184] width 16 height 11
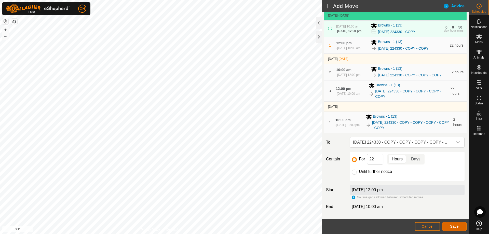
click at [454, 223] on button "Save" at bounding box center [454, 226] width 24 height 9
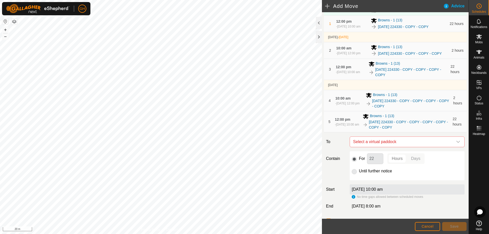
scroll to position [51, 0]
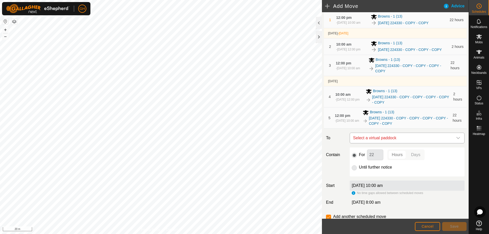
click at [397, 143] on span "Select a virtual paddock" at bounding box center [402, 138] width 102 height 10
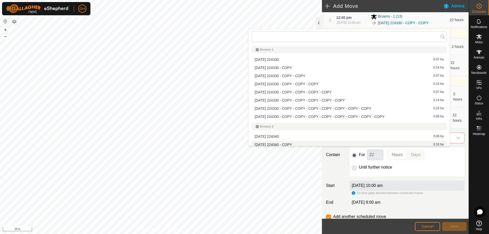
scroll to position [3, 0]
click at [354, 105] on span "[DATE] 224330 - COPY - COPY - COPY - COPY - COPY - COPY - COPY" at bounding box center [313, 106] width 117 height 4
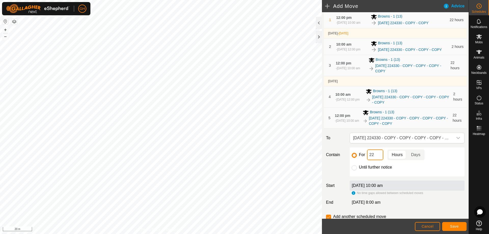
click at [377, 160] on input "22" at bounding box center [375, 154] width 16 height 11
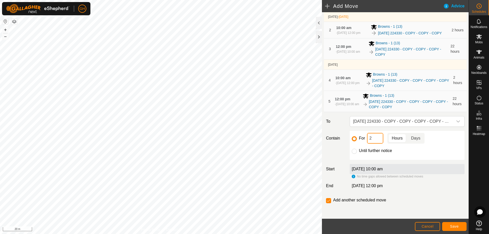
scroll to position [76, 0]
click at [455, 228] on span "Save" at bounding box center [454, 226] width 9 height 4
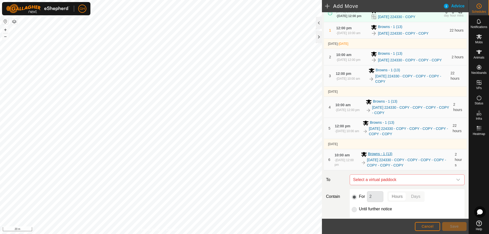
scroll to position [51, 0]
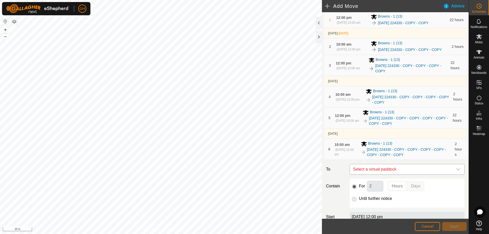
click at [404, 175] on p-select "Select a virtual paddock" at bounding box center [407, 169] width 115 height 11
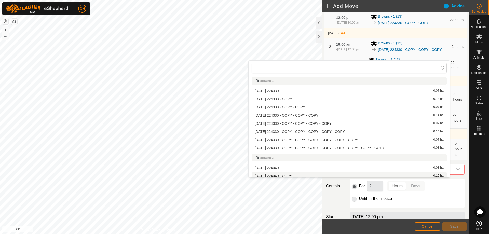
scroll to position [3, 0]
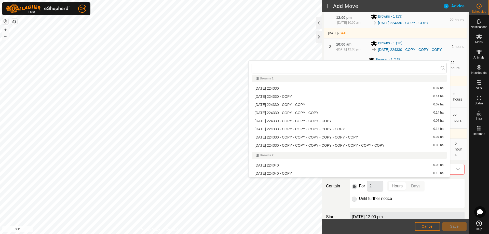
click at [374, 145] on li "[DATE] 224330 - COPY - COPY - COPY - COPY - COPY - COPY - COPY - COPY 0.08 ha" at bounding box center [349, 146] width 195 height 8
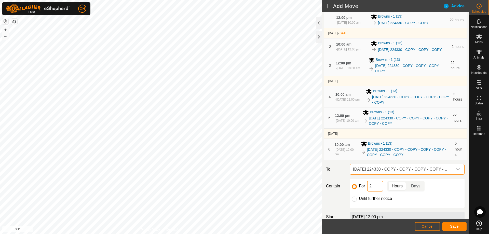
click at [379, 192] on input "2" at bounding box center [375, 186] width 16 height 11
type input "22"
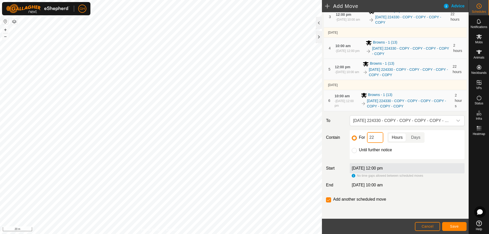
scroll to position [113, 0]
click at [331, 200] on input "checkbox" at bounding box center [328, 199] width 5 height 5
checkbox input "false"
click at [462, 226] on button "Save" at bounding box center [454, 226] width 24 height 9
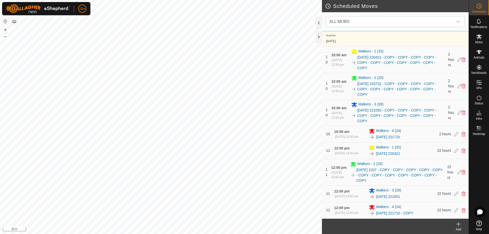
scroll to position [1984, 0]
